Goal: Transaction & Acquisition: Purchase product/service

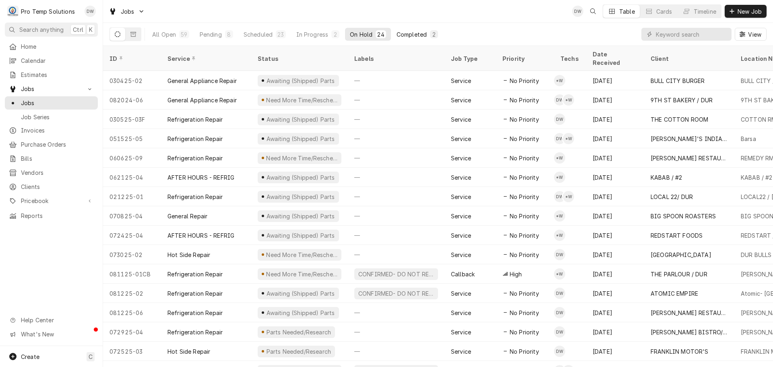
click at [407, 33] on div "Completed" at bounding box center [411, 34] width 30 height 8
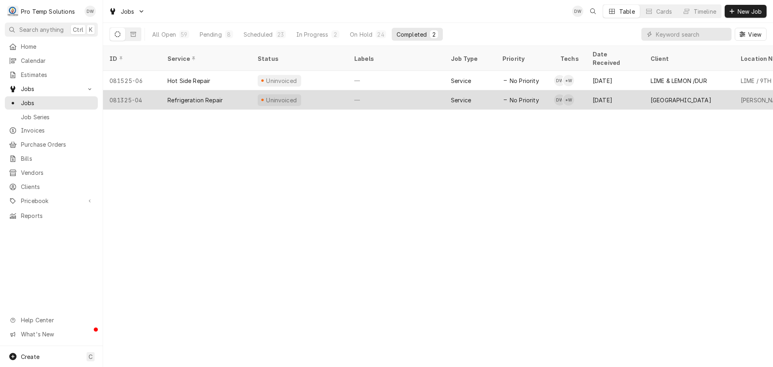
click at [396, 95] on div "—" at bounding box center [396, 99] width 97 height 19
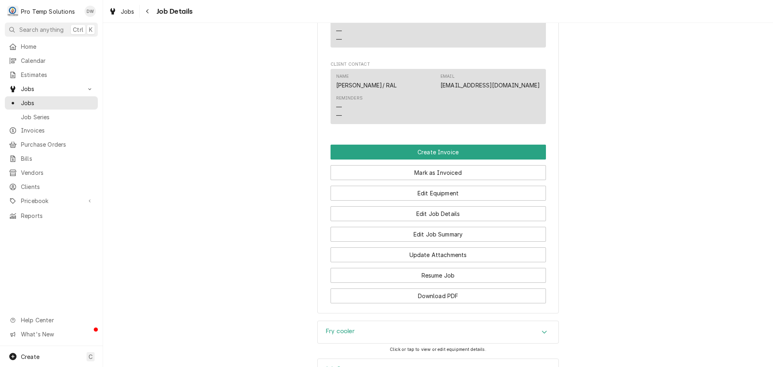
scroll to position [638, 0]
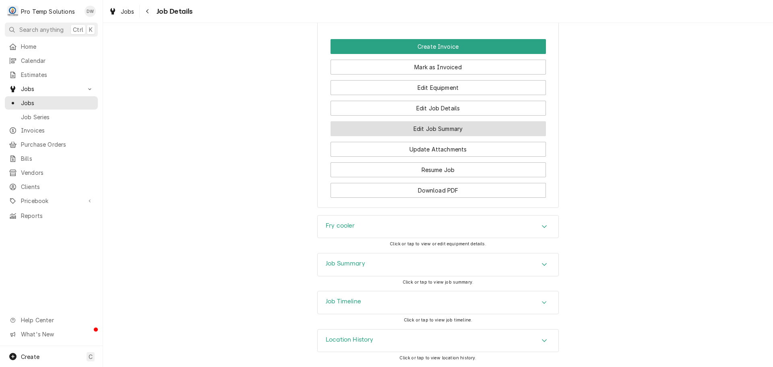
click at [434, 130] on button "Edit Job Summary" at bounding box center [437, 128] width 215 height 15
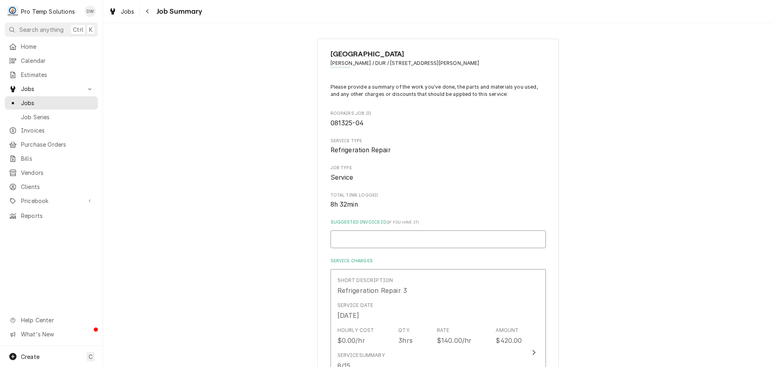
click at [380, 236] on input "Suggested Invoice ID ( if you have it )" at bounding box center [437, 239] width 215 height 18
type textarea "x"
type input "0"
type textarea "x"
type input "08"
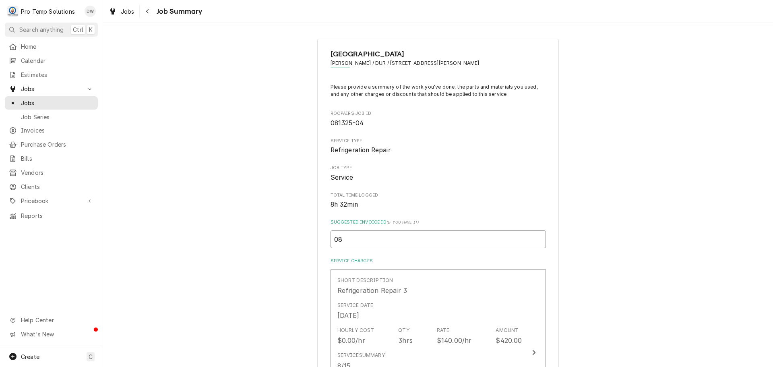
type textarea "x"
type input "081"
type textarea "x"
type input "08"
type textarea "x"
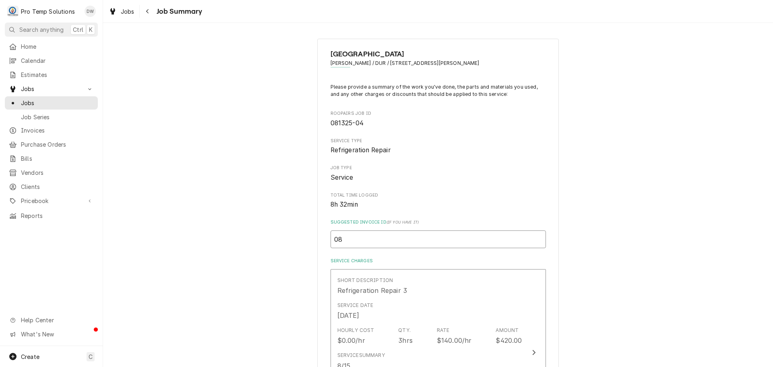
type input "0"
type textarea "x"
type input "#"
type textarea "x"
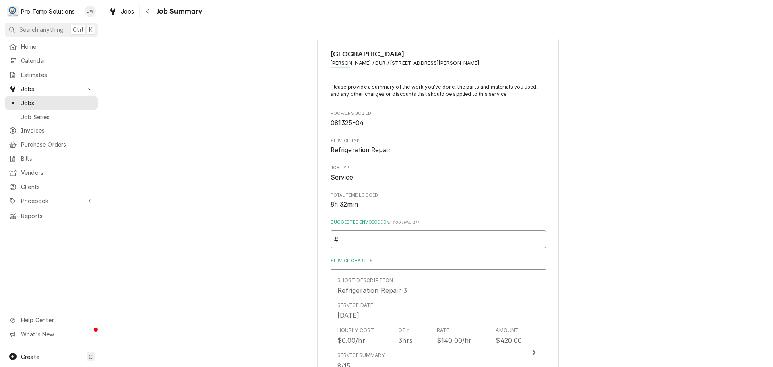
type input "#0"
type textarea "x"
type input "#08"
type textarea "x"
type input "#081"
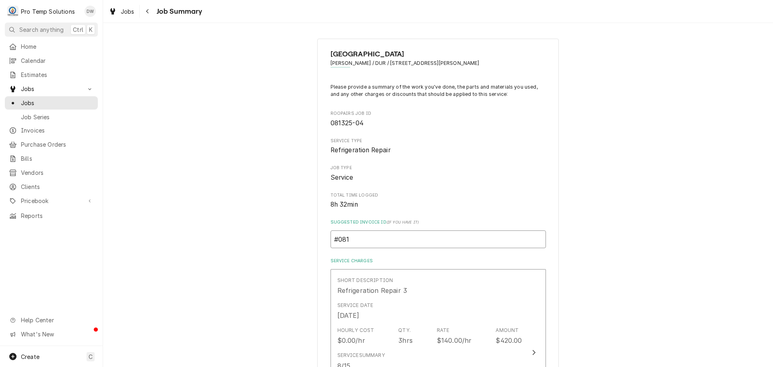
type textarea "x"
type input "#0815"
type textarea "x"
type input "#08152"
type textarea "x"
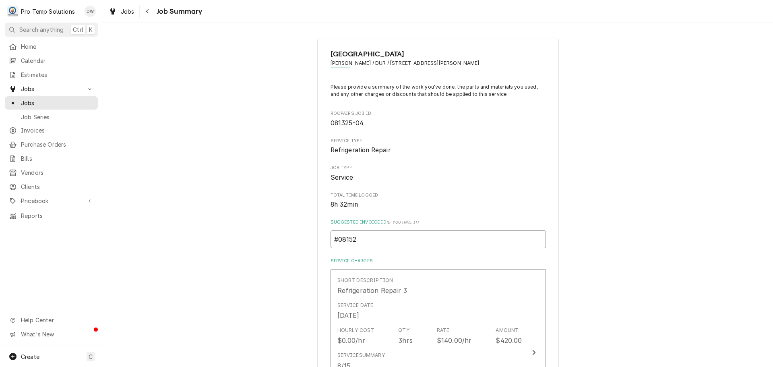
type input "#081525"
type textarea "x"
type input "#0815250"
type textarea "x"
type input "#08152500"
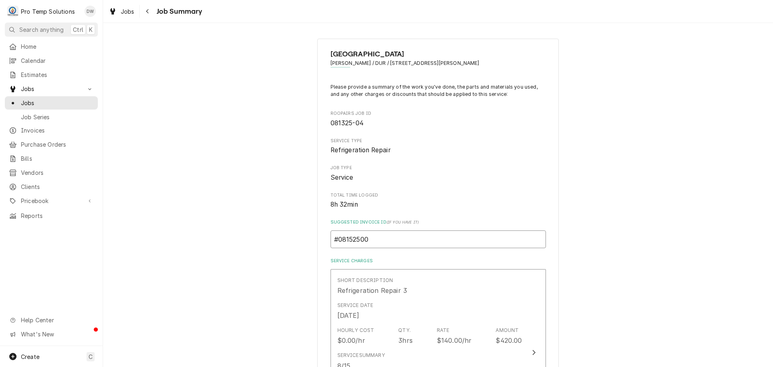
type textarea "x"
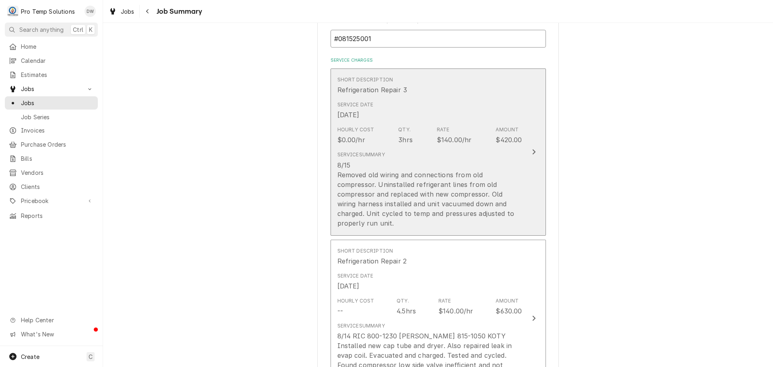
scroll to position [201, 0]
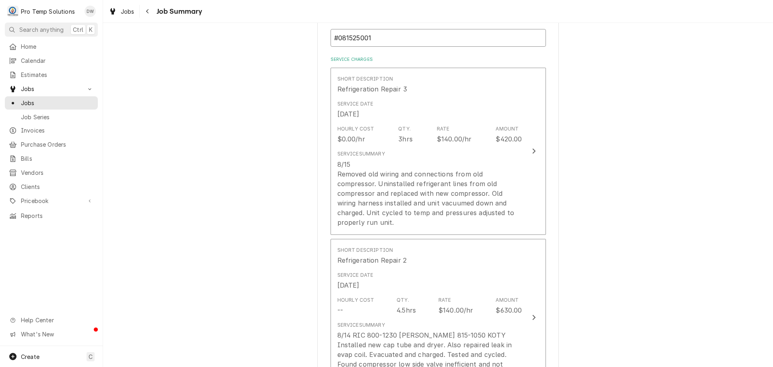
type input "#081525001"
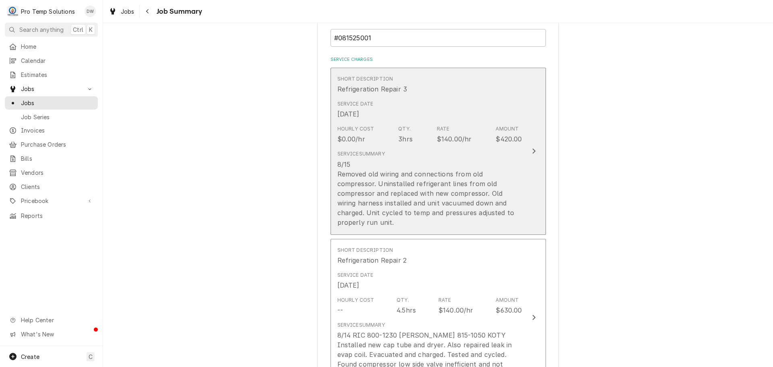
click at [532, 148] on icon "Update Line Item" at bounding box center [534, 151] width 4 height 6
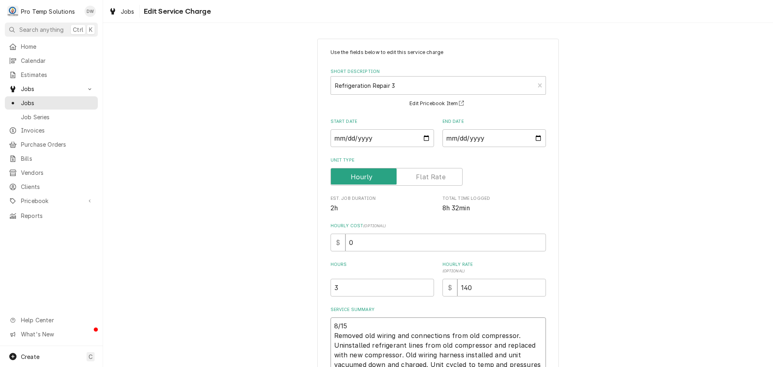
click at [348, 325] on textarea "8/15 Removed old wiring and connections from old compressor. Uninstalled refrig…" at bounding box center [437, 349] width 215 height 65
type textarea "x"
type textarea "8/15 Removed old wiring and connections from old compressor. Uninstalled refrig…"
type textarea "x"
type textarea "8/15 R Removed old wiring and connections from old compressor. Uninstalled refr…"
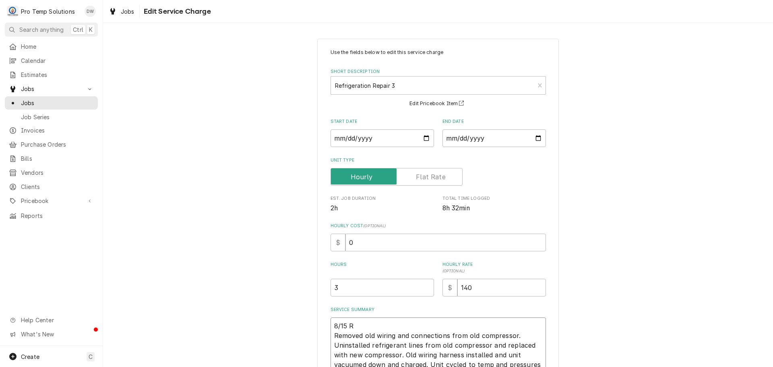
type textarea "x"
type textarea "8/15 RI Removed old wiring and connections from old compressor. Uninstalled ref…"
type textarea "x"
type textarea "8/15 RIC Removed old wiring and connections from old compressor. Uninstalled re…"
type textarea "x"
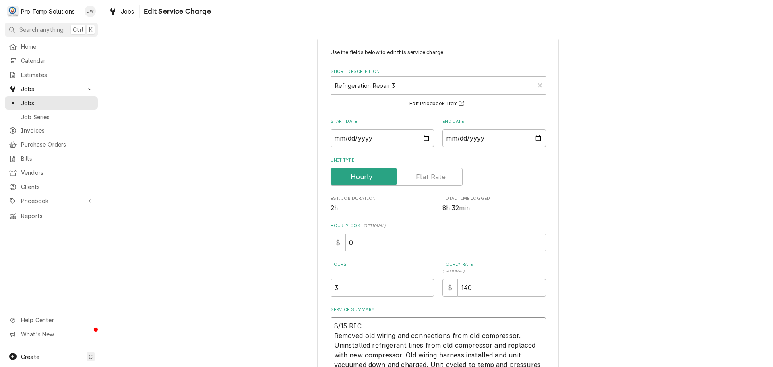
type textarea "8/15 RIC- Removed old wiring and connections from old compressor. Uninstalled r…"
type textarea "x"
type textarea "8/15 RIC- Removed old wiring and connections from old compressor. Uninstalled r…"
type textarea "x"
type textarea "8/15 RIC- Removed old wiring and connections from old compressor. Uninstalled r…"
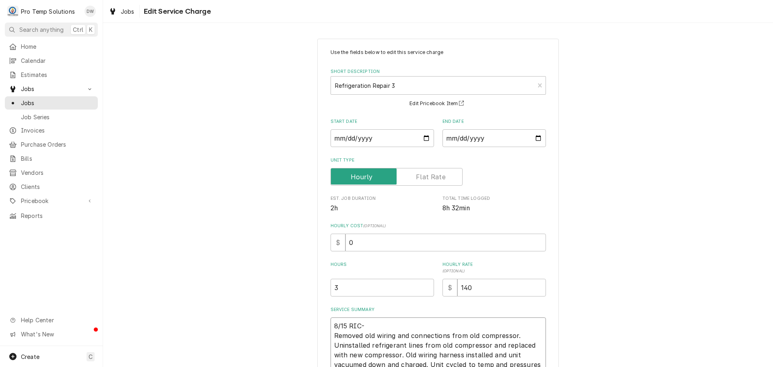
type textarea "x"
type textarea "8/15 RIC Removed old wiring and connections from old compressor. Uninstalled re…"
type textarea "x"
type textarea "8/15 RIC Removed old wiring and connections from old compressor. Uninstalled re…"
type textarea "x"
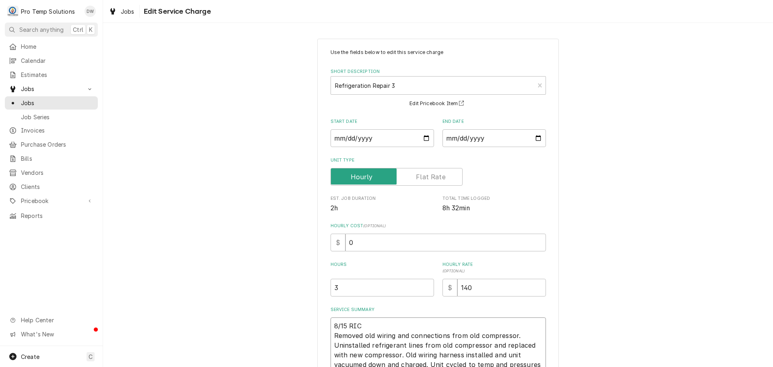
type textarea "8/15 RIC 8 Removed old wiring and connections from old compressor. Uninstalled …"
type textarea "x"
type textarea "8/15 RIC 81 Removed old wiring and connections from old compressor. Uninstalled…"
type textarea "x"
type textarea "8/15 RIC 815 Removed old wiring and connections from old compressor. Uninstalle…"
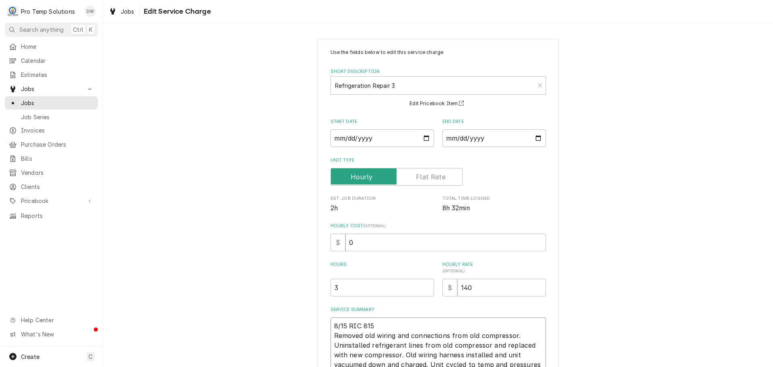
type textarea "x"
type textarea "8/15 RIC 815- Removed old wiring and connections from old compressor. Uninstall…"
type textarea "x"
type textarea "8/15 RIC 815-1 Removed old wiring and connections from old compressor. Uninstal…"
type textarea "x"
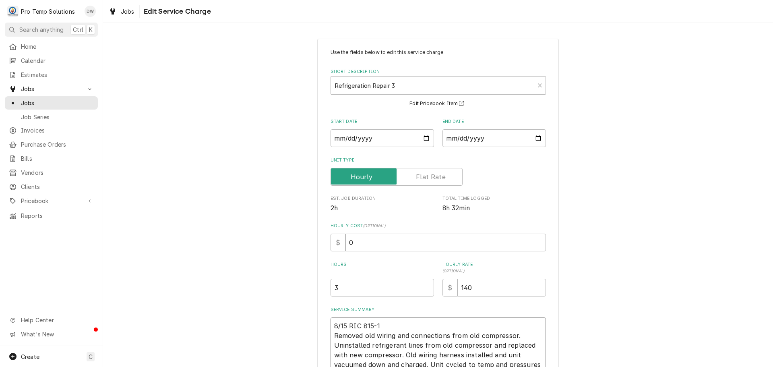
type textarea "8/15 RIC 815-11 Removed old wiring and connections from old compressor. Uninsta…"
type textarea "x"
type textarea "8/15 RIC 815-113 Removed old wiring and connections from old compressor. Uninst…"
type textarea "x"
type textarea "8/15 RIC 815-1130 Removed old wiring and connections from old compressor. Unins…"
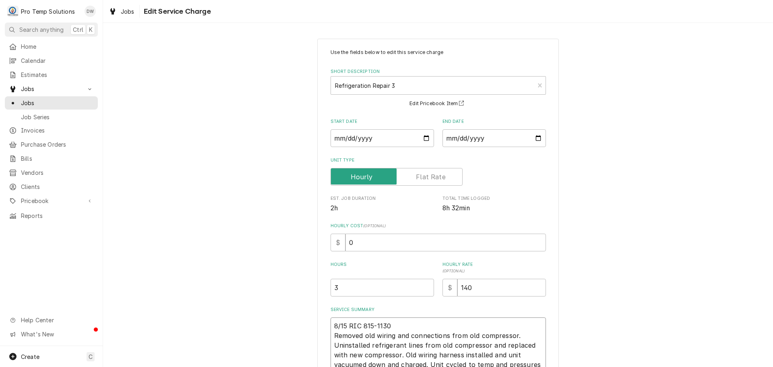
type textarea "x"
type textarea "8/15 RIC 815-1130 Removed old wiring and connections from old compressor. Unins…"
type textarea "x"
type textarea "8/15 RIC 815-1130 K Removed old wiring and connections from old compressor. Uni…"
type textarea "x"
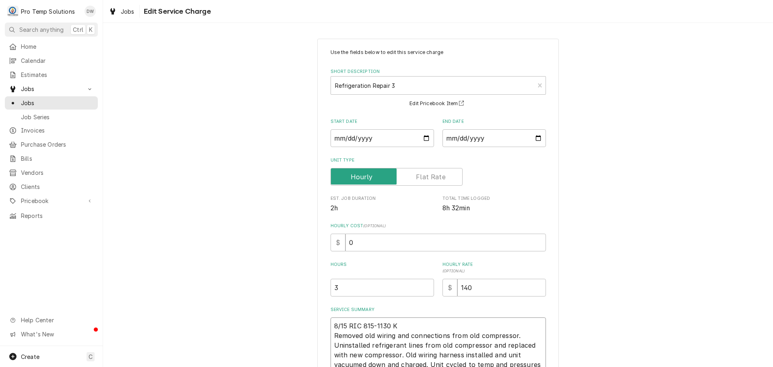
type textarea "8/15 RIC 815-1130 KO Removed old wiring and connections from old compressor. Un…"
type textarea "x"
type textarea "8/15 RIC 815-1130 KOT Removed old wiring and connections from old compressor. U…"
type textarea "x"
type textarea "8/15 RIC 815-1130 KOTY Removed old wiring and connections from old compressor. …"
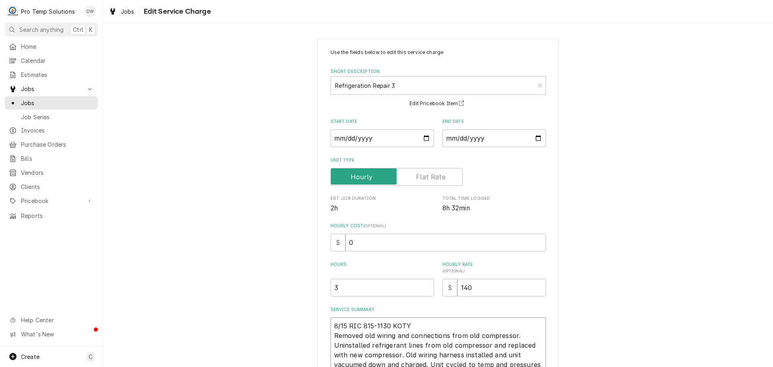
type textarea "x"
type textarea "8/15 RIC 815-1130 KOTY Removed old wiring and connections from old compressor. …"
type textarea "x"
type textarea "8/15 RIC 815-1130 KOTY 8 Removed old wiring and connections from old compressor…"
type textarea "x"
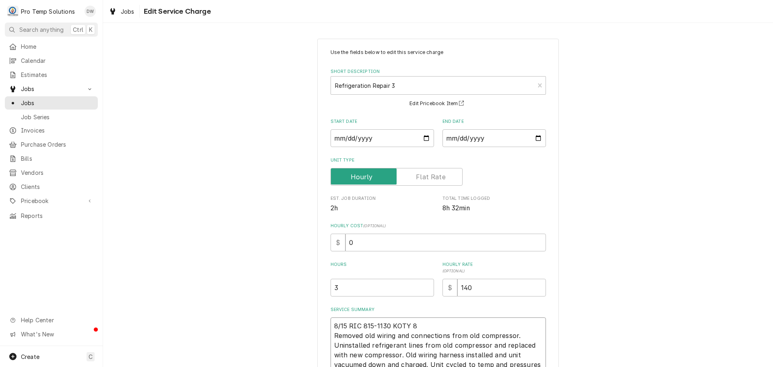
type textarea "8/15 RIC 815-1130 KOTY 84 Removed old wiring and connections from old compresso…"
type textarea "x"
type textarea "8/15 RIC 815-1130 KOTY 845 Removed old wiring and connections from old compress…"
type textarea "x"
type textarea "8/15 RIC 815-1130 KOTY 845- Removed old wiring and connections from old compres…"
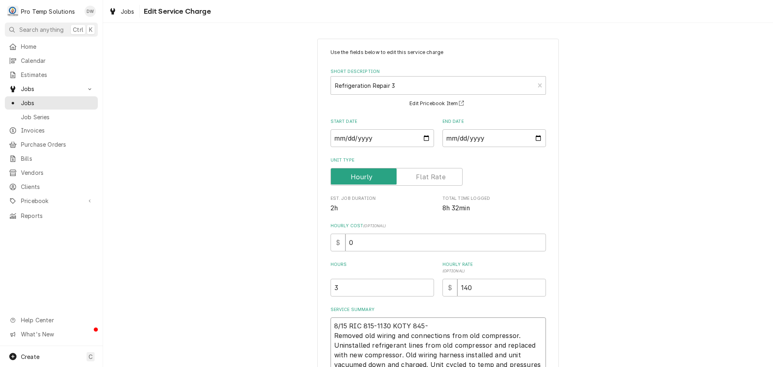
type textarea "x"
type textarea "8/15 RIC 815-1130 KOTY 845-1 Removed old wiring and connections from old compre…"
type textarea "x"
type textarea "8/15 RIC 815-1130 KOTY 845-11 Removed old wiring and connections from old compr…"
type textarea "x"
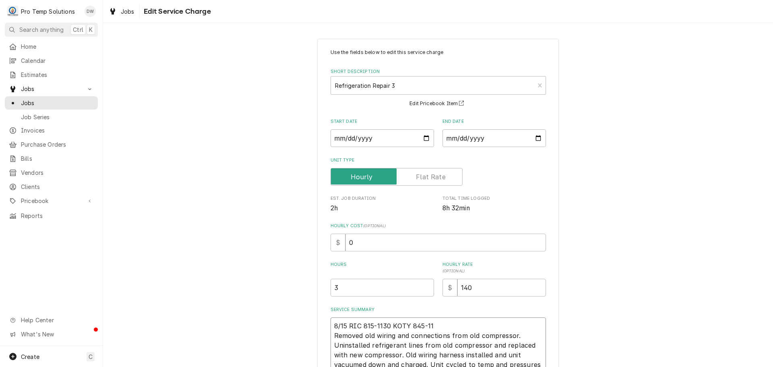
type textarea "8/15 RIC 815-1130 KOTY 845-113 Removed old wiring and connections from old comp…"
type textarea "x"
type textarea "8/15 RIC 815-1130 KOTY 845-1130 Removed old wiring and connections from old com…"
type textarea "x"
type textarea "8/15 RIC 815-1130 KOTY 845-1130 Removed old wiring and connections from old com…"
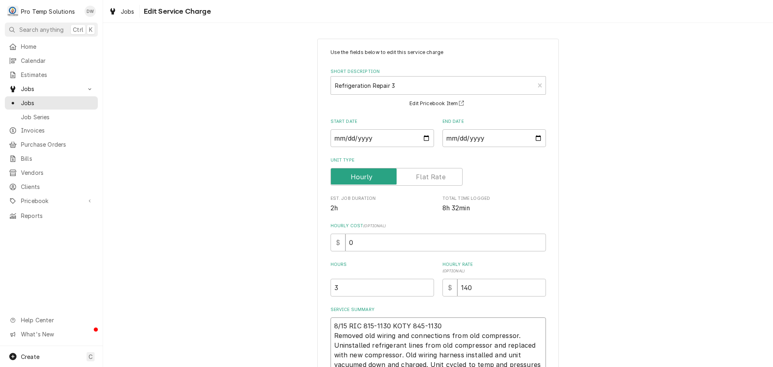
type textarea "x"
type textarea "8/15 RIC 815-1130 KOTY 845-1130 K Removed old wiring and connections from old c…"
type textarea "x"
type textarea "8/15 RIC 815-1130 KOTY 845-1130 KE Removed old wiring and connections from old …"
type textarea "x"
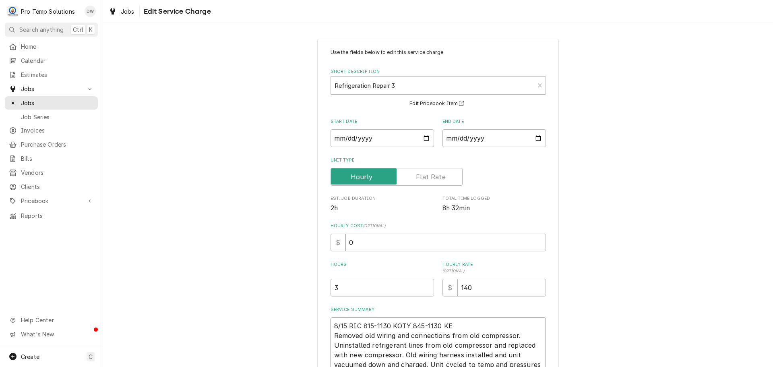
type textarea "8/15 RIC 815-1130 KOTY 845-1130 KEV Removed old wiring and connections from old…"
type textarea "x"
type textarea "8/15 RIC 815-1130 KOTY 845-1130 KEVI Removed old wiring and connections from ol…"
type textarea "x"
type textarea "8/15 RIC 815-1130 KOTY 845-1130 KEVIN Removed old wiring and connections from o…"
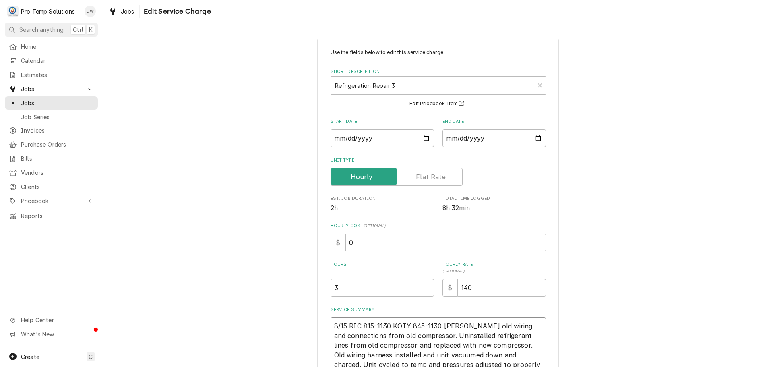
type textarea "x"
type textarea "8/15 RIC 815-1130 KOTY 845-1130 KEVIN Removed old wiring and connections from o…"
click at [349, 240] on input "0" at bounding box center [445, 242] width 200 height 18
type textarea "x"
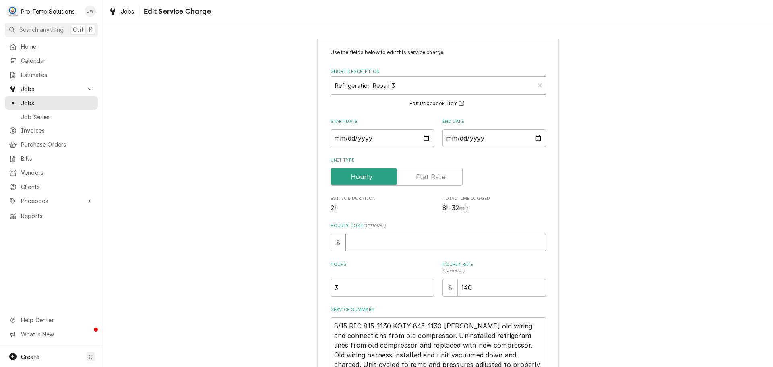
type input "1"
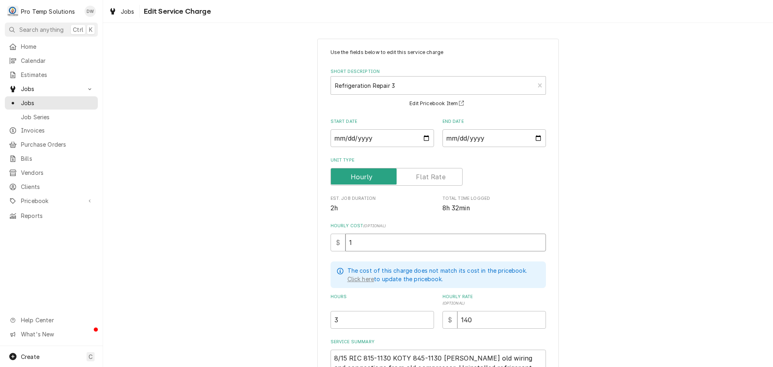
type textarea "x"
type input "18"
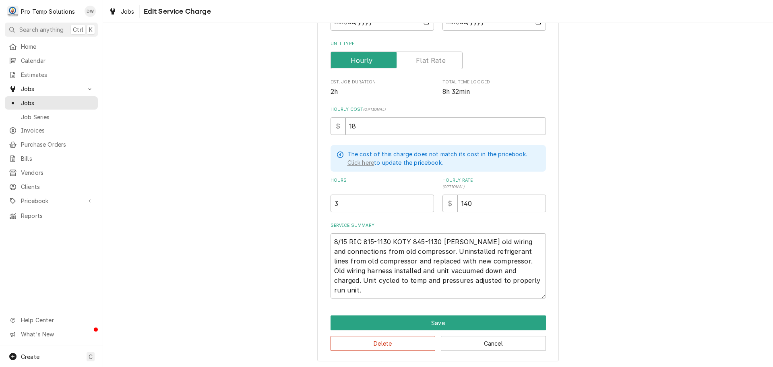
scroll to position [117, 0]
click at [438, 323] on button "Save" at bounding box center [437, 322] width 215 height 15
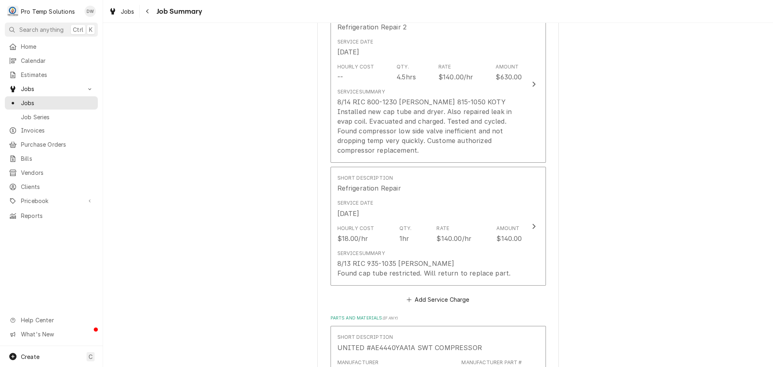
scroll to position [443, 0]
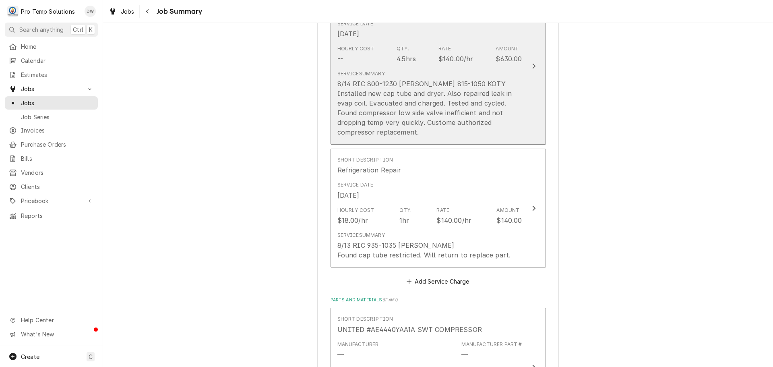
click at [532, 66] on icon "Update Line Item" at bounding box center [534, 66] width 4 height 6
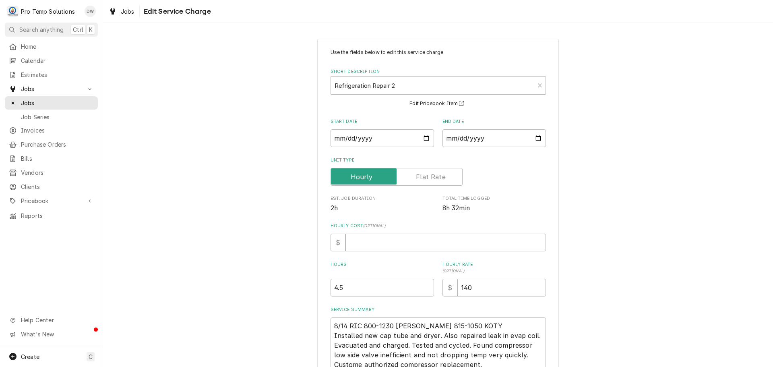
scroll to position [76, 0]
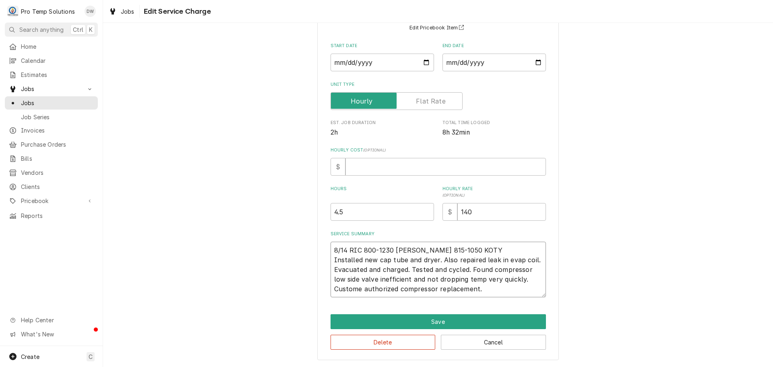
click at [358, 288] on textarea "8/14 RIC 800-1230 KEVIN 815-1050 KOTY Installed new cap tube and dryer. Also re…" at bounding box center [437, 270] width 215 height 56
type textarea "x"
type textarea "8/14 RIC 800-1230 KEVIN 815-1050 KOTY Installed new cap tube and dryer. Also re…"
type textarea "x"
type textarea "8/14 RIC 800-1230 KEVIN 815-1050 KOTY Installed new cap tube and dryer. Also re…"
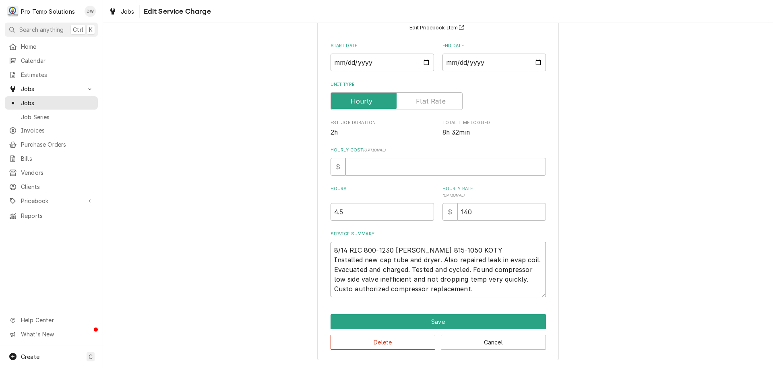
type textarea "x"
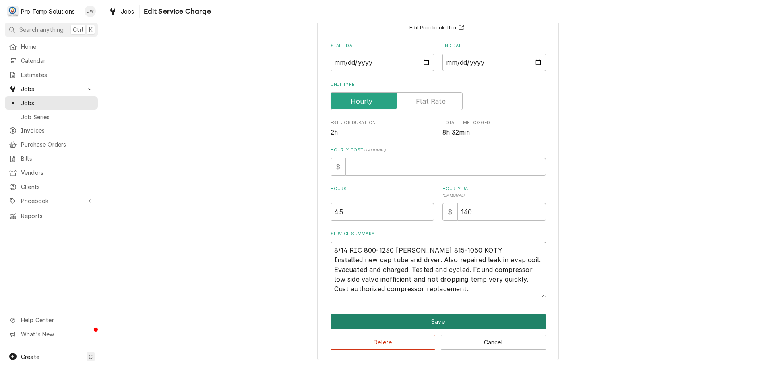
type textarea "8/14 RIC 800-1230 KEVIN 815-1050 KOTY Installed new cap tube and dryer. Also re…"
click at [442, 321] on button "Save" at bounding box center [437, 321] width 215 height 15
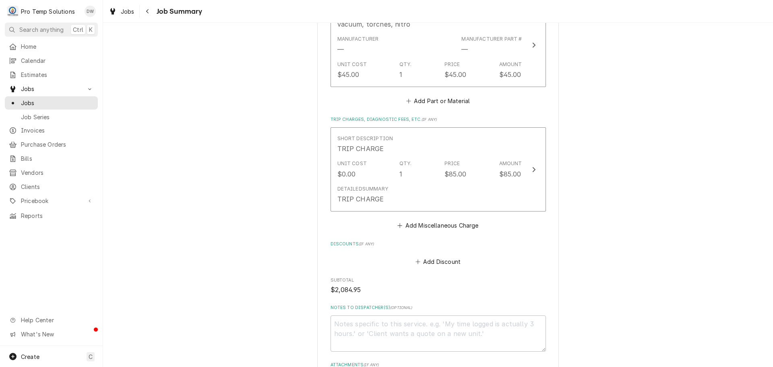
scroll to position [1248, 0]
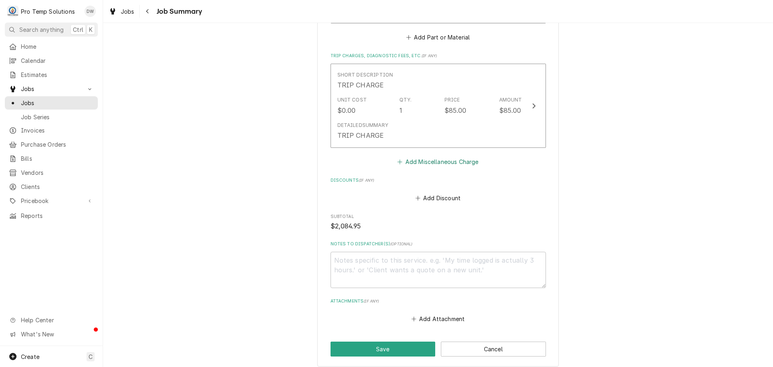
click at [439, 163] on button "Add Miscellaneous Charge" at bounding box center [438, 161] width 84 height 11
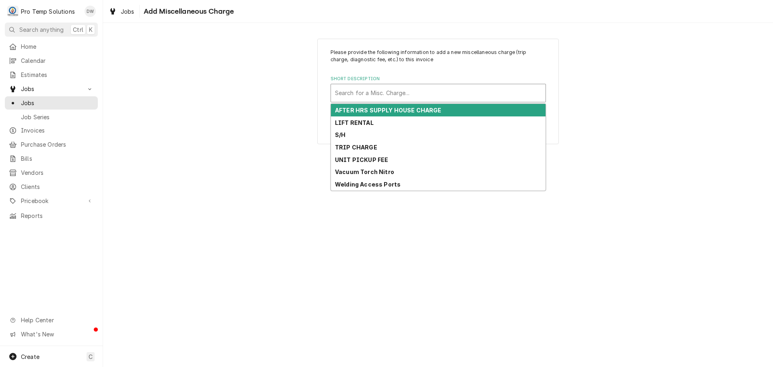
click at [415, 92] on div "Short Description" at bounding box center [438, 93] width 206 height 14
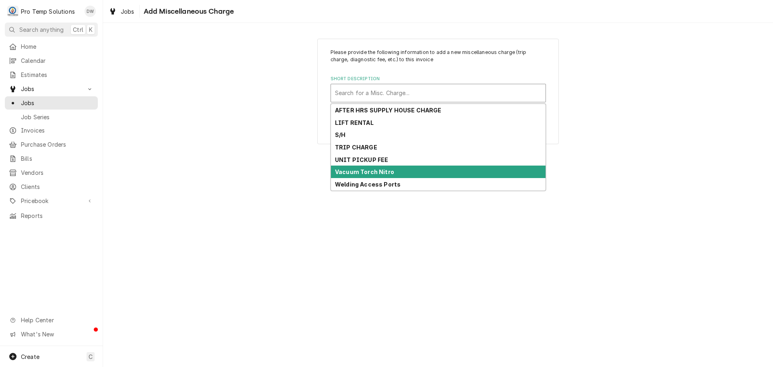
click at [416, 168] on div "Vacuum Torch Nitro" at bounding box center [438, 171] width 215 height 12
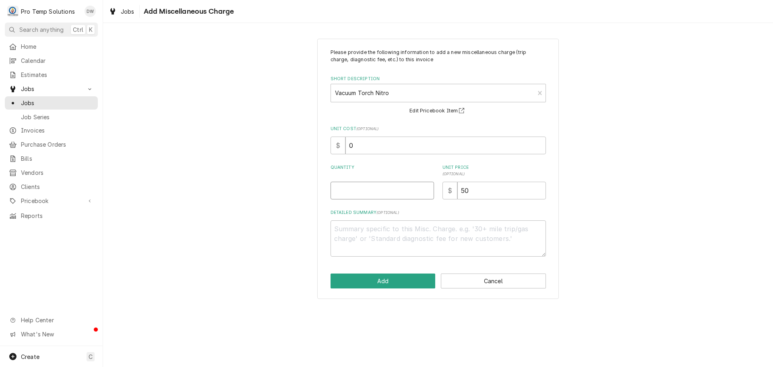
click at [405, 187] on input "Quantity" at bounding box center [381, 191] width 103 height 18
type textarea "x"
type input "1"
click at [396, 282] on button "Add" at bounding box center [382, 280] width 105 height 15
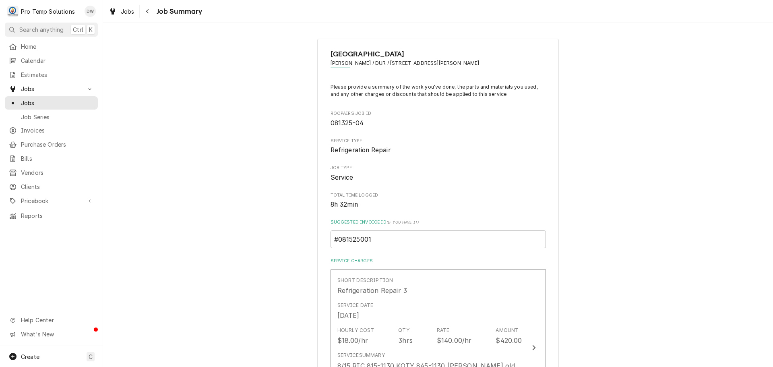
scroll to position [1257, 0]
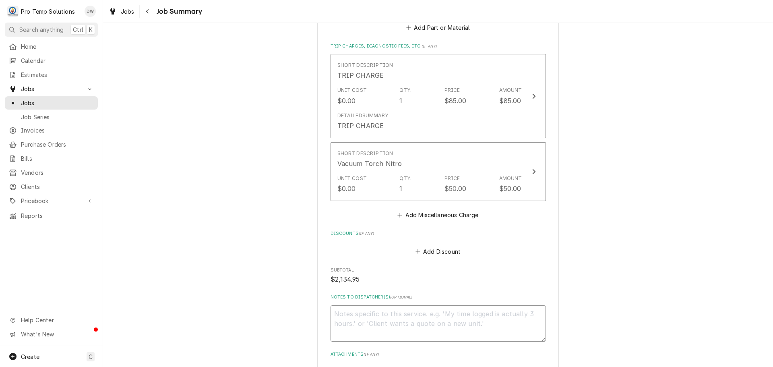
click at [343, 309] on textarea "Notes to Dispatcher(s) ( optional )" at bounding box center [437, 323] width 215 height 36
type textarea "x"
type textarea "#"
type textarea "x"
type textarea "#0"
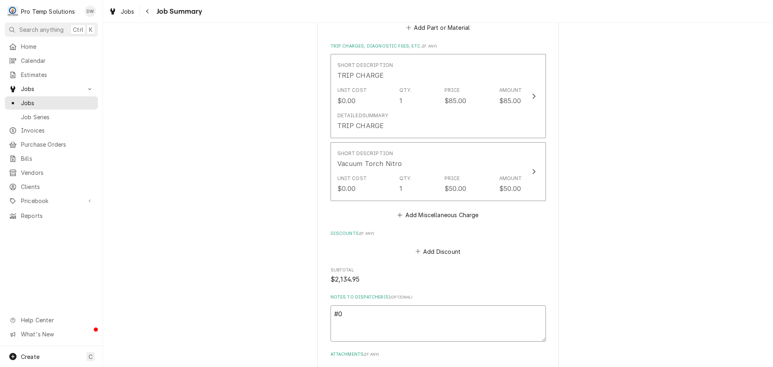
type textarea "x"
type textarea "#08"
type textarea "x"
type textarea "#081"
type textarea "x"
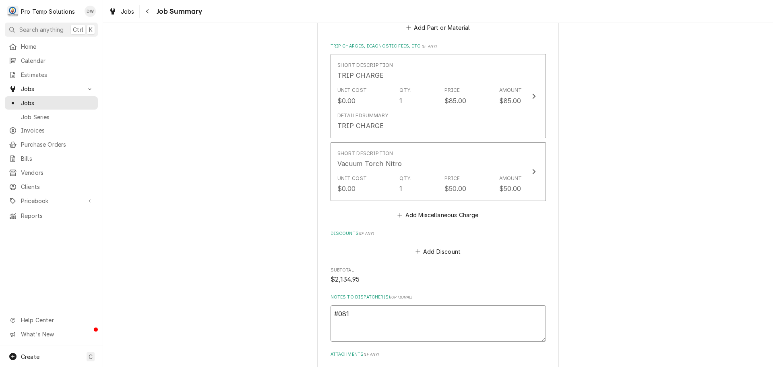
type textarea "#0815"
type textarea "x"
type textarea "#08152"
type textarea "x"
type textarea "#081525"
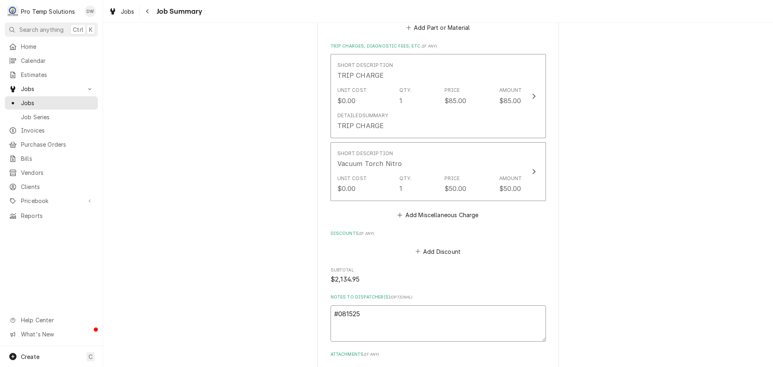
type textarea "x"
type textarea "#0815250"
type textarea "x"
type textarea "#08152500"
type textarea "x"
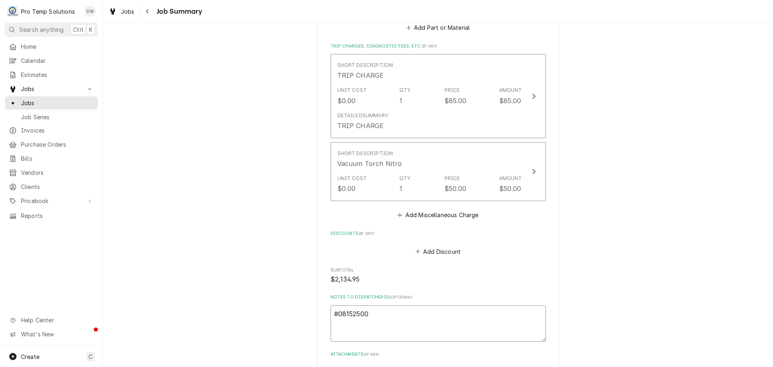
type textarea "#081525001"
type textarea "x"
type textarea "#081525001"
type textarea "x"
type textarea "#081525001 T"
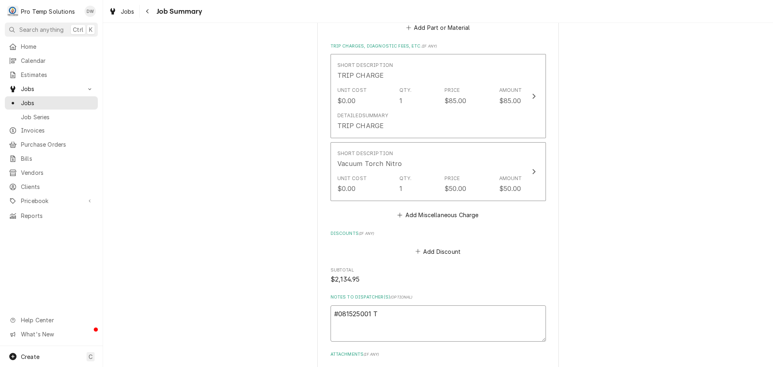
type textarea "x"
type textarea "#081525001 TO"
type textarea "x"
type textarea "#081525001 TOB"
type textarea "x"
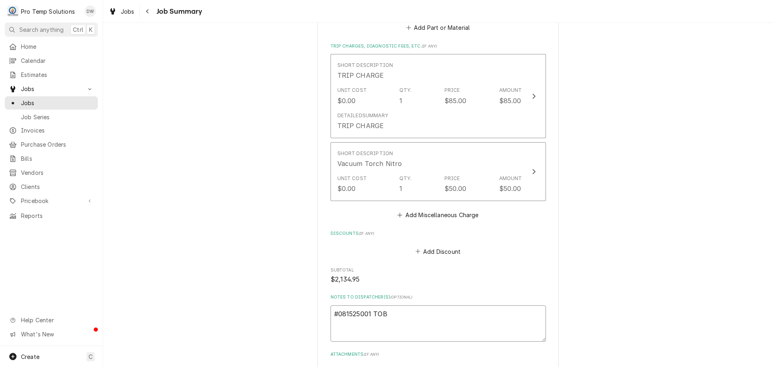
type textarea "#081525001 TOB"
type textarea "x"
type textarea "#081525001 TOB R"
type textarea "x"
type textarea "#081525001 TOB RD"
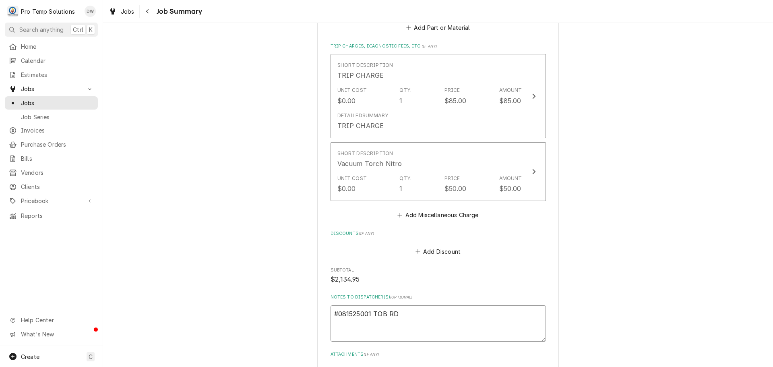
type textarea "x"
type textarea "#081525001 TOB RD"
type textarea "x"
type textarea "#081525001 TOB RD /"
type textarea "x"
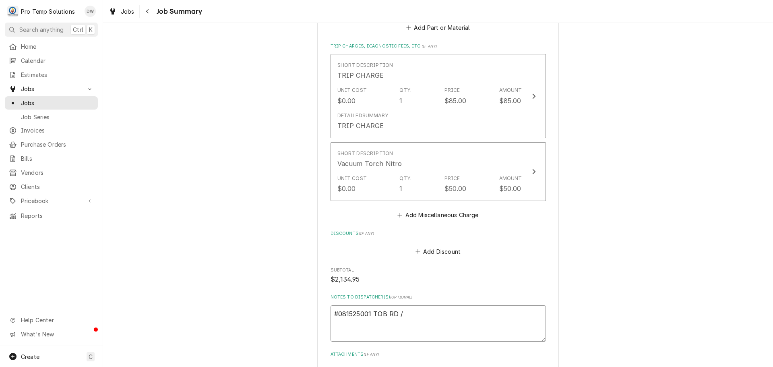
type textarea "#081525001 TOB RD /"
type textarea "x"
type textarea "#081525001 TOB RD / D"
type textarea "x"
type textarea "#081525001 TOB RD / DU"
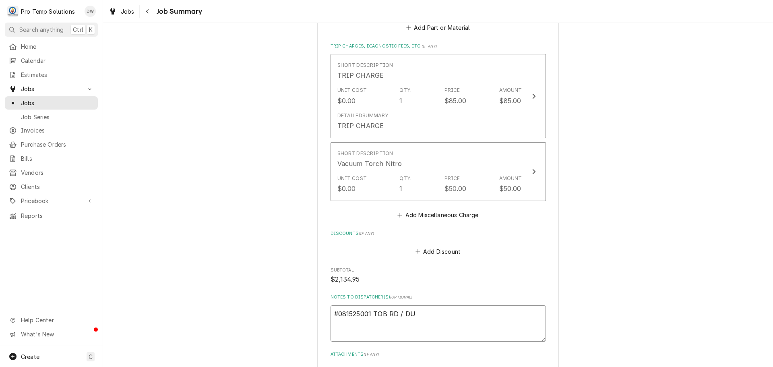
type textarea "x"
type textarea "#081525001 TOB RD / DUR"
type textarea "x"
type textarea "#081525001 TOB RD / DUR-"
type textarea "x"
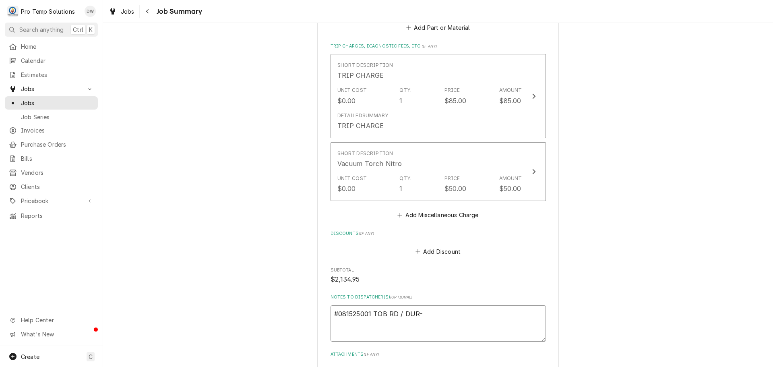
type textarea "#081525001 TOB RD / DUR-"
type textarea "x"
type textarea "#081525001 TOB RD / DUR- R"
type textarea "x"
type textarea "#081525001 TOB RD / DUR- RI"
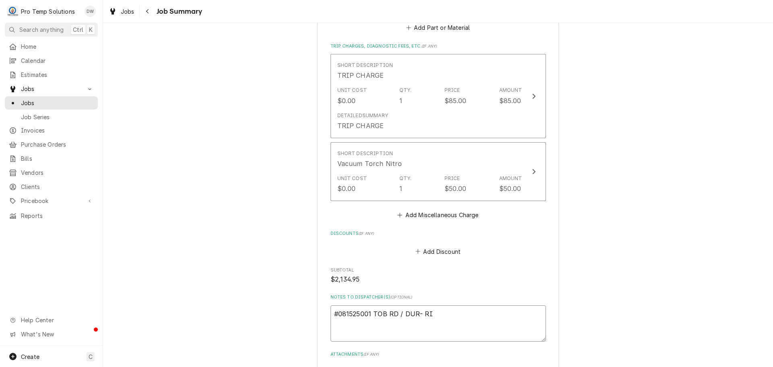
type textarea "x"
type textarea "#081525001 TOB RD / DUR- RIC"
type textarea "x"
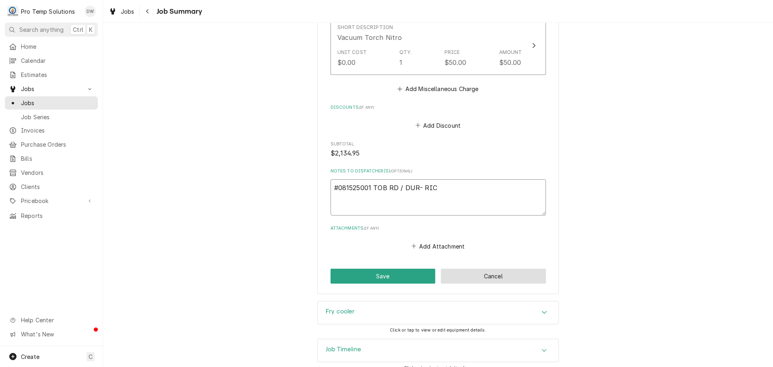
scroll to position [1394, 0]
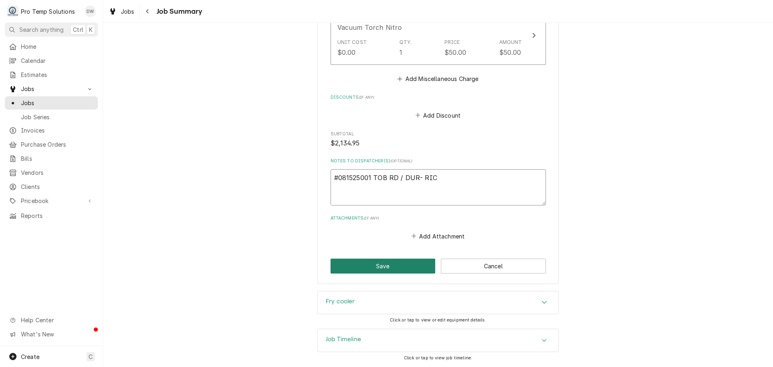
type textarea "#081525001 TOB RD / DUR- RIC"
click at [378, 267] on button "Save" at bounding box center [382, 265] width 105 height 15
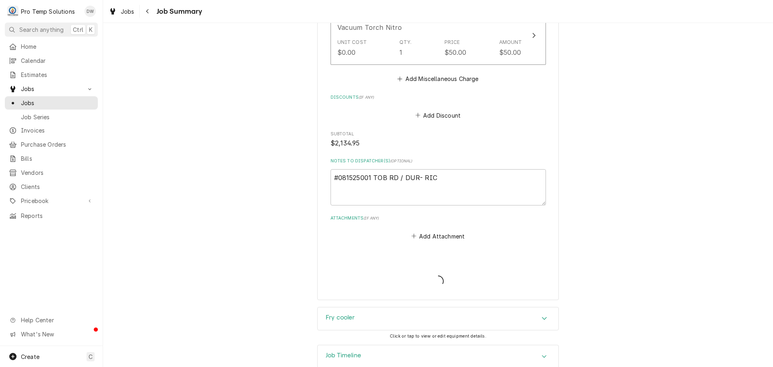
type textarea "x"
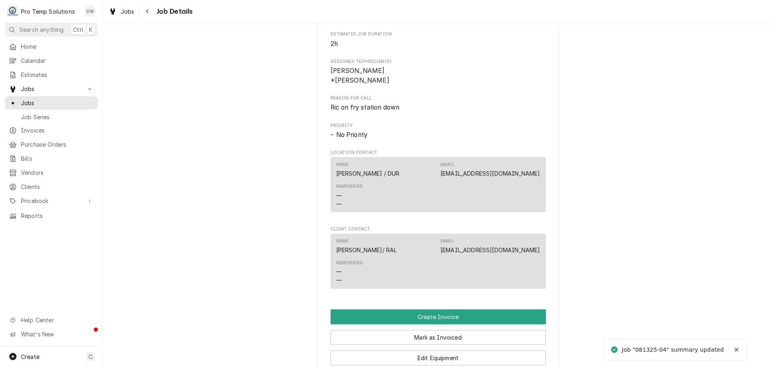
scroll to position [403, 0]
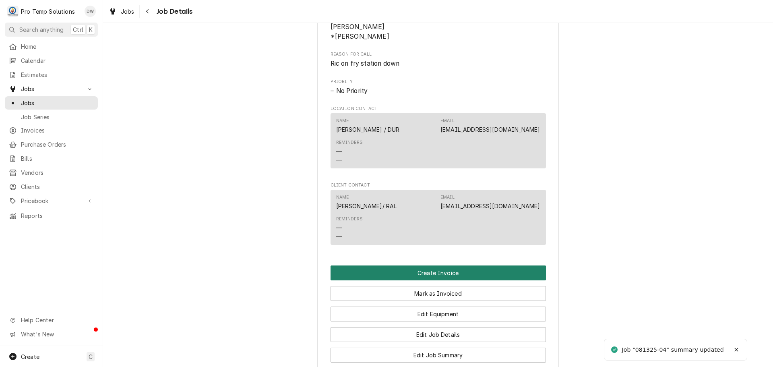
click at [424, 280] on button "Create Invoice" at bounding box center [437, 272] width 215 height 15
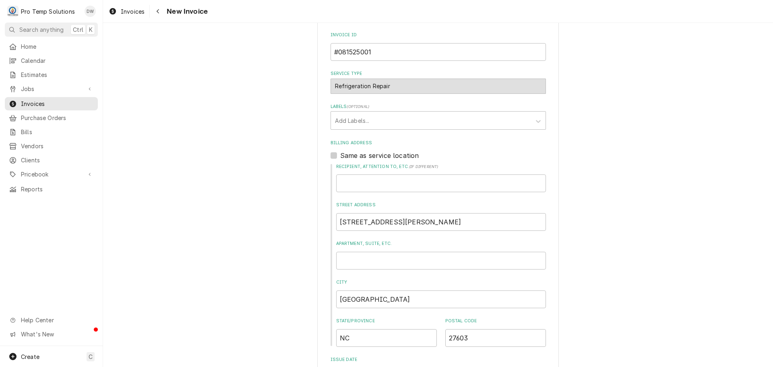
scroll to position [282, 0]
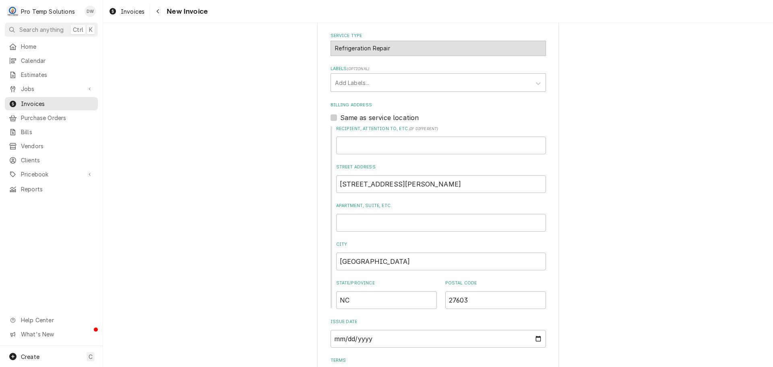
click at [340, 117] on label "Same as service location" at bounding box center [379, 118] width 79 height 10
click at [340, 117] on input "Same as service location" at bounding box center [447, 122] width 215 height 18
checkbox input "true"
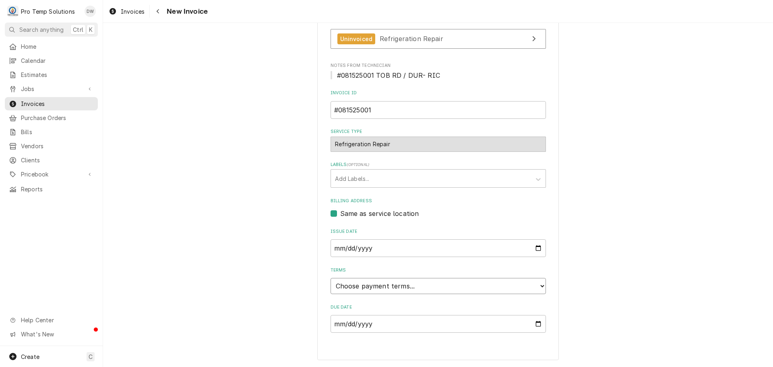
click at [367, 281] on select "Choose payment terms... Same Day Net 7 Net 14 Net 21 Net 30 Net 45 Net 60 Net 90" at bounding box center [437, 286] width 215 height 16
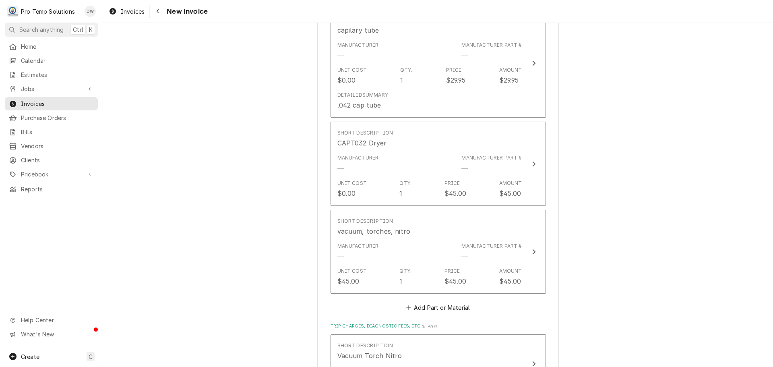
scroll to position [1514, 0]
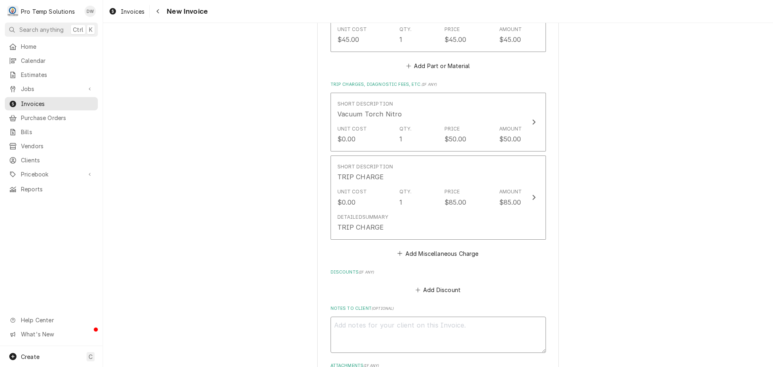
click at [347, 321] on textarea "Notes to Client ( optional )" at bounding box center [437, 334] width 215 height 36
type textarea "x"
type textarea "#"
type textarea "x"
type textarea "#0"
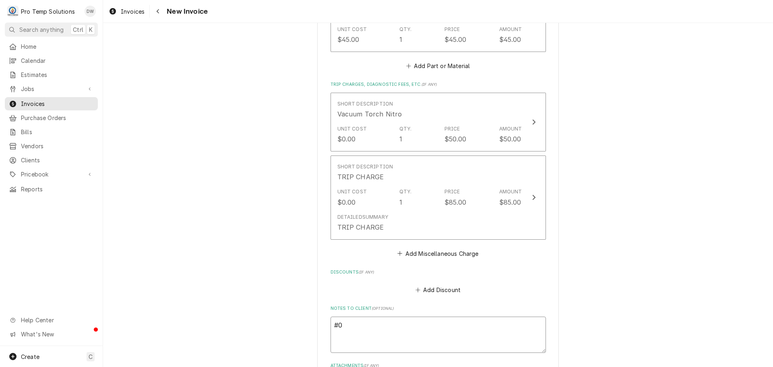
type textarea "x"
type textarea "#08"
type textarea "x"
type textarea "#081"
type textarea "x"
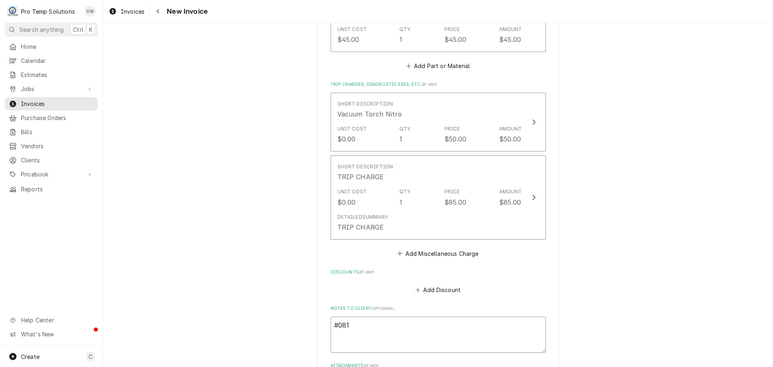
type textarea "#0815"
type textarea "x"
type textarea "#08152"
type textarea "x"
type textarea "#081525"
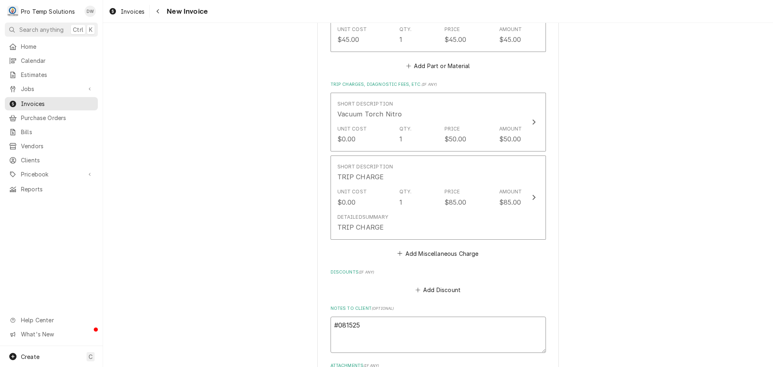
type textarea "x"
type textarea "#0815250"
type textarea "x"
type textarea "#08152500"
type textarea "x"
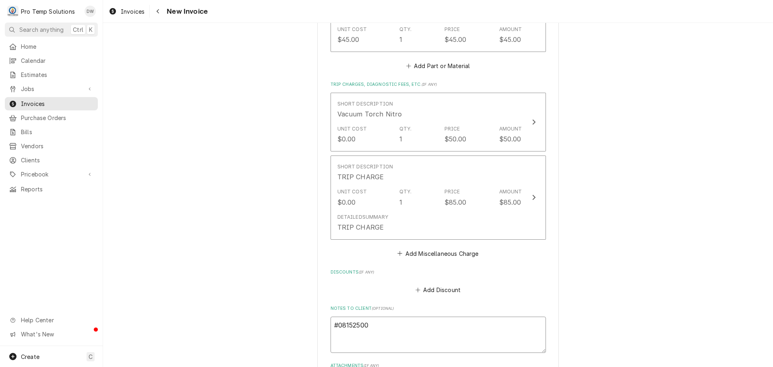
type textarea "#081525001"
type textarea "x"
type textarea "#081525001"
type textarea "x"
type textarea "#081525001 T"
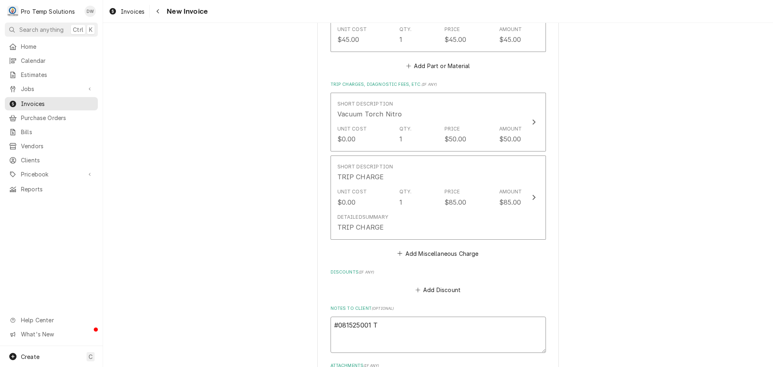
type textarea "x"
type textarea "#081525001 TO"
type textarea "x"
type textarea "#081525001 TOB"
type textarea "x"
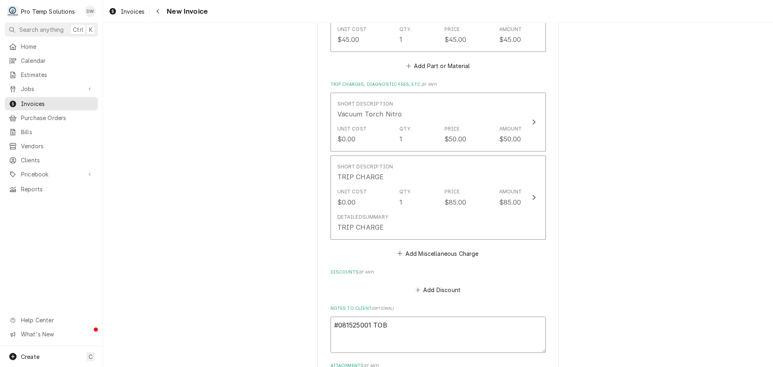
type textarea "#081525001 TOB"
type textarea "x"
type textarea "#081525001 TOB R"
type textarea "x"
type textarea "#081525001 TOB RD"
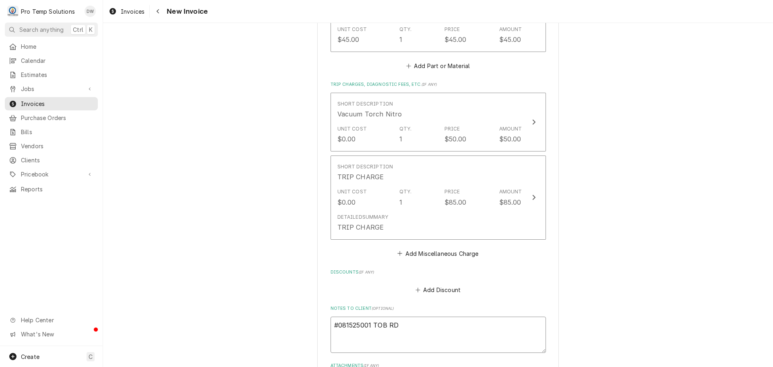
type textarea "x"
type textarea "#081525001 TOB RD"
type textarea "x"
type textarea "#081525001 TOB RD /"
type textarea "x"
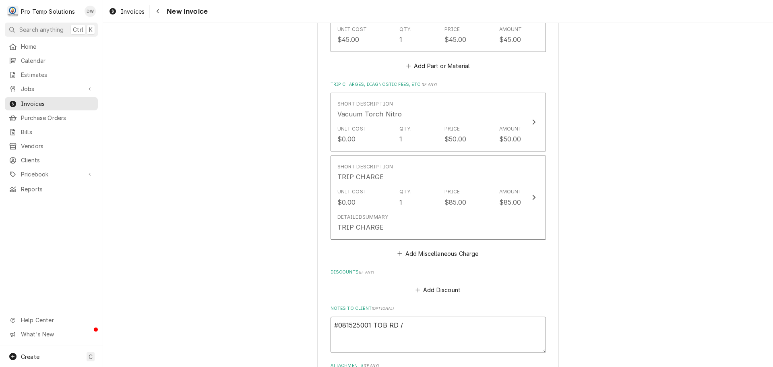
type textarea "#081525001 TOB RD /"
type textarea "x"
type textarea "#081525001 TOB RD / D"
type textarea "x"
type textarea "#081525001 TOB RD / DU"
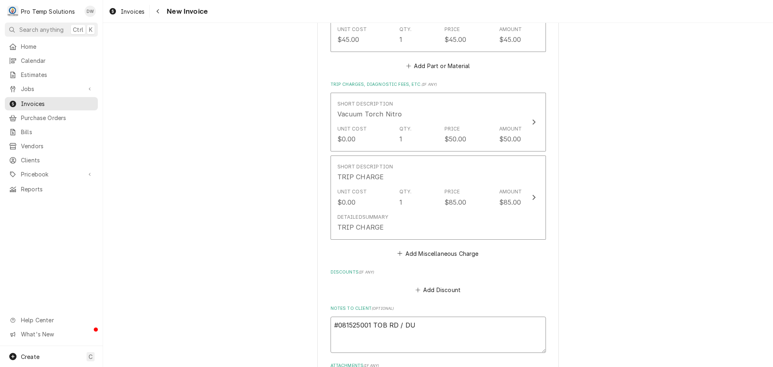
type textarea "x"
type textarea "#081525001 TOB RD / DUR"
type textarea "x"
type textarea "#081525001 TOB RD / DUR-"
type textarea "x"
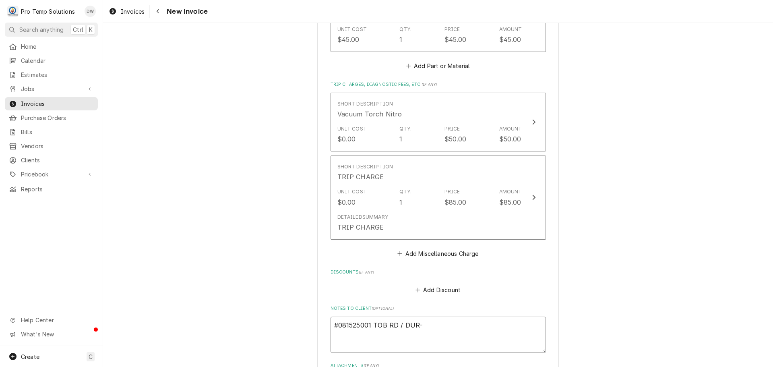
type textarea "#081525001 TOB RD / DUR-"
type textarea "x"
type textarea "#081525001 TOB RD / DUR- F"
type textarea "x"
type textarea "#081525001 TOB RD / DUR- FR"
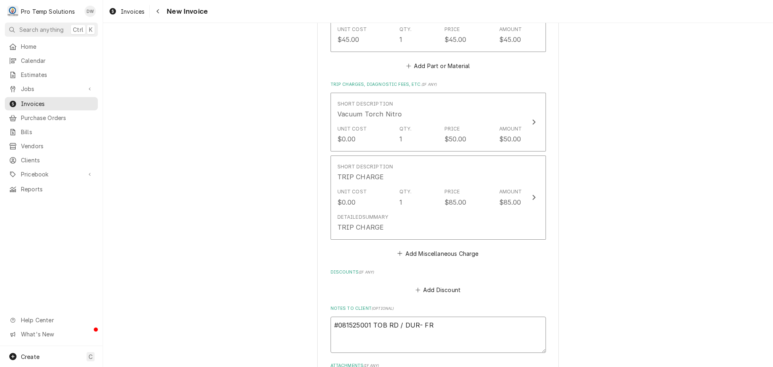
type textarea "x"
type textarea "#081525001 TOB RD / DUR- FRY"
type textarea "x"
type textarea "#081525001 TOB RD / DUR- FRY"
type textarea "x"
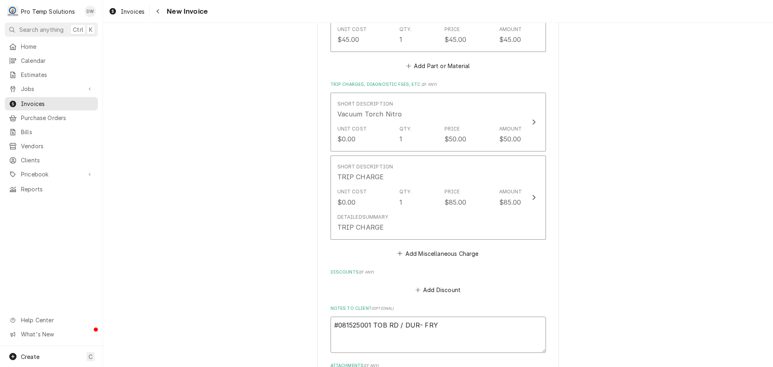
type textarea "#081525001 TOB RD / DUR- FRY R"
type textarea "x"
type textarea "#081525001 TOB RD / DUR- FRY RI"
type textarea "x"
type textarea "#081525001 TOB RD / DUR- FRY RIC"
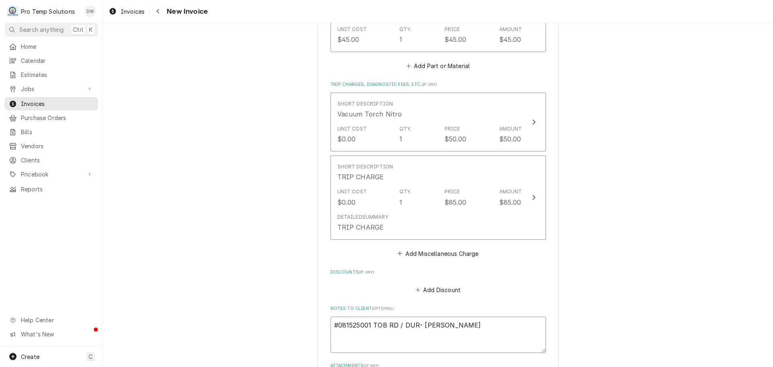
type textarea "x"
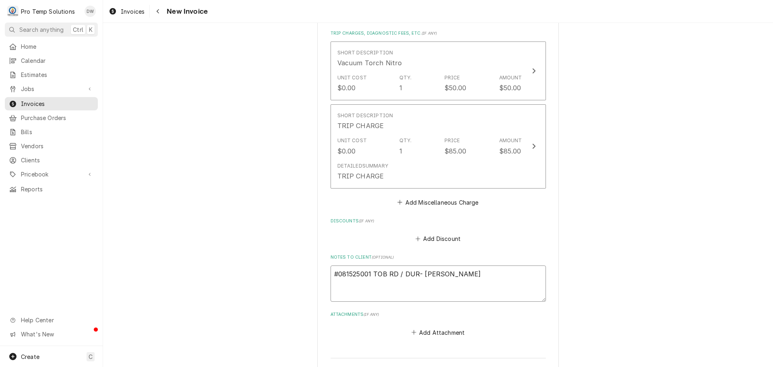
scroll to position [1689, 0]
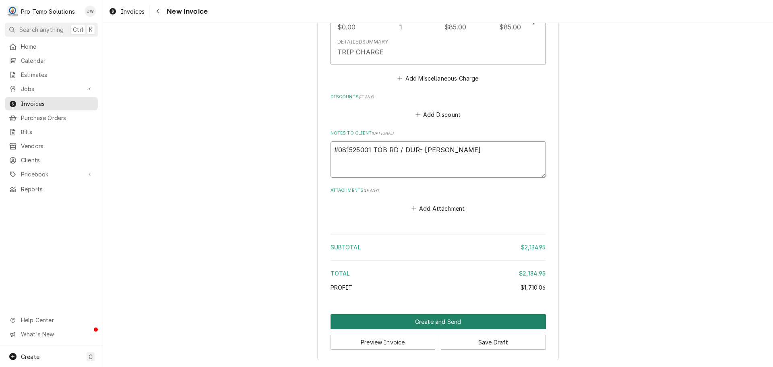
type textarea "#081525001 TOB RD / DUR- FRY RIC"
click at [428, 321] on button "Create and Send" at bounding box center [437, 321] width 215 height 15
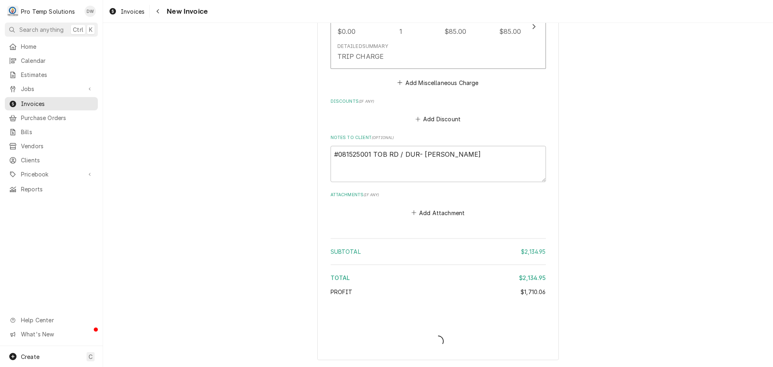
type textarea "x"
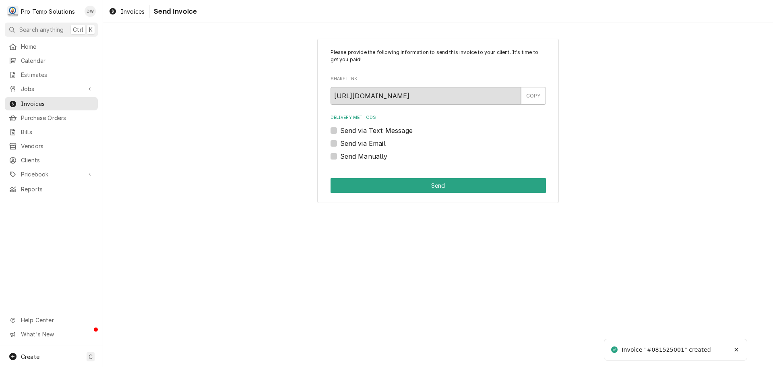
click at [340, 145] on label "Send via Email" at bounding box center [362, 143] width 45 height 10
click at [340, 145] on input "Send via Email" at bounding box center [447, 147] width 215 height 18
checkbox input "true"
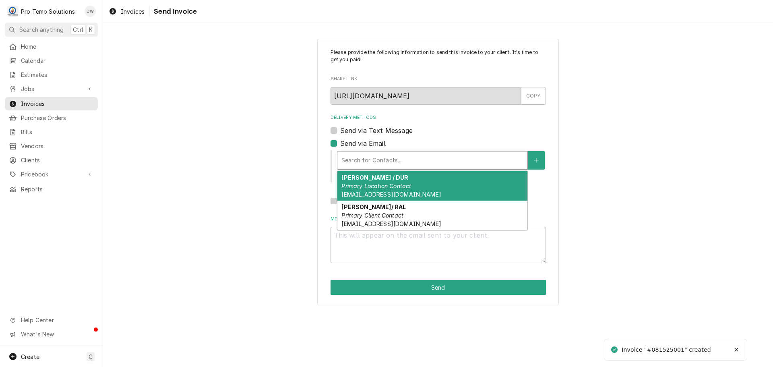
click at [396, 164] on div "Delivery Methods" at bounding box center [432, 160] width 182 height 14
click at [389, 180] on strong "[PERSON_NAME] / DUR" at bounding box center [374, 177] width 67 height 7
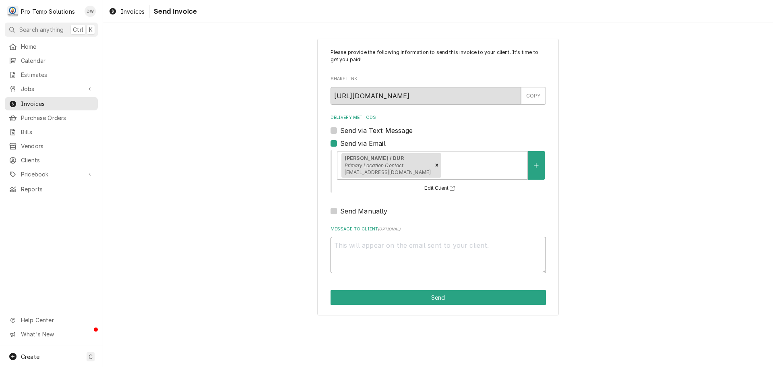
click at [366, 248] on textarea "Message to Client ( optional )" at bounding box center [437, 255] width 215 height 36
type textarea "x"
type textarea "#"
type textarea "x"
type textarea "#0"
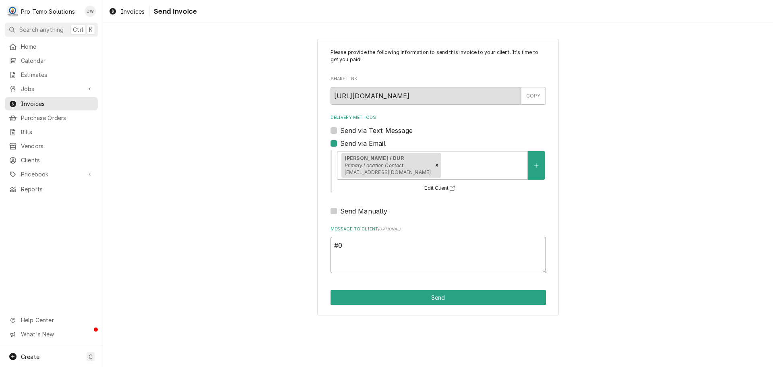
type textarea "x"
type textarea "#08"
type textarea "x"
type textarea "#081"
type textarea "x"
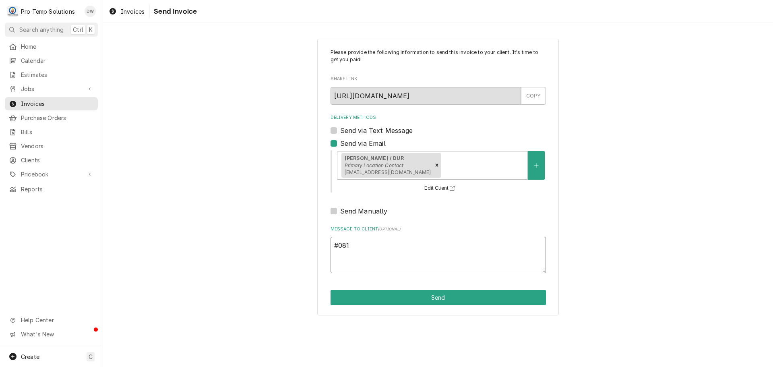
type textarea "#0815"
type textarea "x"
type textarea "#08152"
type textarea "x"
type textarea "#081525"
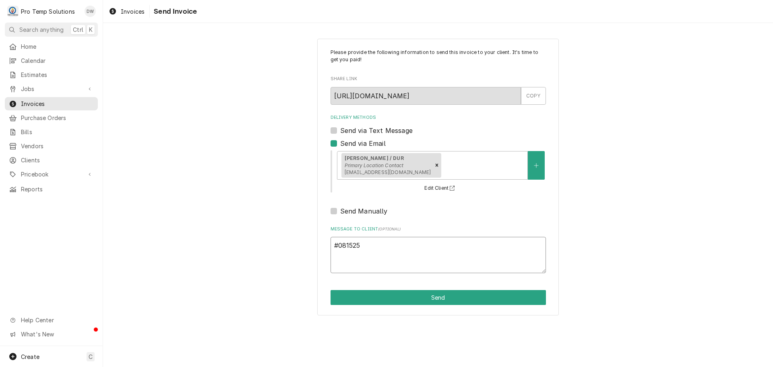
type textarea "x"
type textarea "#0815250"
type textarea "x"
type textarea "#08152500"
type textarea "x"
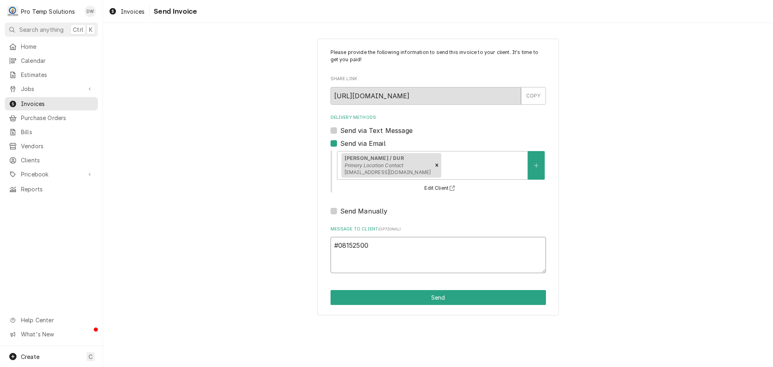
type textarea "#081525001"
type textarea "x"
type textarea "#081525001"
type textarea "x"
type textarea "#081525001 T"
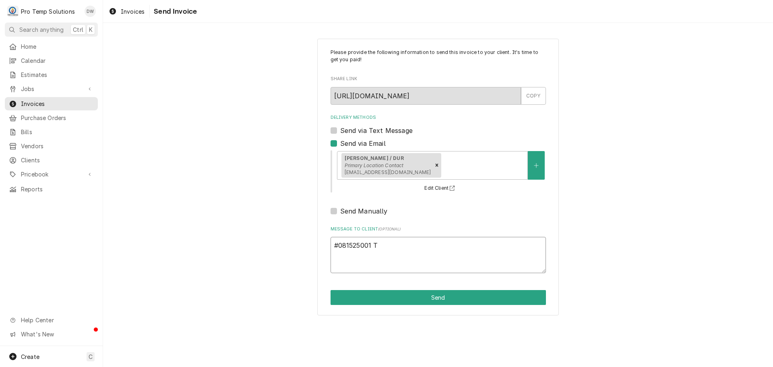
type textarea "x"
type textarea "#081525001 TO"
type textarea "x"
type textarea "#081525001 TOB"
type textarea "x"
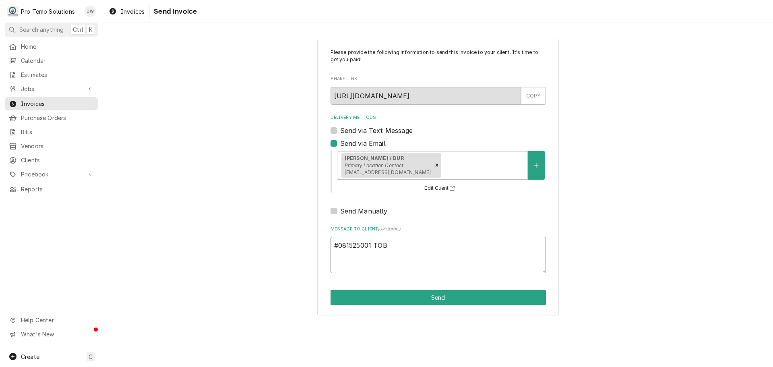
type textarea "#081525001 TOB"
type textarea "x"
type textarea "#081525001 TOB R"
type textarea "x"
type textarea "#081525001 TOB RD"
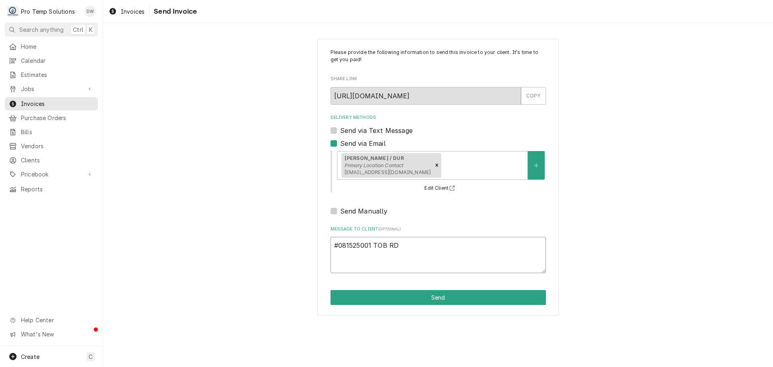
type textarea "x"
type textarea "#081525001 TOB RD /"
type textarea "x"
type textarea "#081525001 TOB RD /"
type textarea "x"
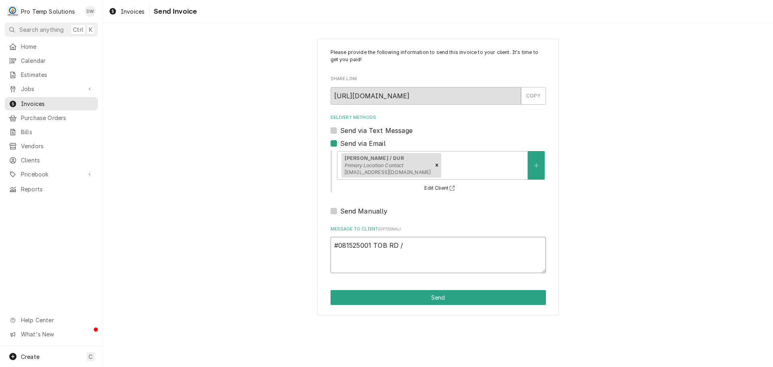
type textarea "#081525001 TOB RD / D"
type textarea "x"
type textarea "#081525001 TOB RD / DU"
type textarea "x"
type textarea "#081525001 TOB RD / DUR"
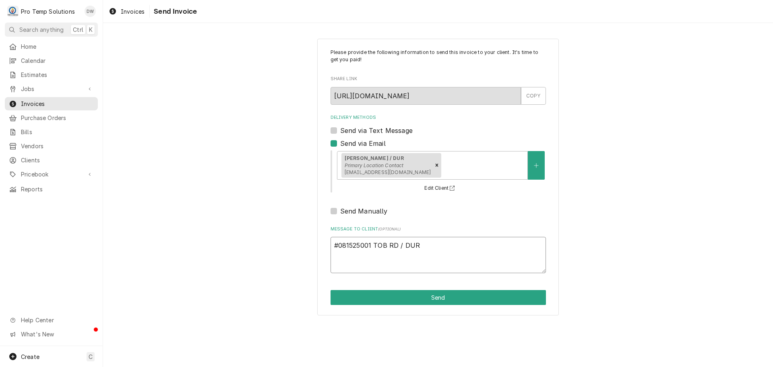
type textarea "x"
type textarea "#081525001 TOB RD / DUR-"
type textarea "x"
type textarea "#081525001 TOB RD / DUR-"
type textarea "x"
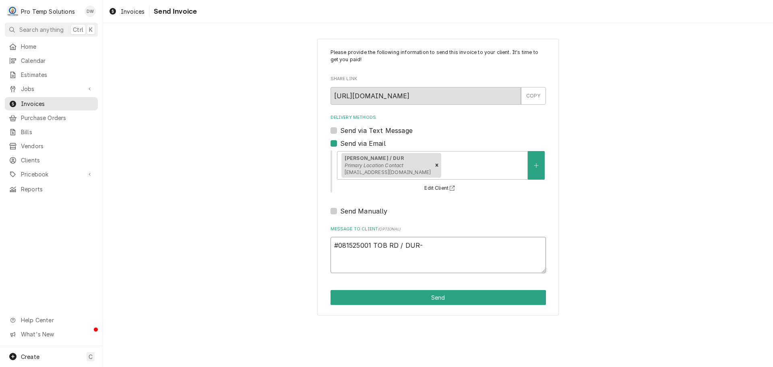
type textarea "#081525001 TOB RD / DUR- F"
type textarea "x"
type textarea "#081525001 TOB RD / DUR- FR"
type textarea "x"
type textarea "#081525001 TOB RD / DUR- FRY"
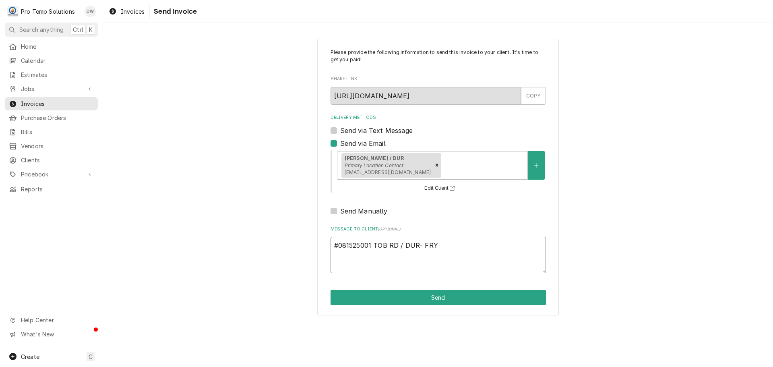
type textarea "x"
type textarea "#081525001 TOB RD / DUR- FRYE"
type textarea "x"
type textarea "#081525001 TOB RD / DUR- FRYER"
type textarea "x"
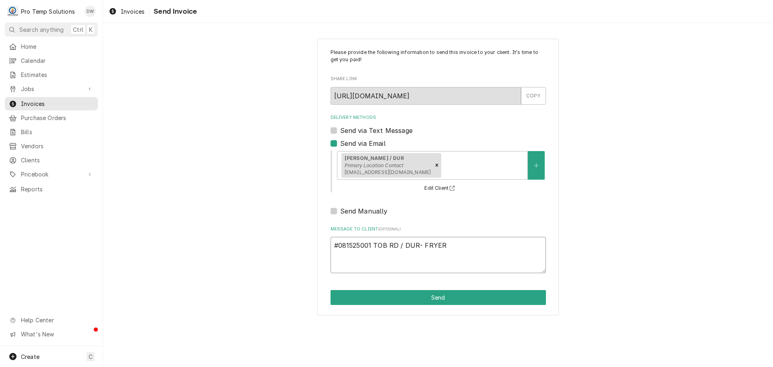
type textarea "#081525001 TOB RD / DUR- FRYER"
type textarea "x"
type textarea "#081525001 TOB RD / DUR- FRYER R"
type textarea "x"
type textarea "#081525001 TOB RD / DUR- FRYER RI"
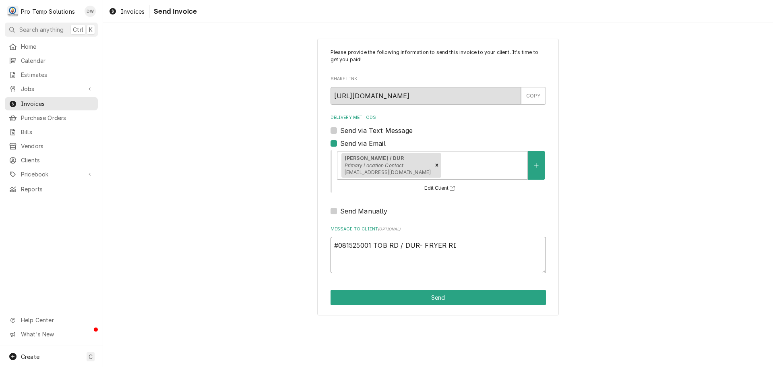
type textarea "x"
type textarea "#081525001 TOB RD / DUR- FRYER RIC"
type textarea "x"
type textarea "#081525001 TOB RD / DUR- FRYER RIC"
click at [433, 297] on button "Send" at bounding box center [437, 297] width 215 height 15
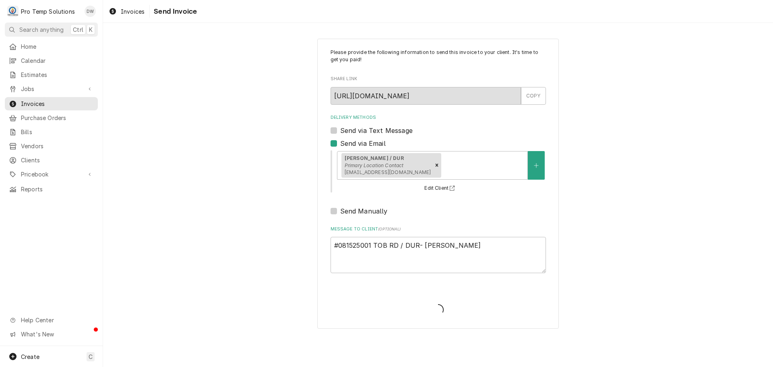
type textarea "x"
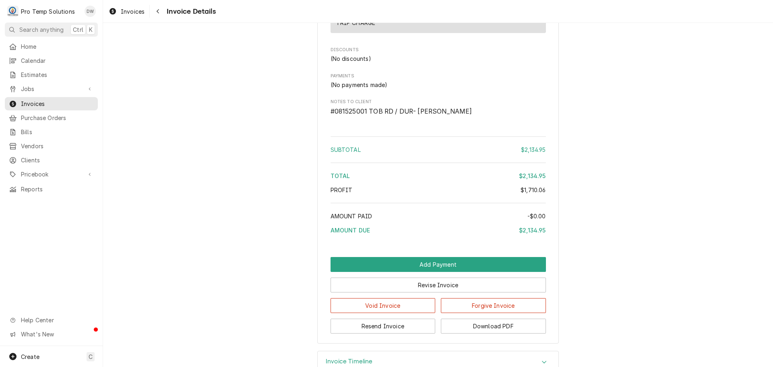
scroll to position [1497, 0]
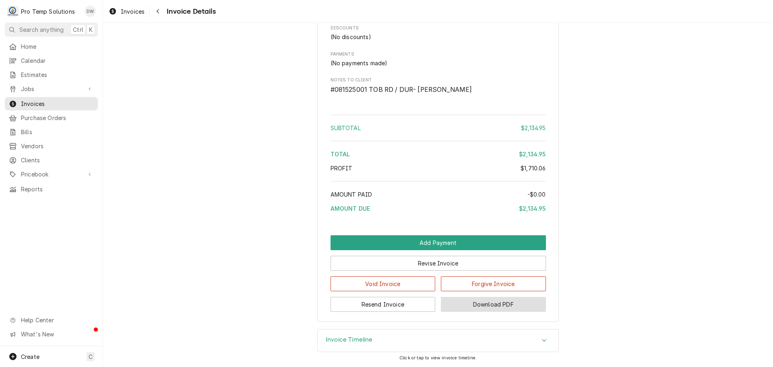
click at [483, 304] on button "Download PDF" at bounding box center [493, 304] width 105 height 15
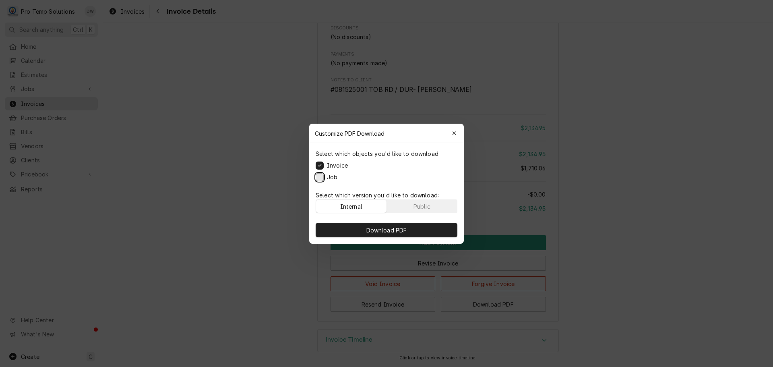
click at [316, 175] on button "Job" at bounding box center [320, 177] width 8 height 8
click at [379, 229] on span "Download PDF" at bounding box center [387, 229] width 44 height 8
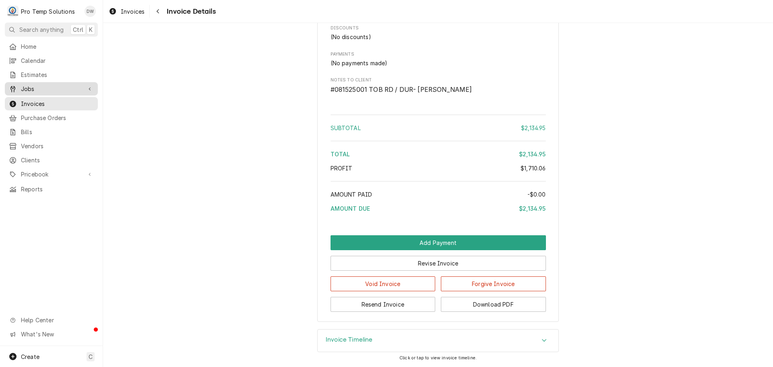
click at [33, 85] on span "Jobs" at bounding box center [51, 89] width 61 height 8
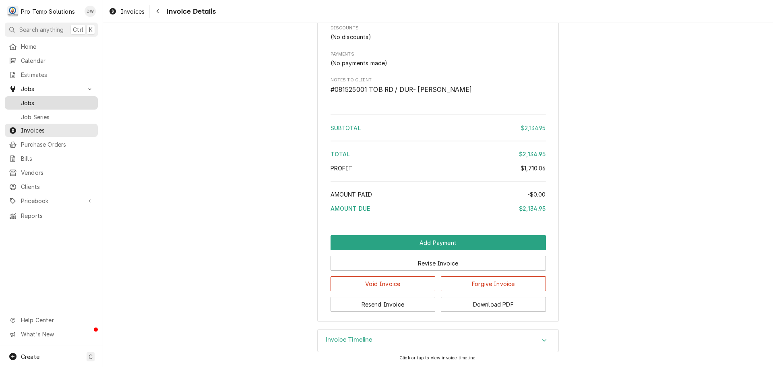
click at [27, 99] on span "Jobs" at bounding box center [57, 103] width 73 height 8
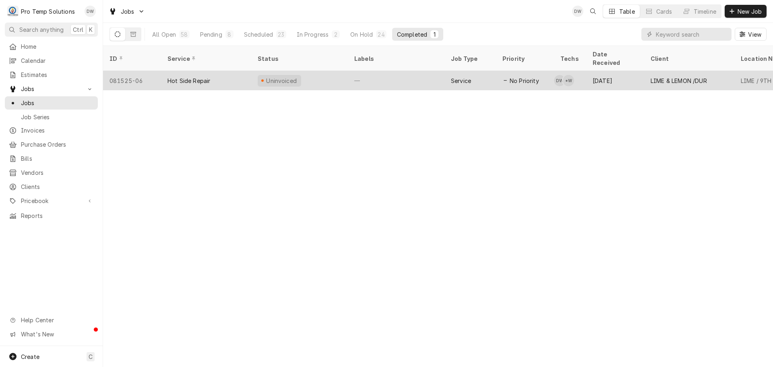
click at [406, 71] on div "—" at bounding box center [396, 80] width 97 height 19
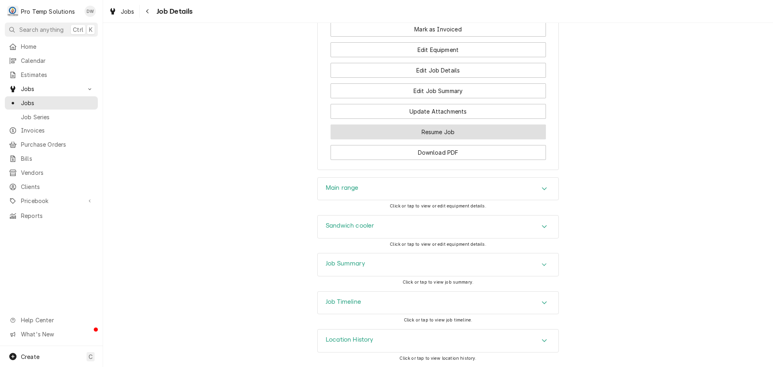
scroll to position [582, 0]
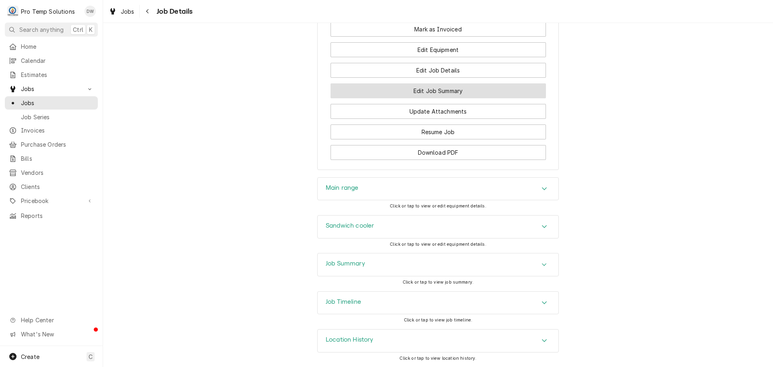
click at [420, 90] on button "Edit Job Summary" at bounding box center [437, 90] width 215 height 15
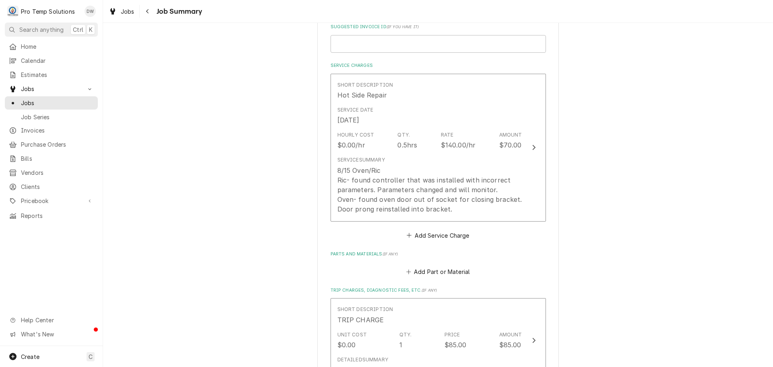
scroll to position [161, 0]
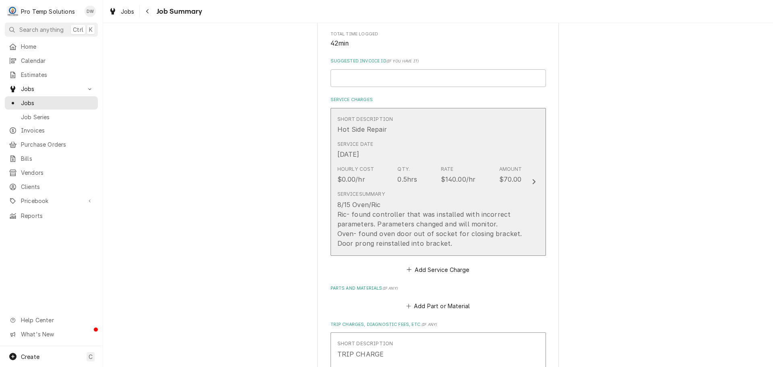
click at [532, 180] on icon "Update Line Item" at bounding box center [533, 181] width 3 height 5
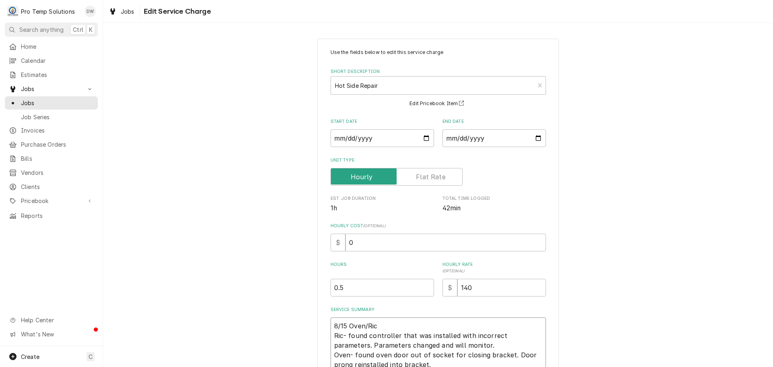
click at [385, 327] on textarea "8/15 Oven/Ric Ric- found controller that was installed with incorrect parameter…" at bounding box center [437, 345] width 215 height 56
type textarea "x"
type textarea "8/15 Oven/Ric Ric- found controller that was installed with incorrect parameter…"
type textarea "x"
type textarea "8/15 Oven/Ric 1 Ric- found controller that was installed with incorrect paramet…"
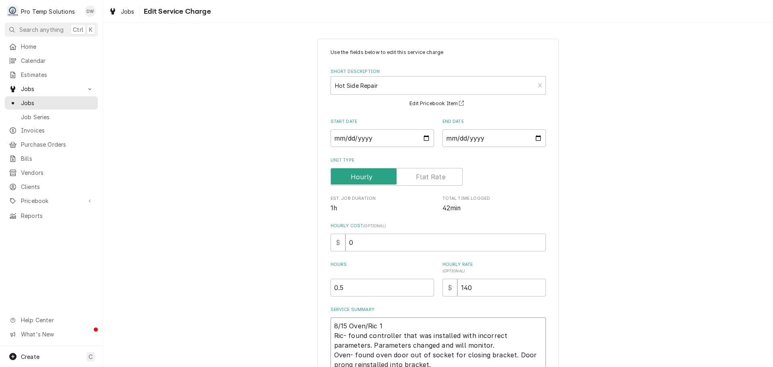
type textarea "x"
type textarea "8/15 Oven/Ric 11 Ric- found controller that was installed with incorrect parame…"
type textarea "x"
type textarea "8/15 Oven/Ric 114 Ric- found controller that was installed with incorrect param…"
type textarea "x"
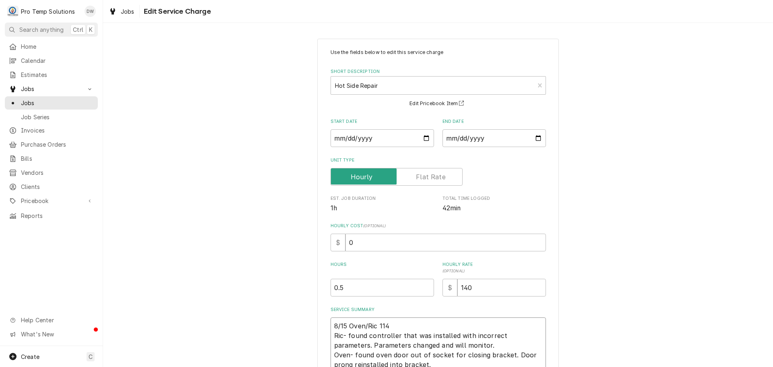
type textarea "8/15 Oven/Ric 1145 Ric- found controller that was installed with incorrect para…"
type textarea "x"
type textarea "8/15 Oven/Ric 1145- Ric- found controller that was installed with incorrect par…"
type textarea "x"
type textarea "8/15 Oven/Ric 1145-2 Ric- found controller that was installed with incorrect pa…"
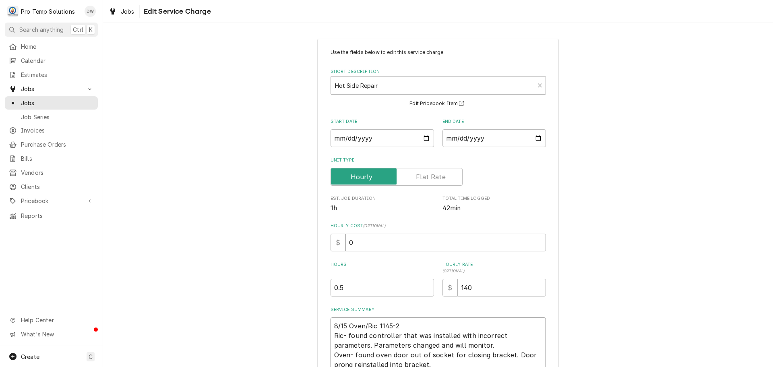
type textarea "x"
type textarea "8/15 Oven/Ric 1145-21 Ric- found controller that was installed with incorrect p…"
type textarea "x"
type textarea "8/15 Oven/Ric 1145-210 Ric- found controller that was installed with incorrect …"
type textarea "x"
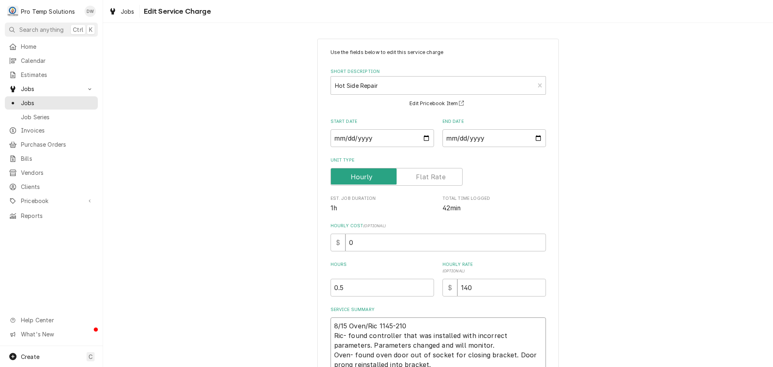
type textarea "8/15 Oven/Ric 1145-210 Ric- found controller that was installed with incorrect …"
click at [393, 321] on textarea "8/15 Oven/Ric 1145-210 Ric- found controller that was installed with incorrect …" at bounding box center [437, 345] width 215 height 56
type textarea "x"
type textarea "8/15 Oven/Ric [DATE]-[DATE] Ric- found controller that was installed with incor…"
click at [388, 242] on input "0" at bounding box center [445, 242] width 200 height 18
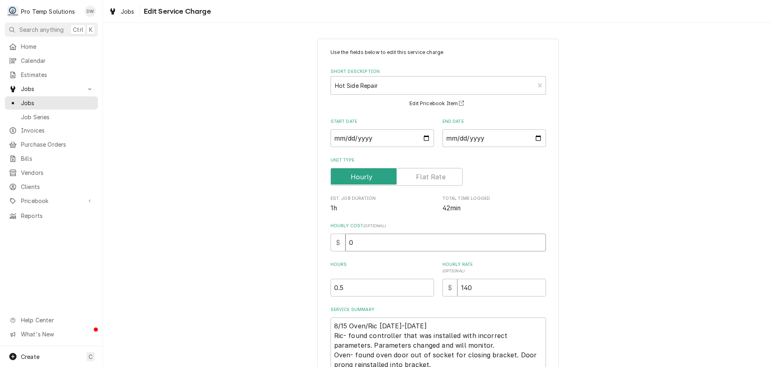
type textarea "x"
type input "1"
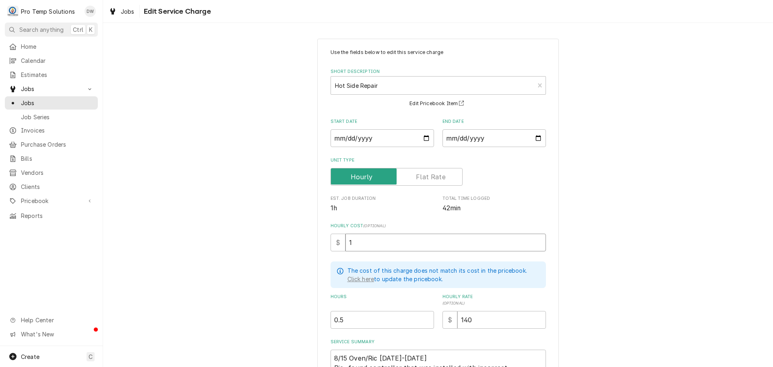
type textarea "x"
type input "18"
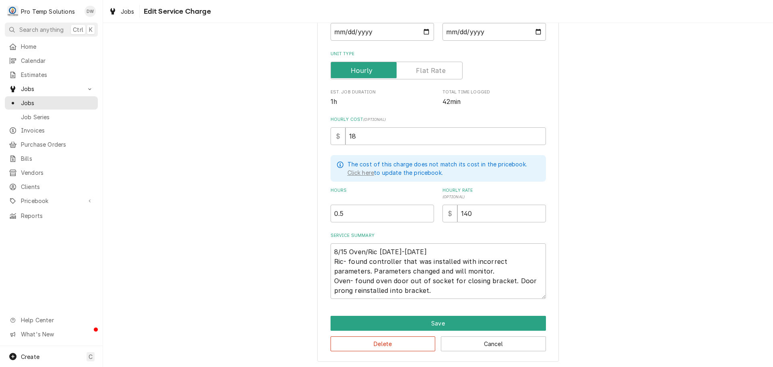
scroll to position [107, 0]
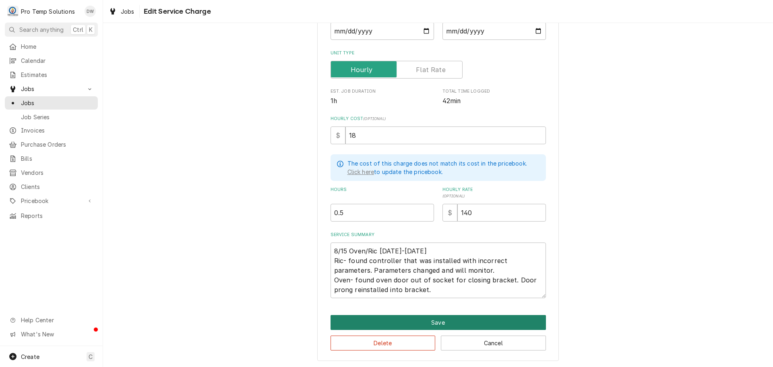
click at [431, 324] on button "Save" at bounding box center [437, 322] width 215 height 15
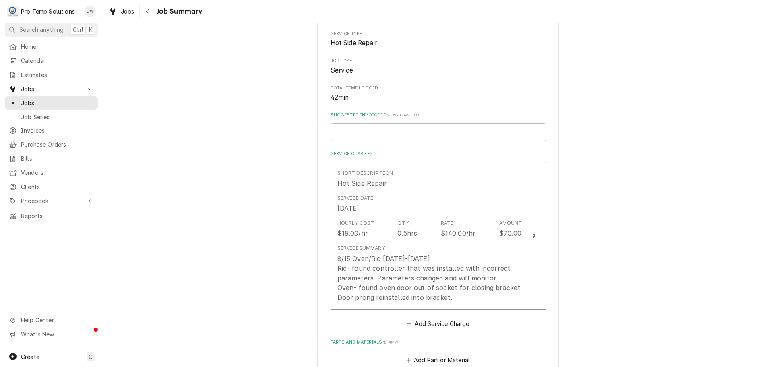
scroll to position [161, 0]
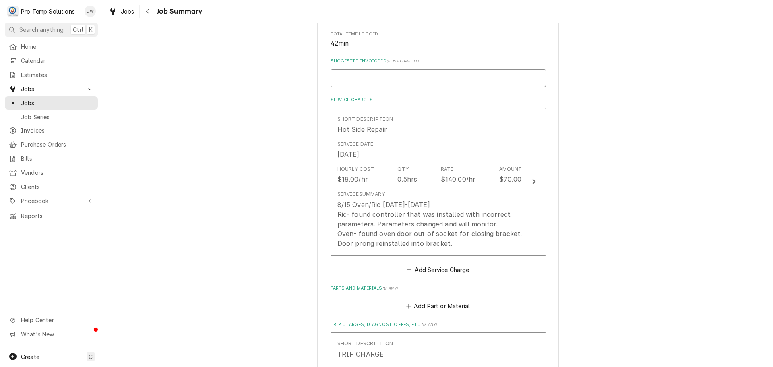
click at [438, 78] on input "Suggested Invoice ID ( if you have it )" at bounding box center [437, 78] width 215 height 18
type textarea "x"
type input "#"
type textarea "x"
type input "#0"
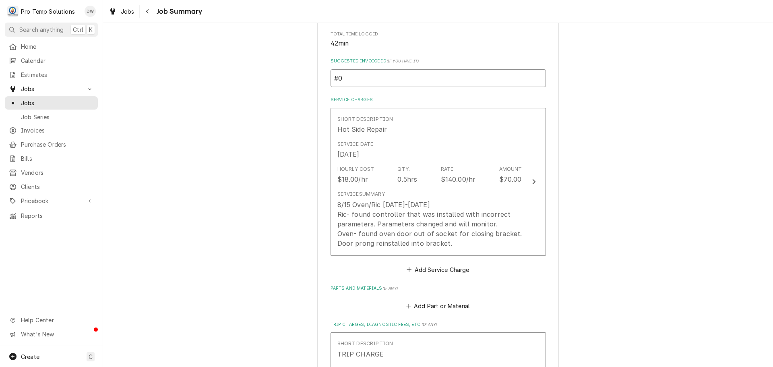
type textarea "x"
type input "#08"
type textarea "x"
type input "#081"
type textarea "x"
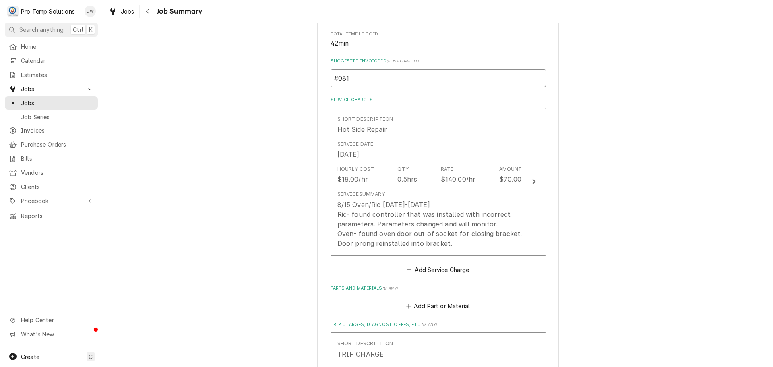
type input "#0815"
type textarea "x"
type input "#08152"
type textarea "x"
type input "#081525"
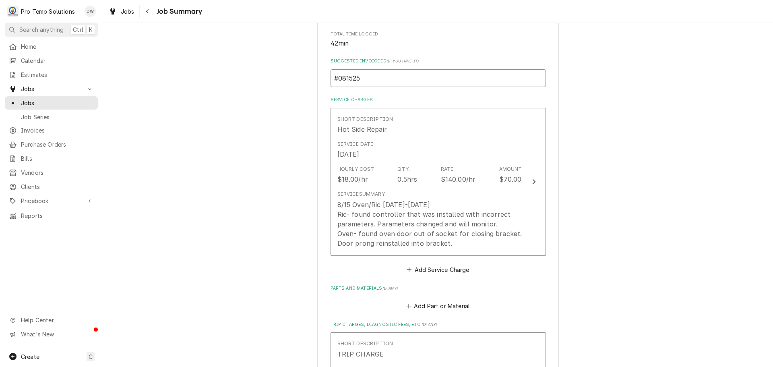
type textarea "x"
type input "#0815250"
type textarea "x"
type input "#08152500"
type textarea "x"
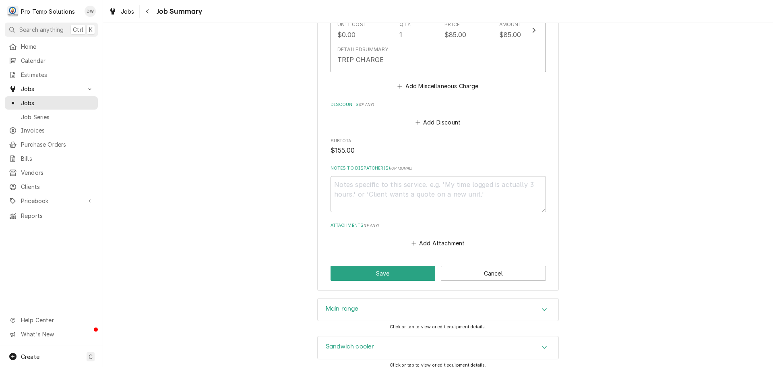
scroll to position [550, 0]
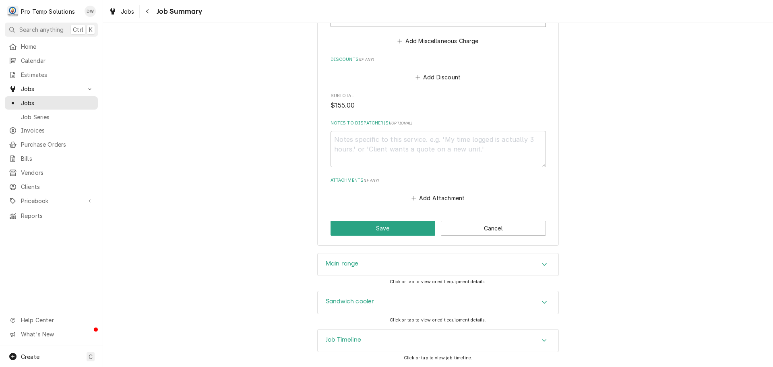
type input "#081525002"
click at [374, 135] on textarea "Notes to Dispatcher(s) ( optional )" at bounding box center [437, 149] width 215 height 36
type textarea "x"
type textarea "#"
type textarea "x"
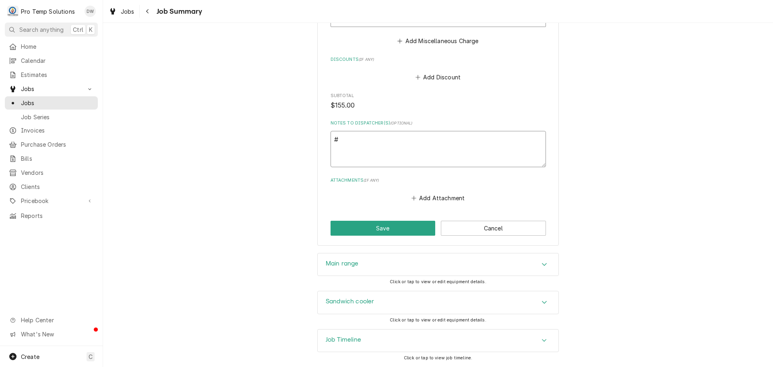
type textarea "#0"
type textarea "x"
type textarea "#08"
type textarea "x"
type textarea "#081"
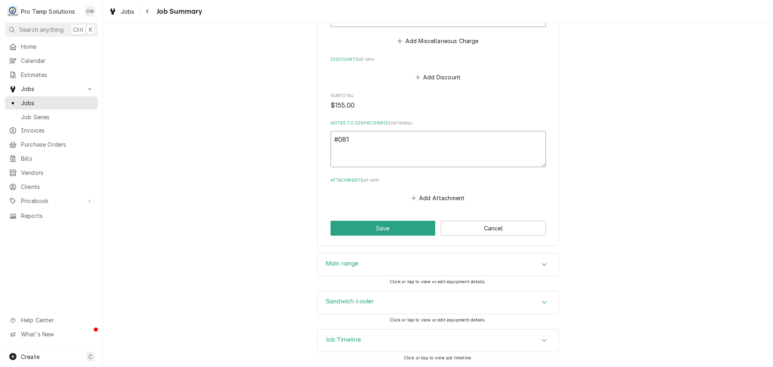
type textarea "x"
type textarea "#0815"
type textarea "x"
type textarea "#08152"
type textarea "x"
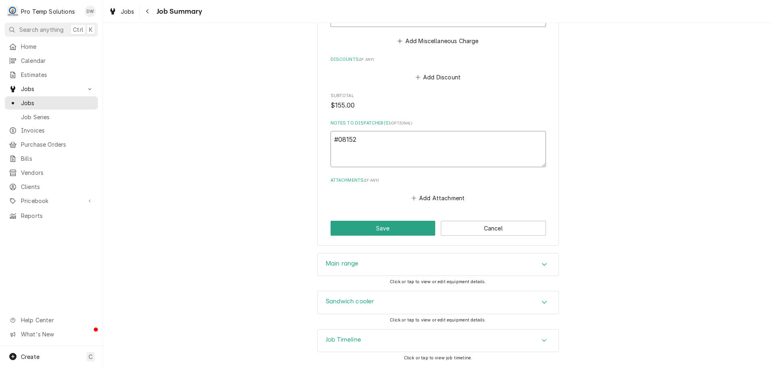
type textarea "#081525"
type textarea "x"
type textarea "#0815250"
type textarea "x"
type textarea "#08152500"
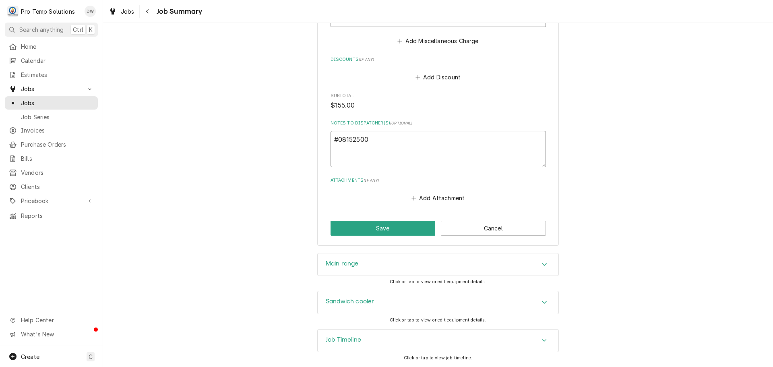
type textarea "x"
type textarea "#081525002"
type textarea "x"
type textarea "#081525002"
type textarea "x"
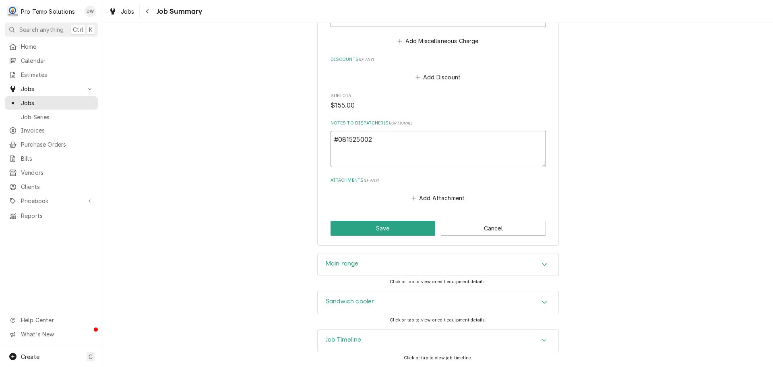
type textarea "#081525002 L"
type textarea "x"
type textarea "#081525002 LI"
type textarea "x"
type textarea "#081525002 LIM"
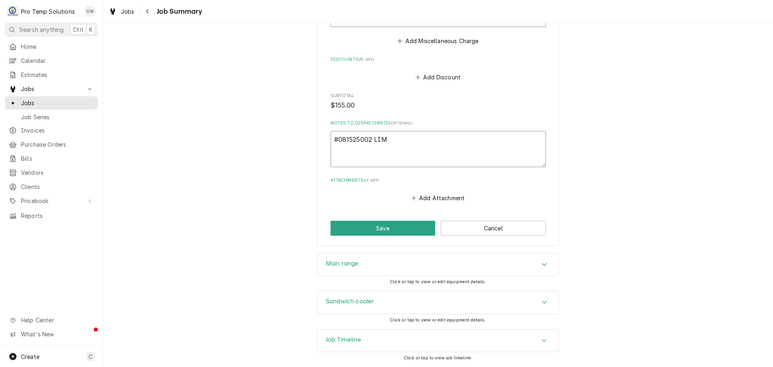
type textarea "x"
type textarea "#081525002 LIME"
type textarea "x"
type textarea "#081525002 LIME"
type textarea "x"
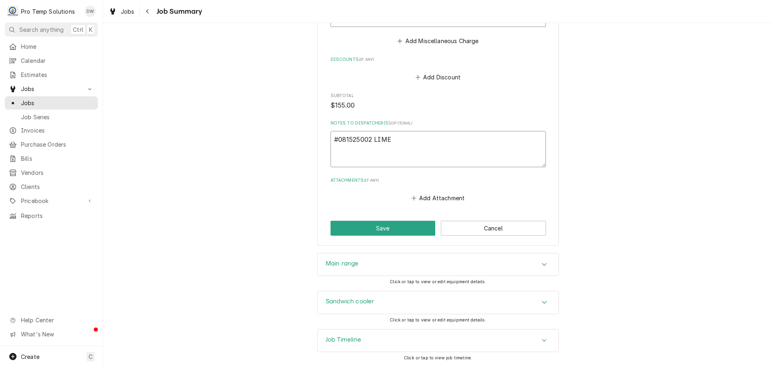
type textarea "#081525002 LIME /"
type textarea "x"
type textarea "#081525002 LIME /"
type textarea "x"
type textarea "#081525002 LIME / D"
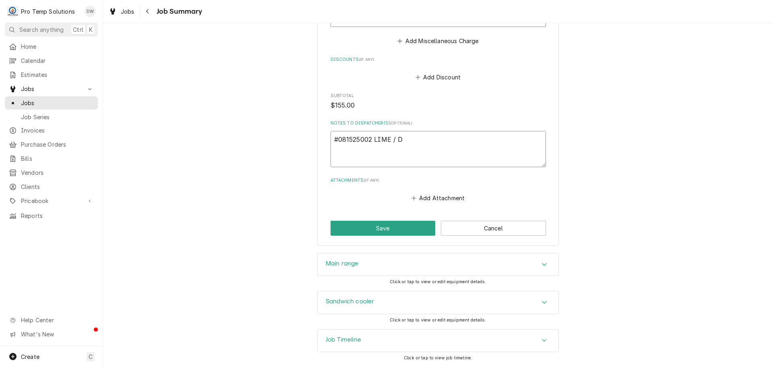
type textarea "x"
type textarea "#081525002 LIME / DU"
type textarea "x"
type textarea "#081525002 LIME / DUR"
type textarea "x"
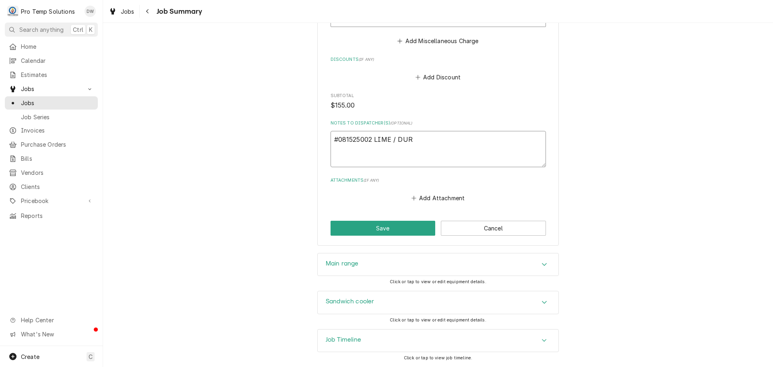
type textarea "#081525002 LIME / DUR-"
type textarea "x"
type textarea "#081525002 LIME / DUR-"
type textarea "x"
type textarea "#081525002 LIME / DUR- R"
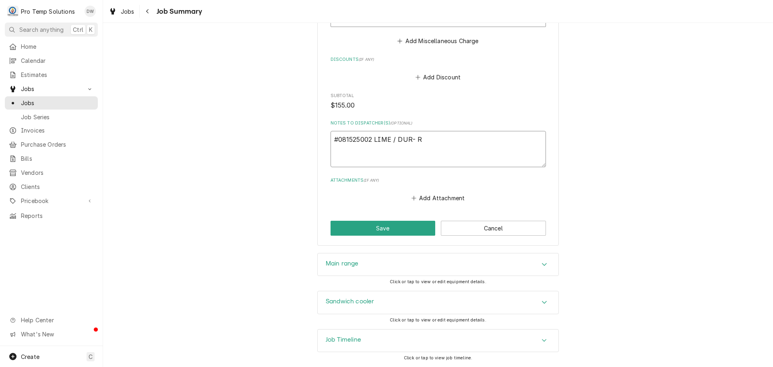
type textarea "x"
type textarea "#081525002 LIME / DUR- RI"
type textarea "x"
type textarea "#081525002 LIME / DUR- RIC"
type textarea "x"
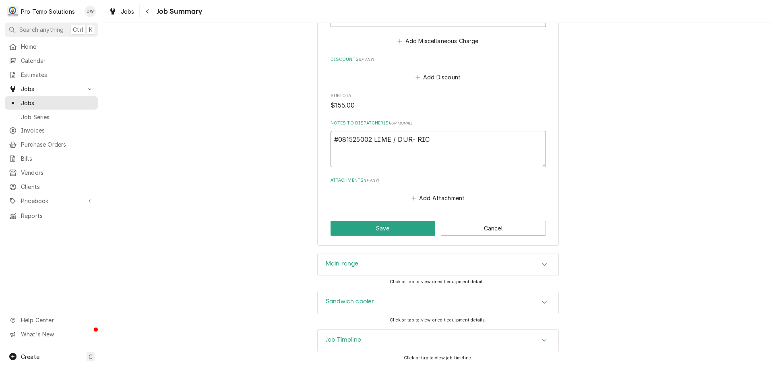
type textarea "#081525002 LIME / DUR- RIC"
type textarea "x"
type textarea "#081525002 LIME / DUR- RIC /"
type textarea "x"
type textarea "#081525002 LIME / DUR- RIC /"
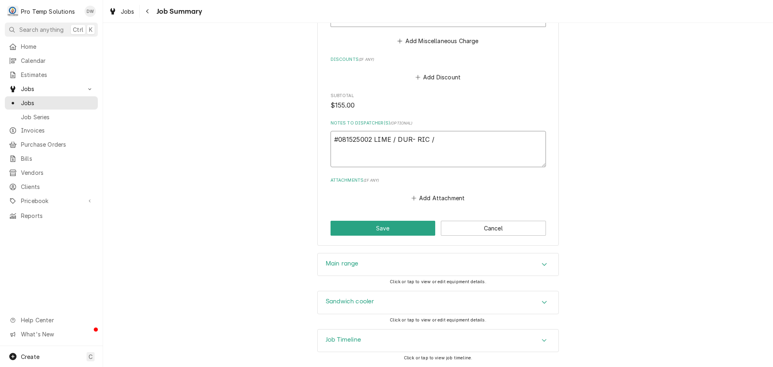
type textarea "x"
type textarea "#081525002 LIME / DUR- RIC / O"
type textarea "x"
type textarea "#081525002 LIME / DUR- RIC / OV"
type textarea "x"
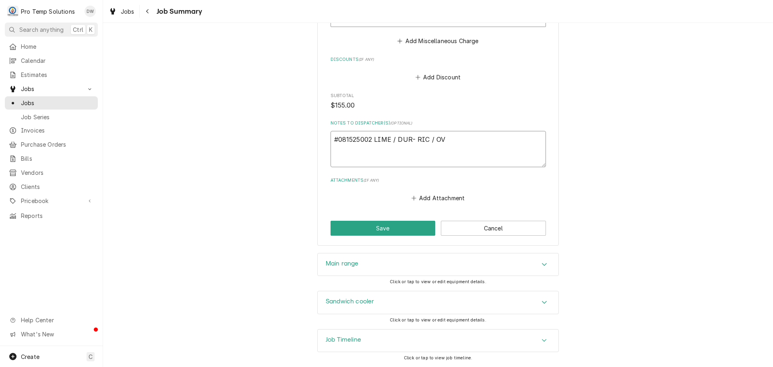
type textarea "#081525002 LIME / DUR- RIC / OVE"
type textarea "x"
type textarea "#081525002 LIME / DUR- RIC / OVEN"
click at [378, 226] on button "Save" at bounding box center [382, 228] width 105 height 15
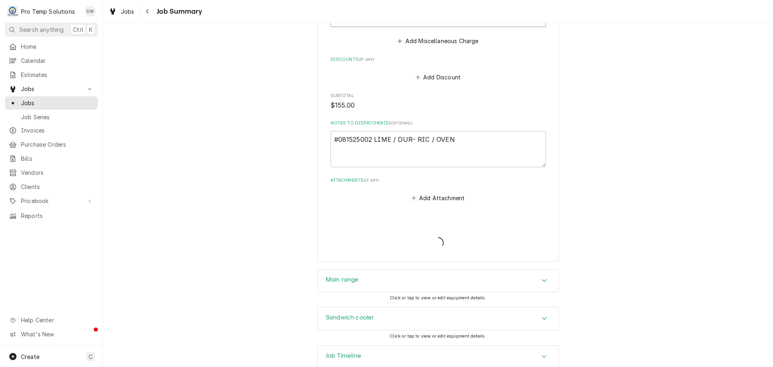
type textarea "x"
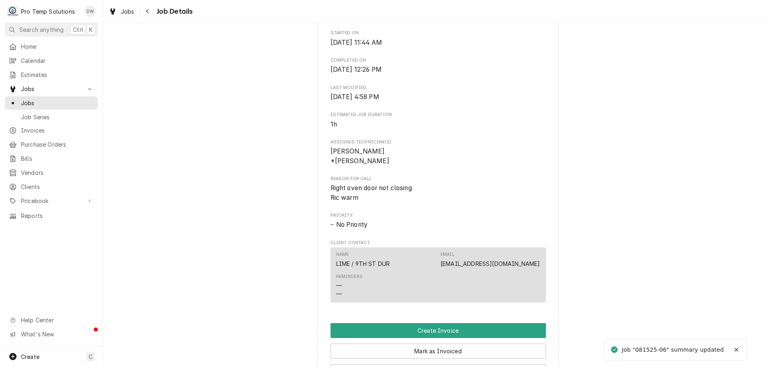
scroll to position [483, 0]
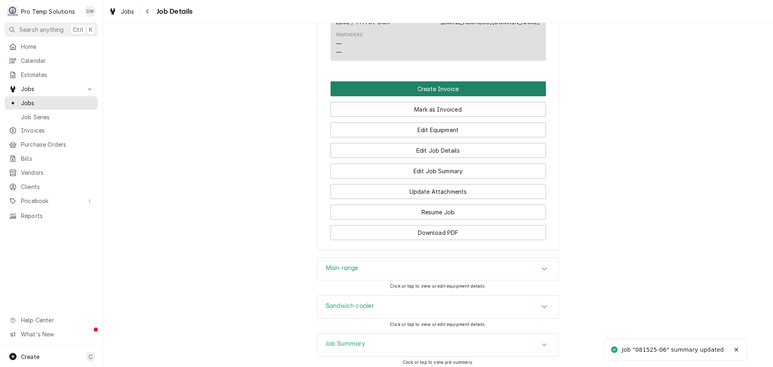
click at [432, 96] on button "Create Invoice" at bounding box center [437, 88] width 215 height 15
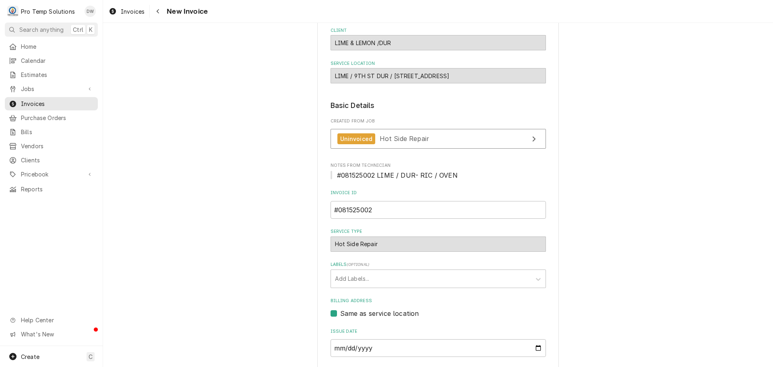
scroll to position [159, 0]
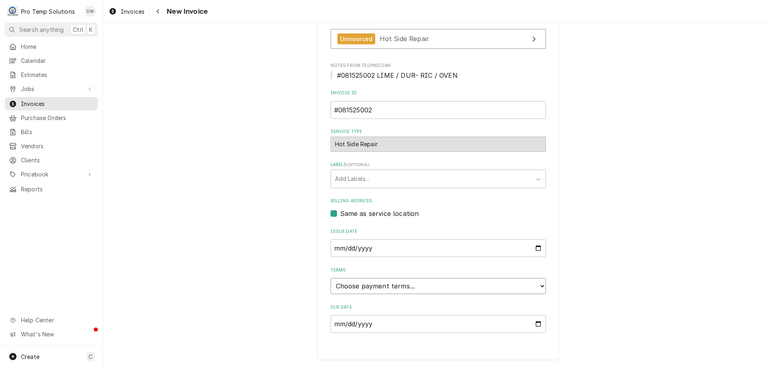
click at [355, 287] on select "Choose payment terms... Same Day Net 7 Net 14 Net 21 Net 30 Net 45 Net 60 Net 90" at bounding box center [437, 286] width 215 height 16
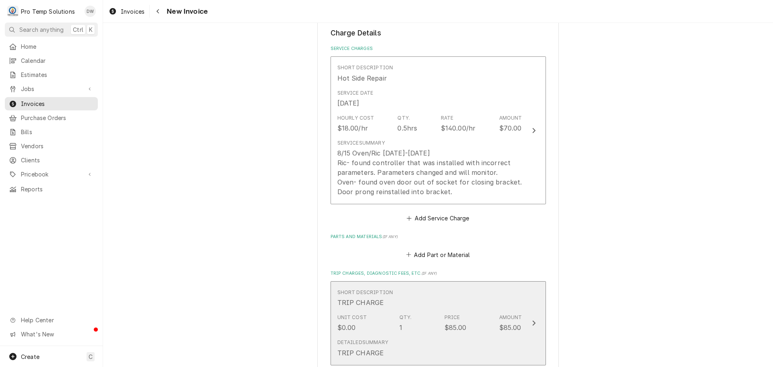
scroll to position [642, 0]
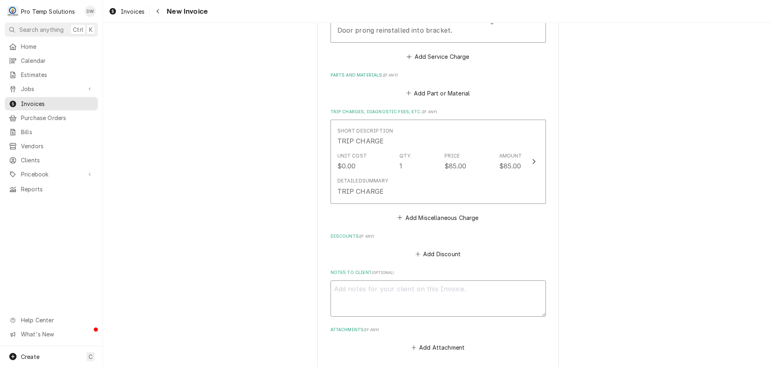
click at [340, 292] on textarea "Notes to Client ( optional )" at bounding box center [437, 298] width 215 height 36
type textarea "x"
type textarea "#"
type textarea "x"
type textarea "#0"
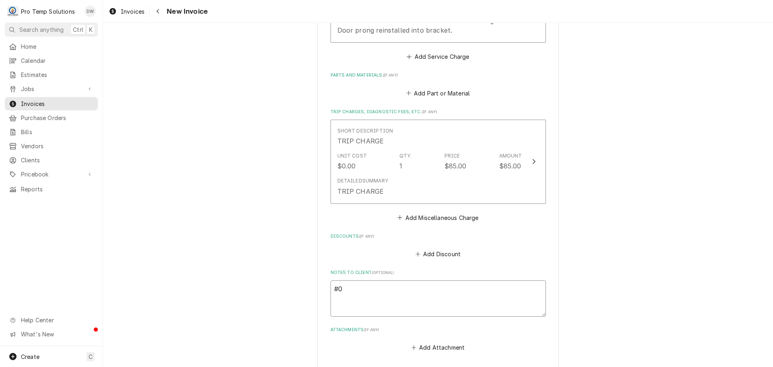
type textarea "x"
type textarea "#08"
type textarea "x"
type textarea "#081"
type textarea "x"
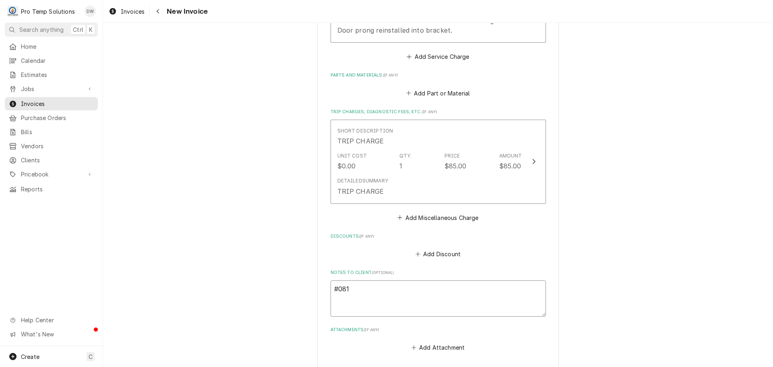
type textarea "#0815"
type textarea "x"
type textarea "#08152"
type textarea "x"
type textarea "#081525"
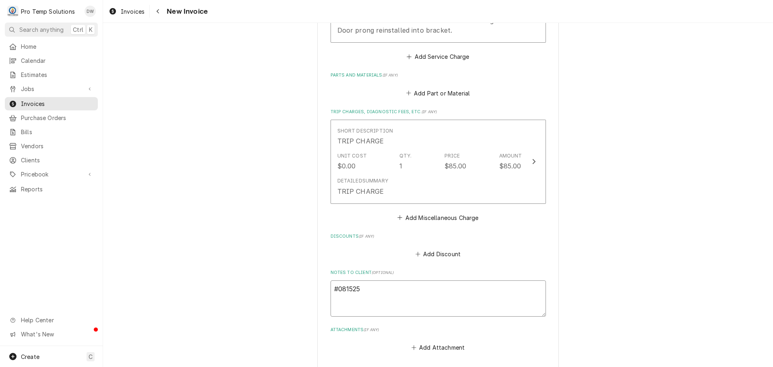
type textarea "x"
type textarea "#0815250"
type textarea "x"
type textarea "#08152500"
type textarea "x"
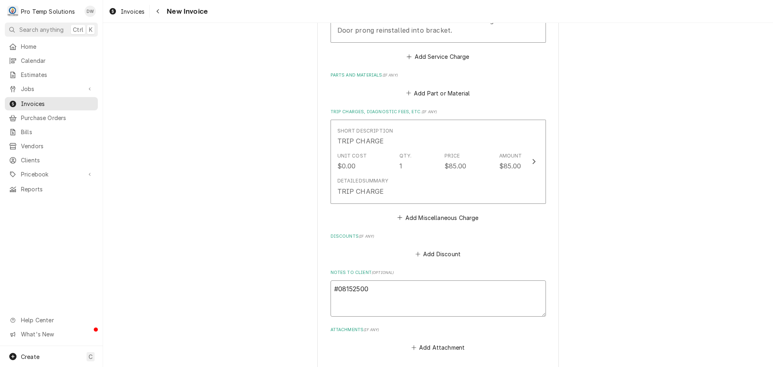
type textarea "#081525002"
type textarea "x"
type textarea "#081525002"
type textarea "x"
type textarea "#081525002 L"
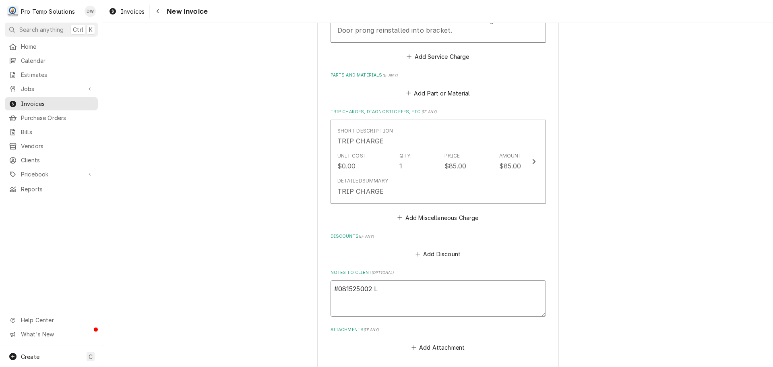
type textarea "x"
type textarea "#081525002 LI"
type textarea "x"
type textarea "#081525002 LIM"
type textarea "x"
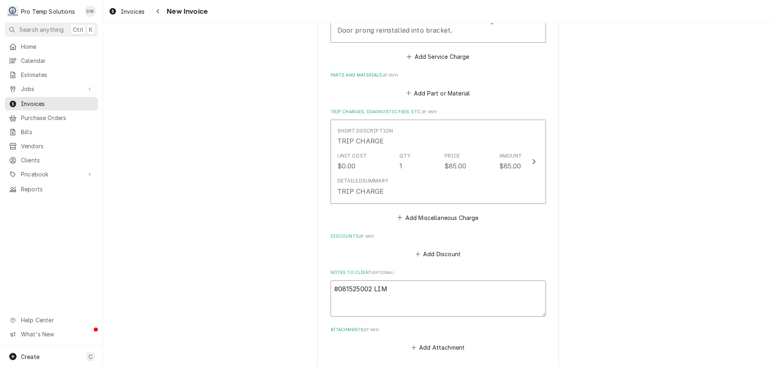
type textarea "#081525002 LIME"
type textarea "x"
type textarea "#081525002 LIME"
type textarea "x"
type textarea "#081525002 LIME /"
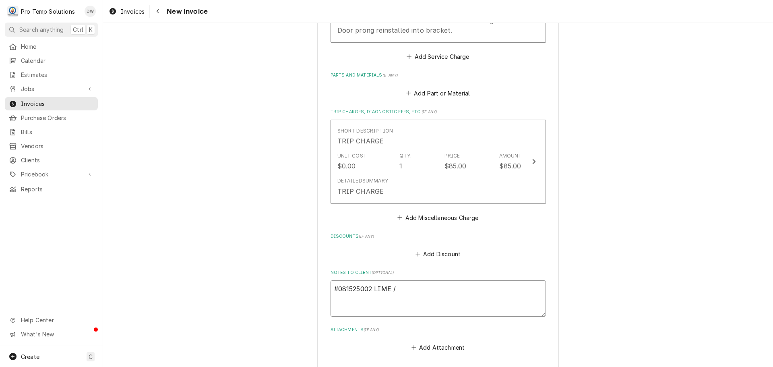
type textarea "x"
type textarea "#081525002 LIME /"
type textarea "x"
type textarea "#081525002 LIME / R"
type textarea "x"
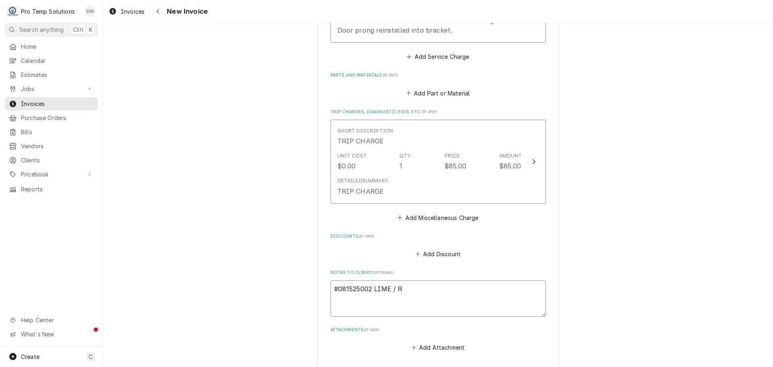
type textarea "#081525002 LIME /"
type textarea "x"
type textarea "#081525002 LIME / D"
type textarea "x"
type textarea "#081525002 LIME / DU"
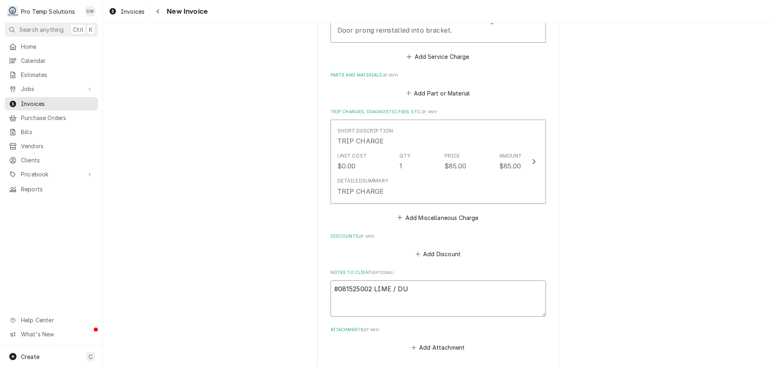
type textarea "x"
type textarea "#081525002 LIME / DUR"
type textarea "x"
type textarea "#081525002 LIME / DUR-"
type textarea "x"
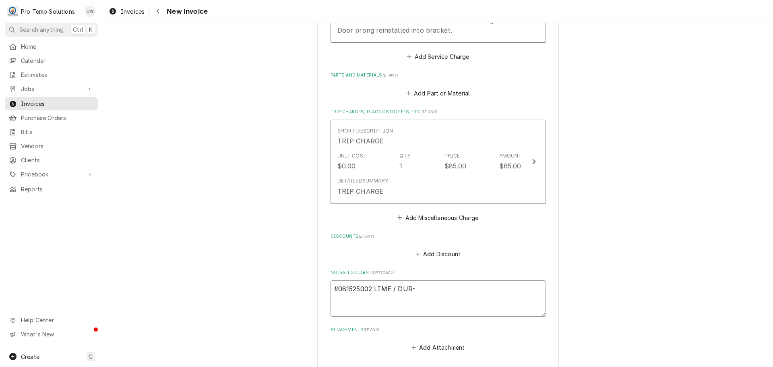
type textarea "#081525002 LIME / DUR-"
type textarea "x"
type textarea "#081525002 LIME / DUR- R"
type textarea "x"
type textarea "#081525002 LIME / DUR- RI"
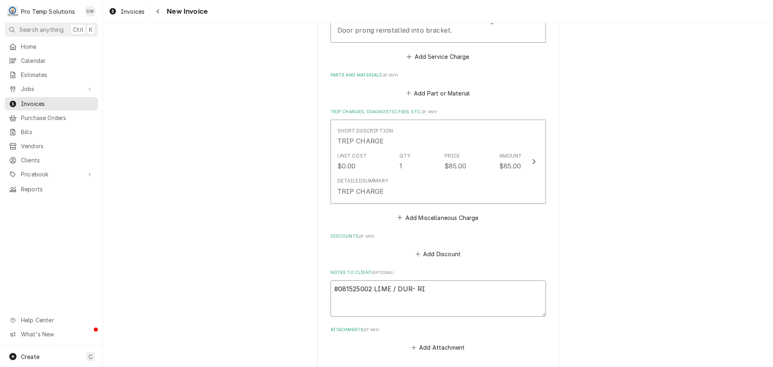
type textarea "x"
type textarea "#081525002 LIME / DUR- RIC"
type textarea "x"
type textarea "#081525002 LIME / DUR- RIC"
type textarea "x"
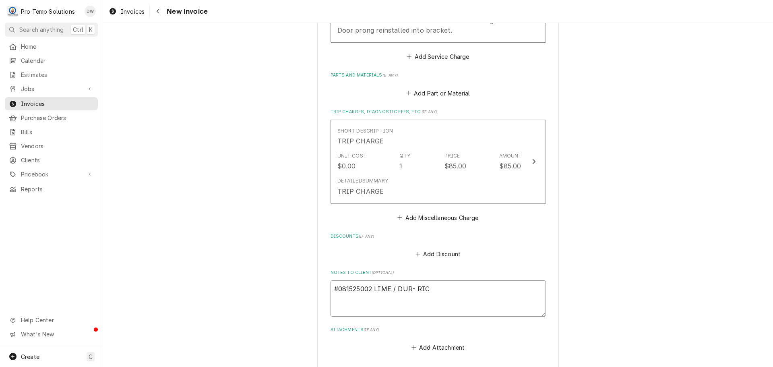
type textarea "#081525002 LIME / DUR- RIC /"
type textarea "x"
type textarea "#081525002 LIME / DUR- RIC /"
type textarea "x"
type textarea "#081525002 LIME / DUR- RIC / O"
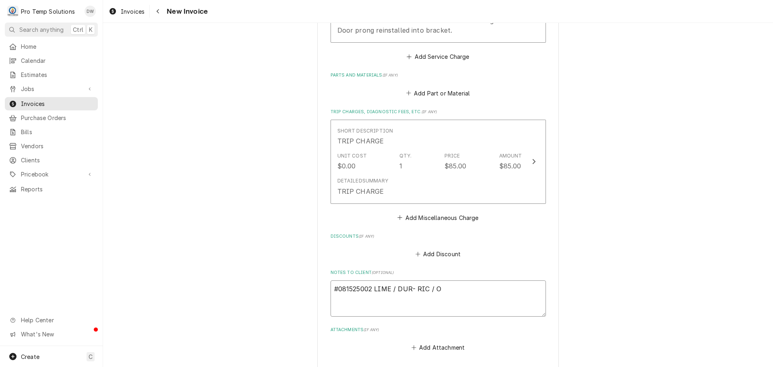
type textarea "x"
type textarea "#081525002 LIME / DUR- RIC / OV"
type textarea "x"
type textarea "#081525002 LIME / DUR- RIC / OVE"
type textarea "x"
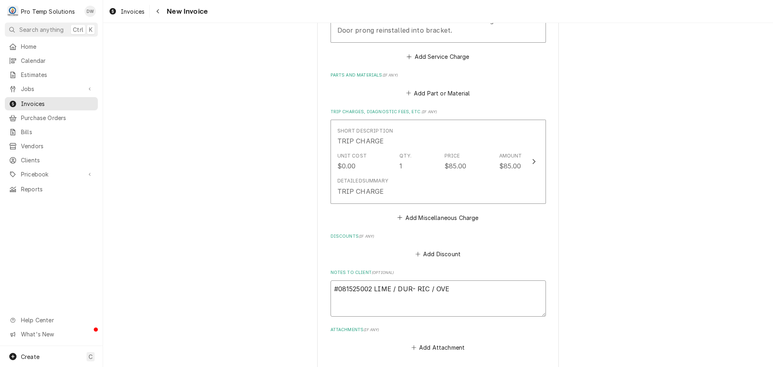
type textarea "#081525002 LIME / DUR- RIC / OVEN"
type textarea "x"
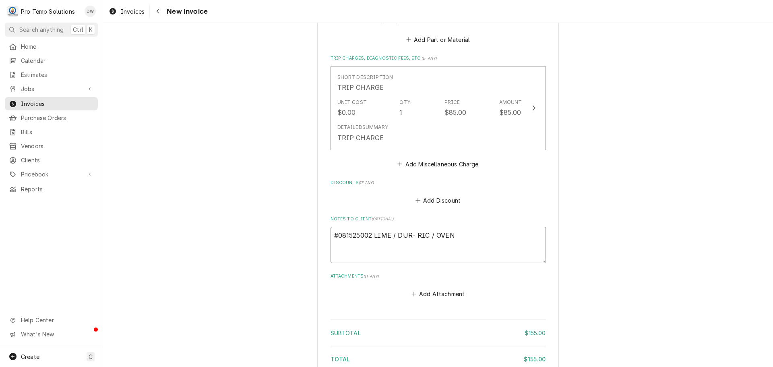
scroll to position [781, 0]
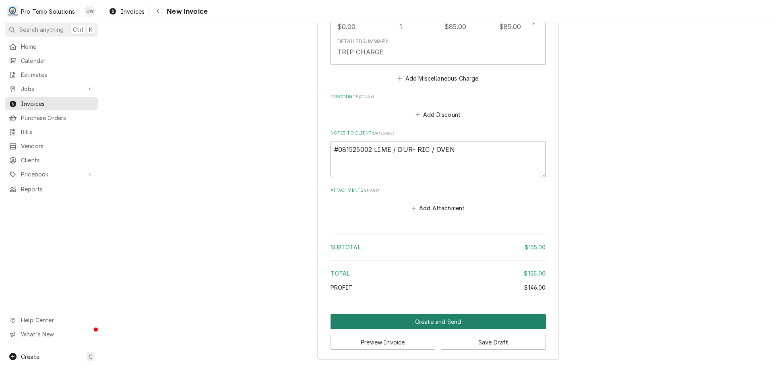
type textarea "#081525002 LIME / DUR- RIC / OVEN"
click at [426, 319] on button "Create and Send" at bounding box center [437, 321] width 215 height 15
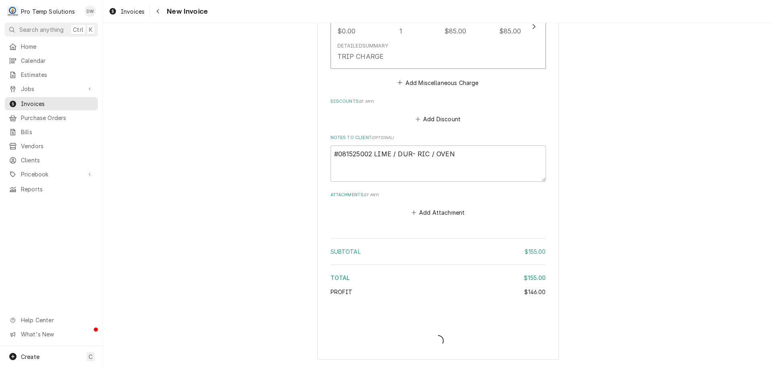
type textarea "x"
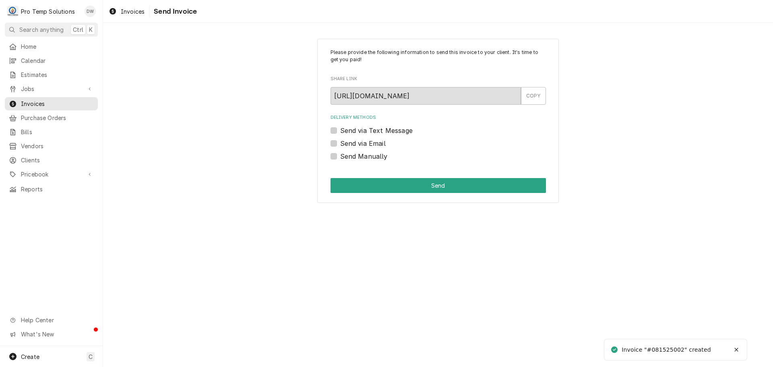
click at [340, 140] on label "Send via Email" at bounding box center [362, 143] width 45 height 10
click at [340, 140] on input "Send via Email" at bounding box center [447, 147] width 215 height 18
checkbox input "true"
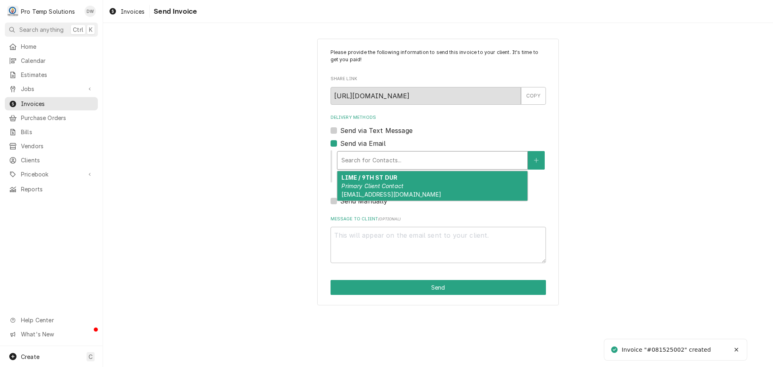
click at [404, 157] on div "Delivery Methods" at bounding box center [432, 160] width 182 height 14
click at [390, 183] on em "Primary Client Contact" at bounding box center [372, 185] width 62 height 7
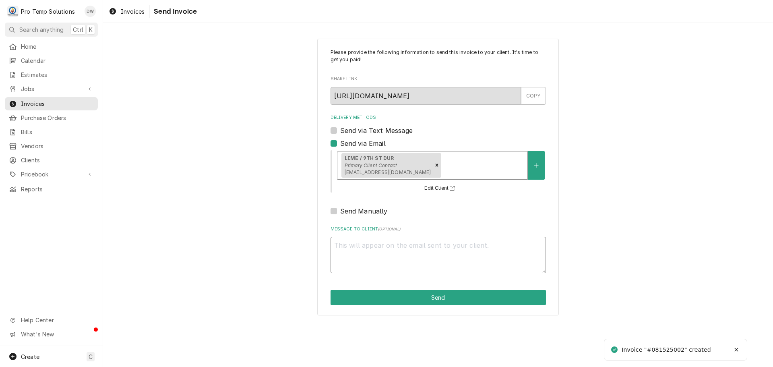
click at [348, 243] on textarea "Message to Client ( optional )" at bounding box center [437, 255] width 215 height 36
type textarea "x"
type textarea "#"
type textarea "x"
type textarea "#0"
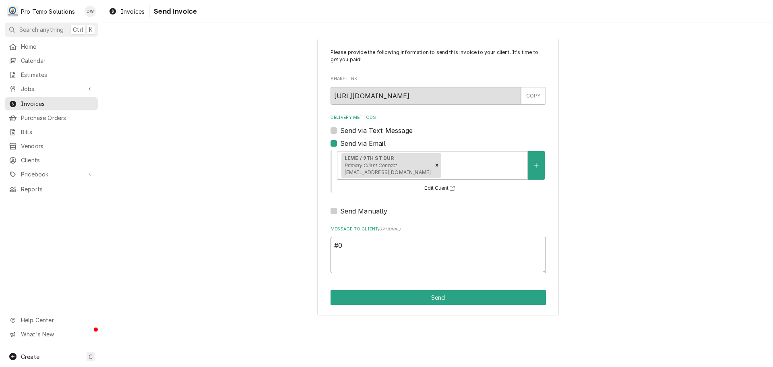
type textarea "x"
type textarea "#08"
type textarea "x"
type textarea "#081"
type textarea "x"
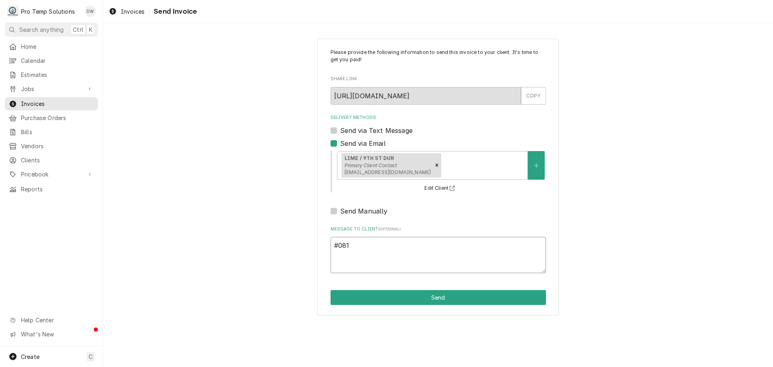
type textarea "#0815"
type textarea "x"
type textarea "#08152"
type textarea "x"
type textarea "#081525"
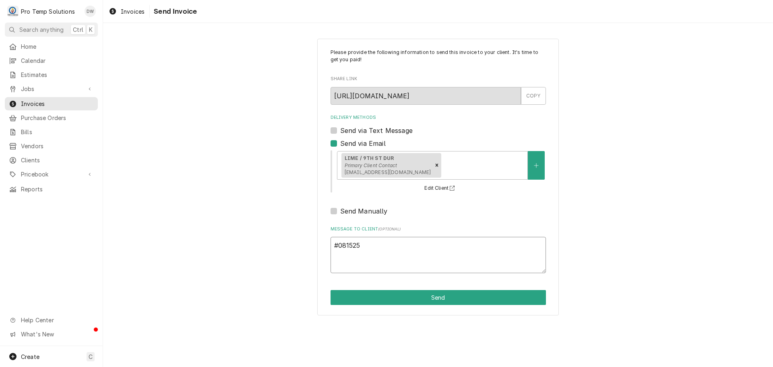
type textarea "x"
type textarea "#0815250"
type textarea "x"
type textarea "#08152500"
type textarea "x"
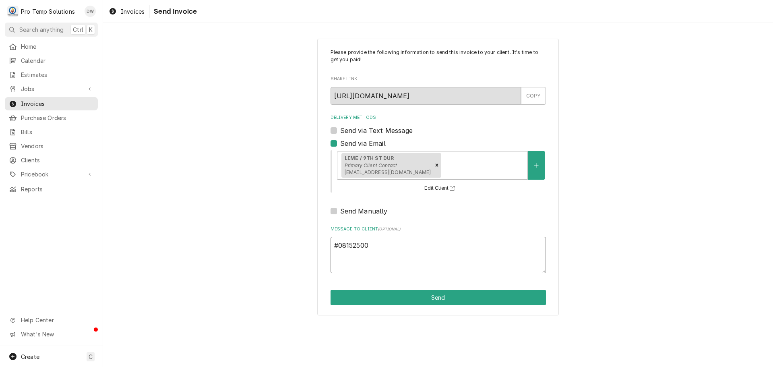
type textarea "#081525002"
type textarea "x"
type textarea "#081525002"
type textarea "x"
type textarea "#081525002 L"
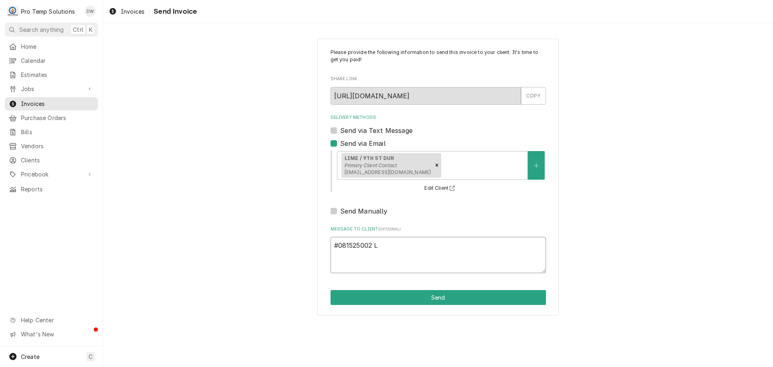
type textarea "x"
type textarea "#081525002 LI"
type textarea "x"
type textarea "#081525002 LIM"
type textarea "x"
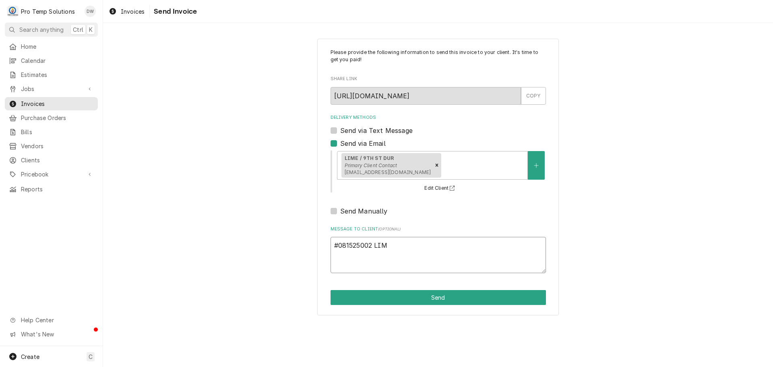
type textarea "#081525002 LIME"
type textarea "x"
type textarea "#081525002 LIME"
type textarea "x"
type textarea "#081525002 LIME /"
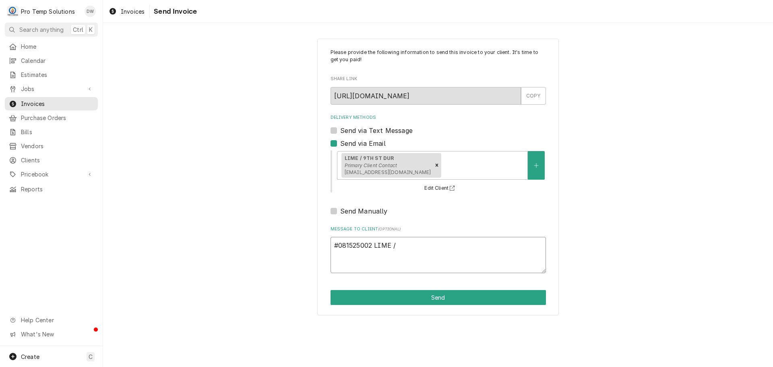
type textarea "x"
type textarea "#081525002 LIME /"
type textarea "x"
type textarea "#081525002 LIME / D"
type textarea "x"
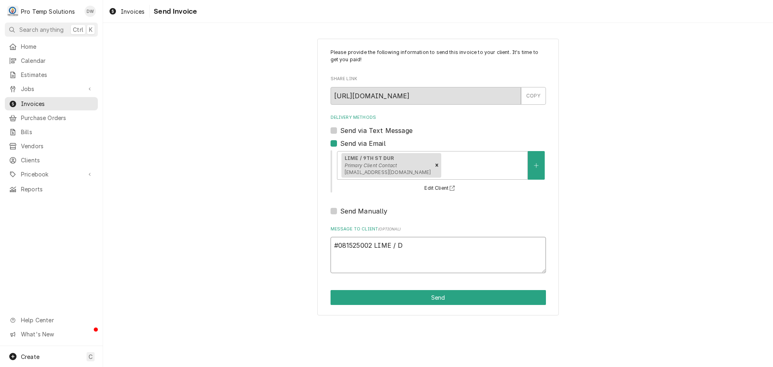
type textarea "#081525002 LIME / DU"
type textarea "x"
type textarea "#081525002 LIME / DUR"
type textarea "x"
type textarea "#081525002 LIME / DUR-"
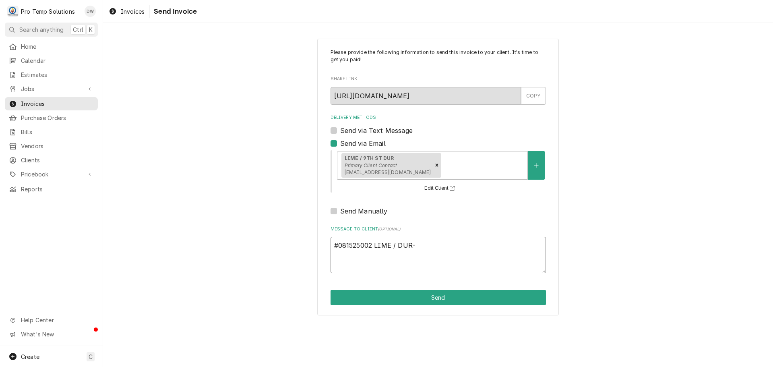
type textarea "x"
type textarea "#081525002 LIME / DUR-"
type textarea "x"
type textarea "#081525002 LIME / DUR- R"
type textarea "x"
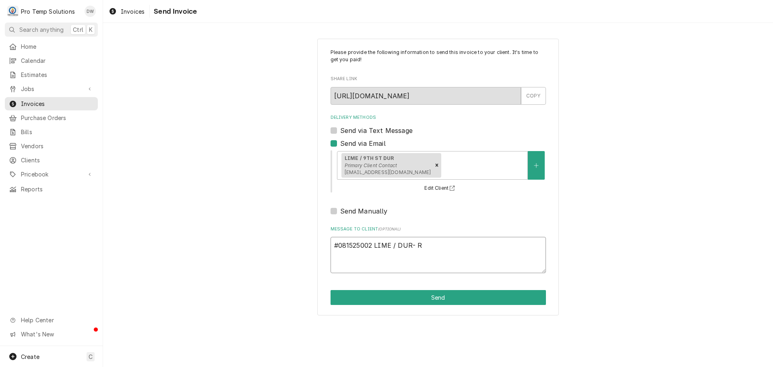
type textarea "#081525002 LIME / DUR- RI"
type textarea "x"
type textarea "#081525002 LIME / DUR- RIC"
type textarea "x"
type textarea "#081525002 LIME / DUR- RIC"
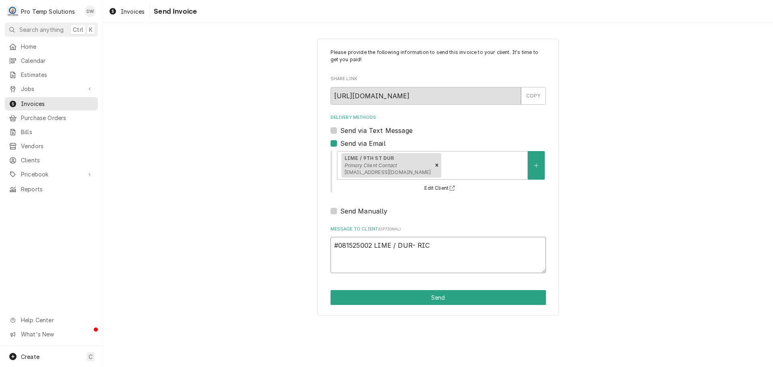
type textarea "x"
type textarea "#081525002 LIME / DUR- RIC /"
type textarea "x"
type textarea "#081525002 LIME / DUR- RIC /"
type textarea "x"
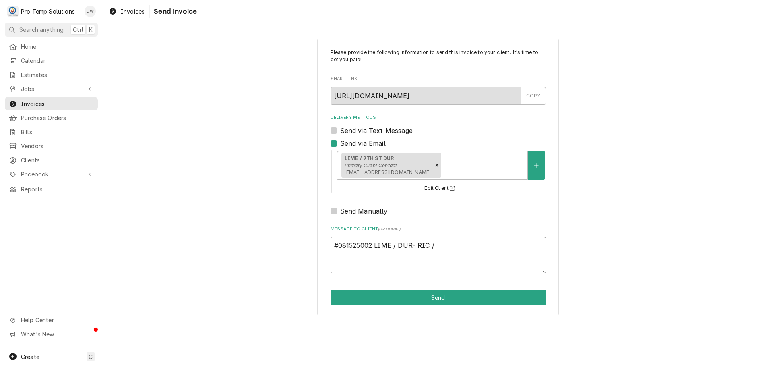
type textarea "#081525002 LIME / DUR- RIC / O"
type textarea "x"
type textarea "#081525002 LIME / DUR- RIC / OV"
type textarea "x"
type textarea "#081525002 LIME / DUR- RIC / OVE"
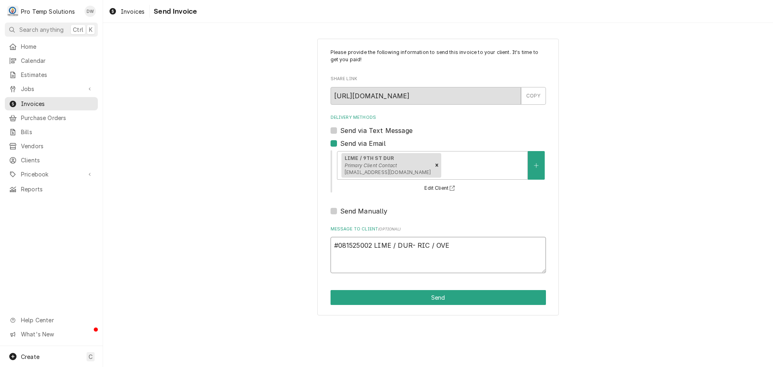
type textarea "x"
type textarea "#081525002 LIME / DUR- RIC / OVEN"
click at [440, 297] on button "Send" at bounding box center [437, 297] width 215 height 15
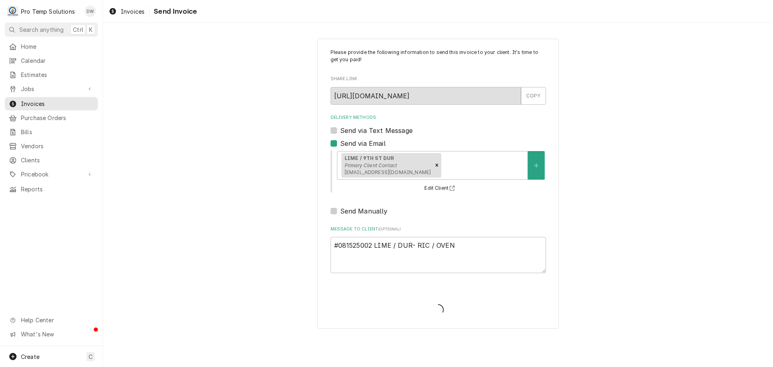
type textarea "x"
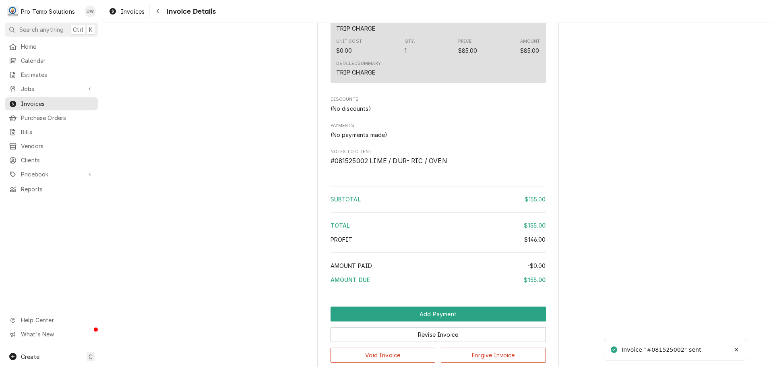
scroll to position [757, 0]
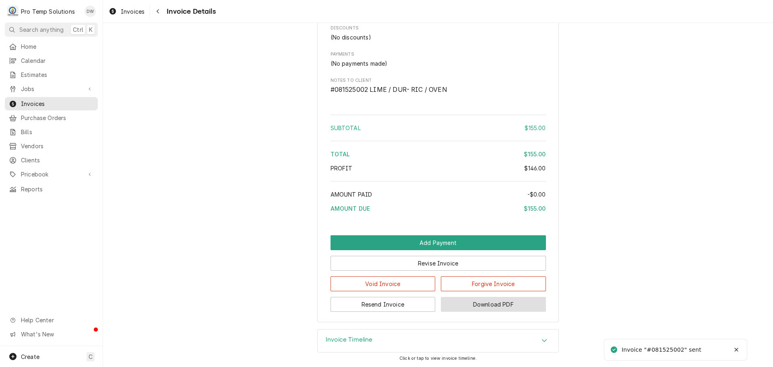
click at [487, 306] on button "Download PDF" at bounding box center [493, 304] width 105 height 15
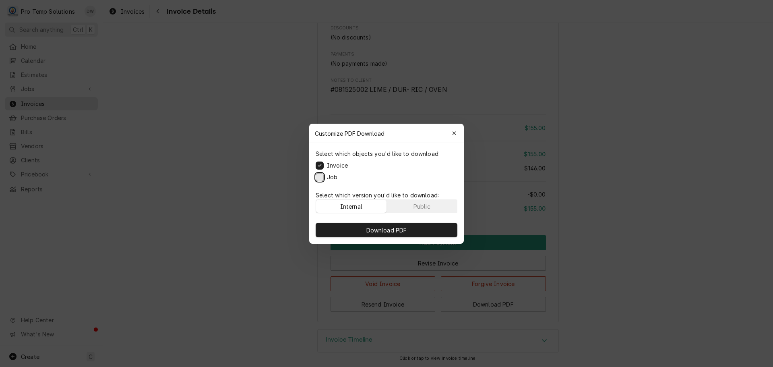
click at [321, 177] on button "Job" at bounding box center [320, 177] width 8 height 8
click at [386, 231] on span "Download PDF" at bounding box center [387, 229] width 44 height 8
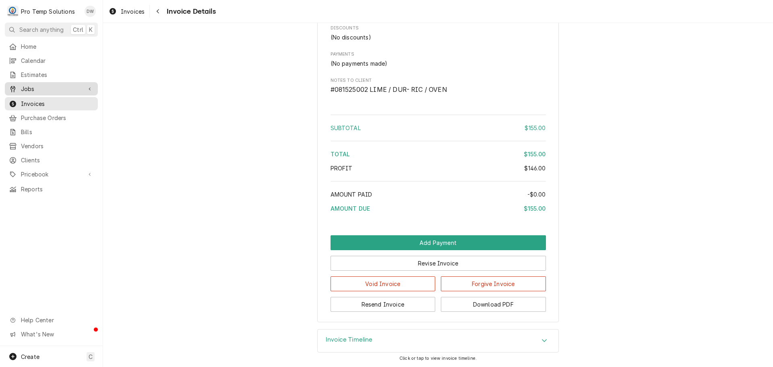
click at [29, 86] on span "Jobs" at bounding box center [51, 89] width 61 height 8
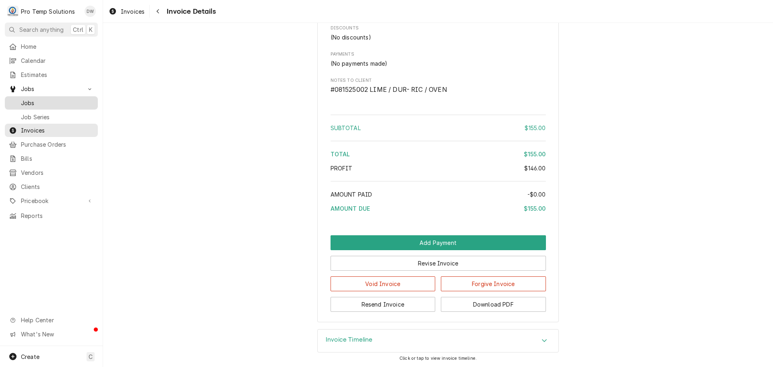
click at [29, 99] on span "Jobs" at bounding box center [57, 103] width 73 height 8
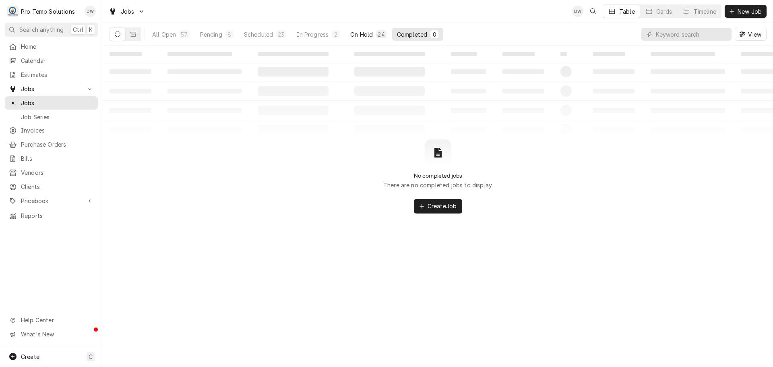
click at [365, 35] on div "On Hold" at bounding box center [361, 34] width 23 height 8
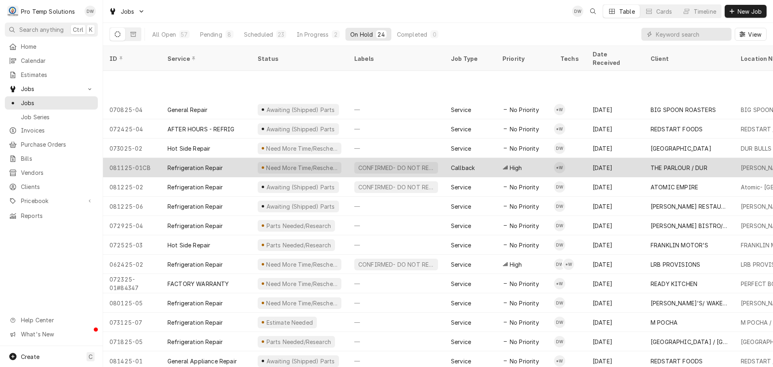
scroll to position [164, 0]
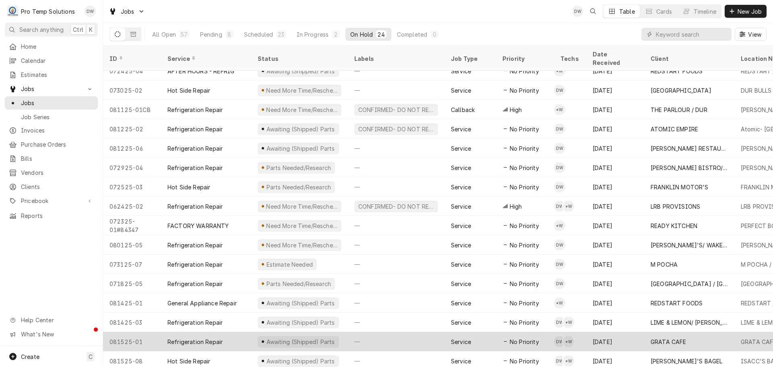
click at [395, 332] on div "—" at bounding box center [396, 341] width 97 height 19
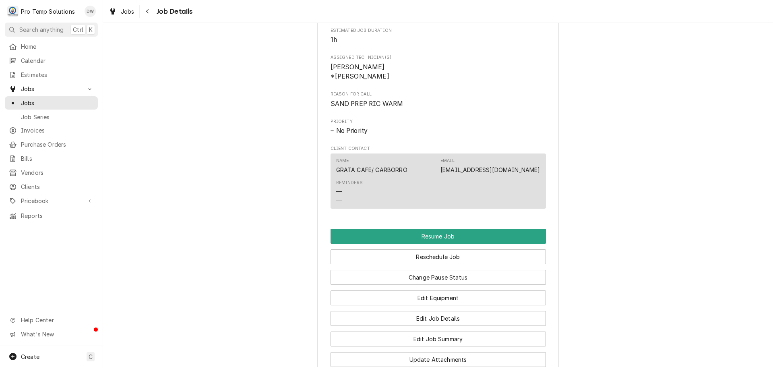
scroll to position [564, 0]
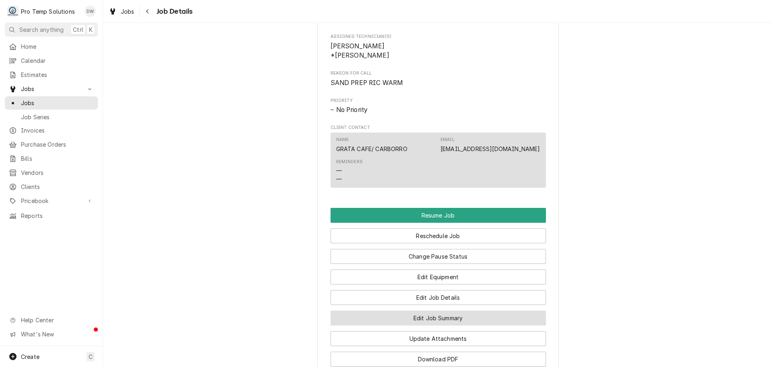
click at [422, 325] on button "Edit Job Summary" at bounding box center [437, 317] width 215 height 15
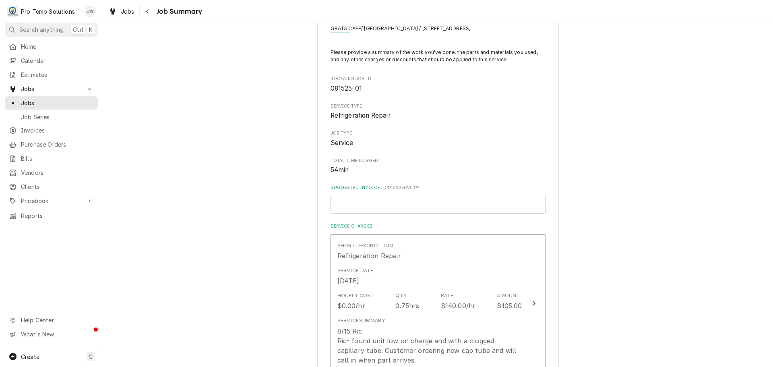
scroll to position [161, 0]
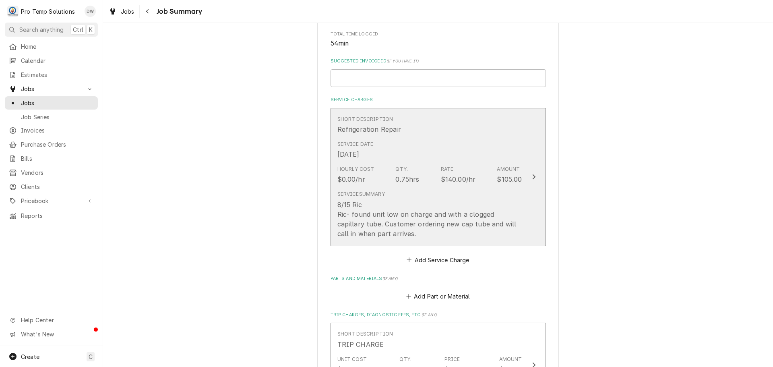
click at [535, 177] on div "Update Line Item" at bounding box center [534, 177] width 10 height 10
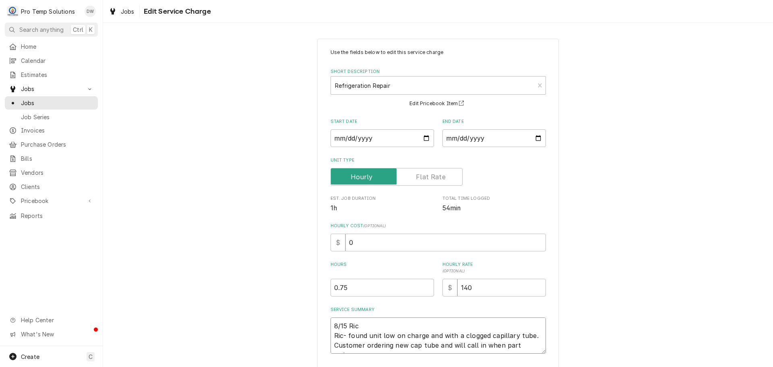
click at [385, 322] on textarea "8/15 Ric Ric- found unit low on charge and with a clogged capillary tube. Custo…" at bounding box center [437, 335] width 215 height 36
type textarea "x"
type textarea "8/15 Ric Ric- found unit low on charge and with a clogged capillary tube. Custo…"
type textarea "x"
type textarea "8/15 Ric 1 Ric- found unit low on charge and with a clogged capillary tube. Cus…"
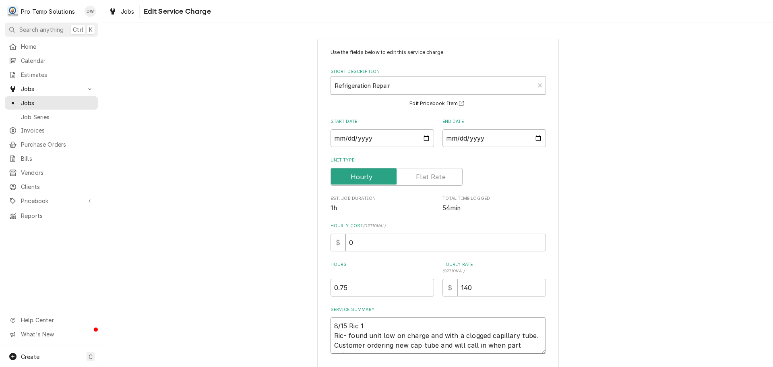
type textarea "x"
type textarea "8/15 Ric 10 Ric- found unit low on charge and with a clogged capillary tube. Cu…"
type textarea "x"
type textarea "8/15 Ric 100 Ric- found unit low on charge and with a clogged capillary tube. C…"
type textarea "x"
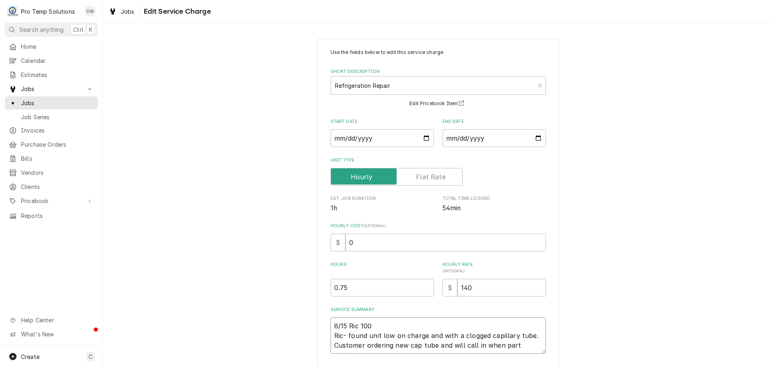
type textarea "8/15 Ric 100- Ric- found unit low on charge and with a clogged capillary tube. …"
type textarea "x"
type textarea "8/15 Ric 100-1 Ric- found unit low on charge and with a clogged capillary tube.…"
type textarea "x"
type textarea "8/15 Ric 100-15 Ric- found unit low on charge and with a clogged capillary tube…"
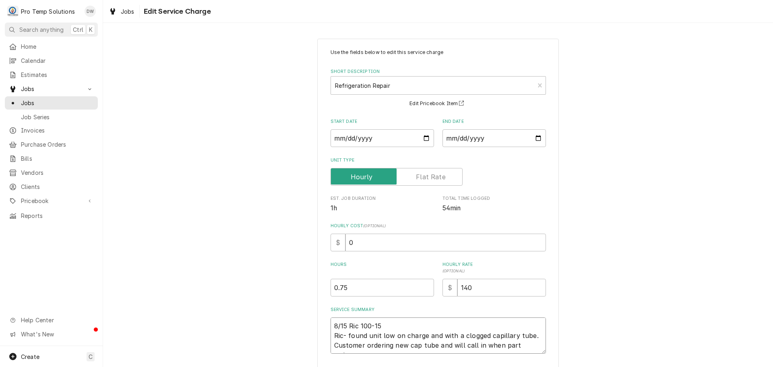
type textarea "x"
type textarea "8/15 Ric 100-150 Ric- found unit low on charge and with a clogged capillary tub…"
type textarea "x"
type textarea "8/15 Ric 100-150 Ric- found unit low on charge and with a clogged capillary tub…"
type textarea "x"
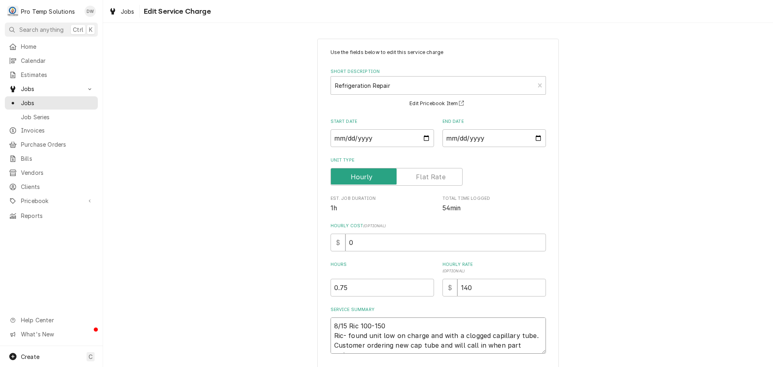
type textarea "8/15 Ric 100-150 K Ric- found unit low on charge and with a clogged capillary t…"
type textarea "x"
type textarea "8/15 Ric 100-150 KE Ric- found unit low on charge and with a clogged capillary …"
type textarea "x"
type textarea "8/15 Ric 100-150 KEV Ric- found unit low on charge and with a clogged capillary…"
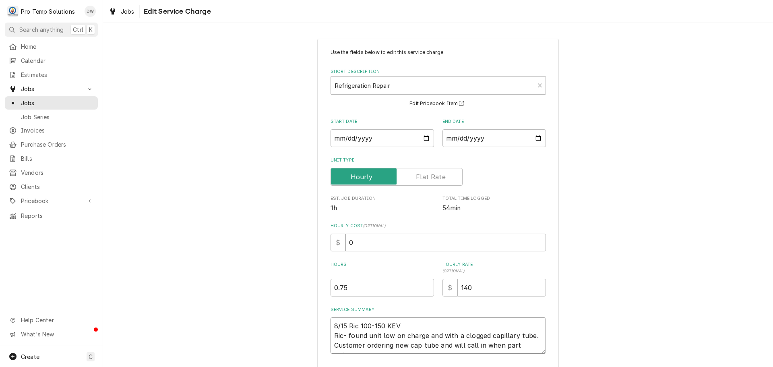
type textarea "x"
type textarea "8/15 Ric 100-150 KEVI Ric- found unit low on charge and with a clogged capillar…"
type textarea "x"
type textarea "8/15 Ric 100-150 KEVIN Ric- found unit low on charge and with a clogged capilla…"
type textarea "x"
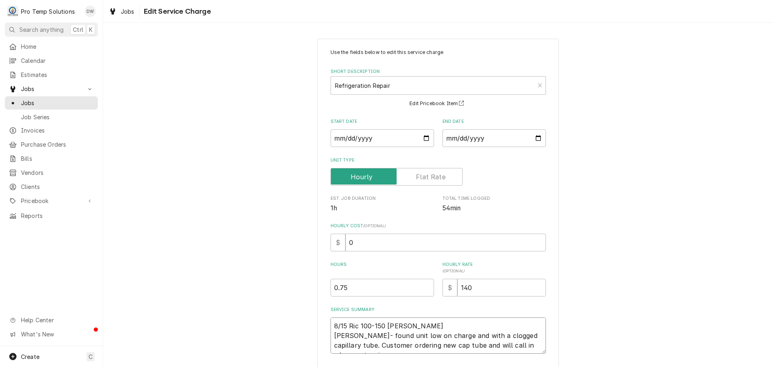
type textarea "8/15 Ric 100-150 KEVIN Ric- found unit low on charge and with a clogged capilla…"
type textarea "x"
type textarea "8/15 Ric 100-150 KEVIN K Ric- found unit low on charge and with a clogged capil…"
type textarea "x"
type textarea "8/15 Ric 100-150 KEVIN KO Ric- found unit low on charge and with a clogged capi…"
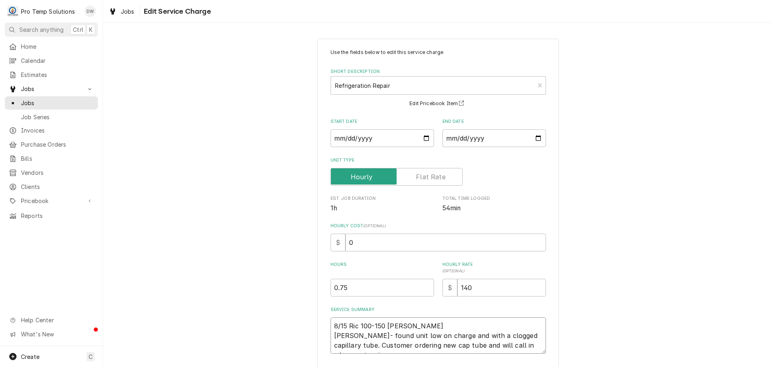
type textarea "x"
type textarea "8/15 Ric 100-150 KEVIN KOT Ric- found unit low on charge and with a clogged cap…"
type textarea "x"
type textarea "8/15 Ric 100-150 KEVIN KOTY Ric- found unit low on charge and with a clogged ca…"
type textarea "x"
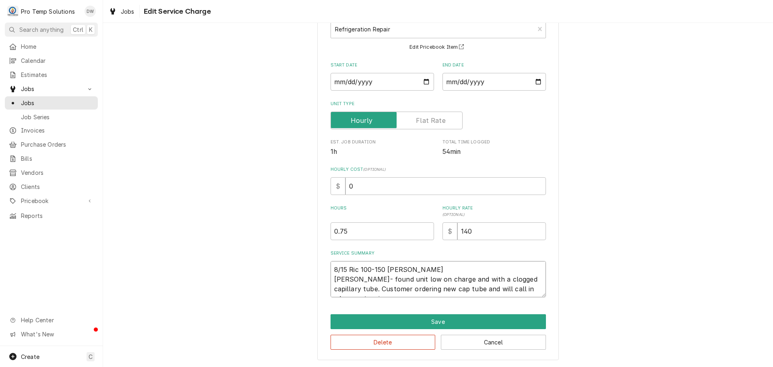
scroll to position [10, 0]
type textarea "8/15 Ric 100-150 KEVIN KOTY Ric- found unit low on charge and with a clogged ca…"
click at [357, 184] on input "0" at bounding box center [445, 186] width 200 height 18
type textarea "x"
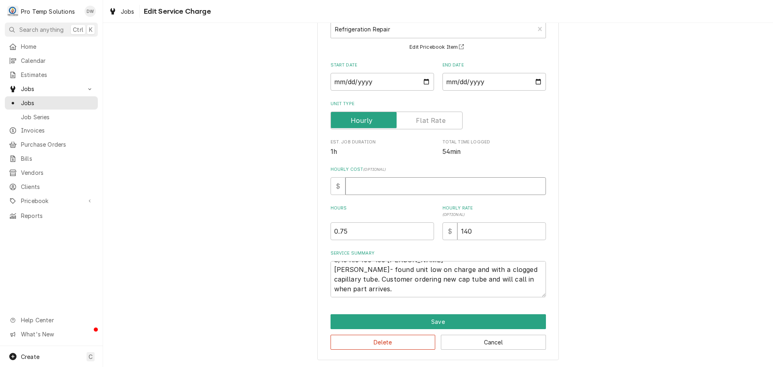
type input "1"
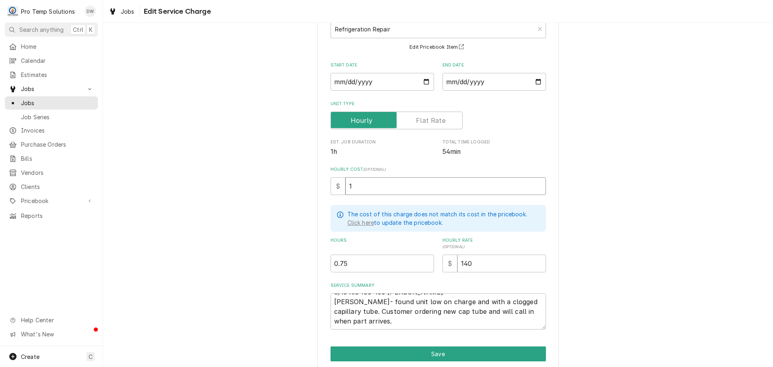
type textarea "x"
type input "18"
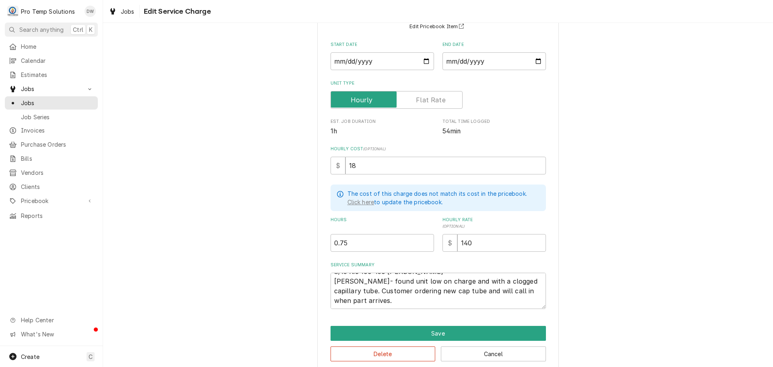
scroll to position [88, 0]
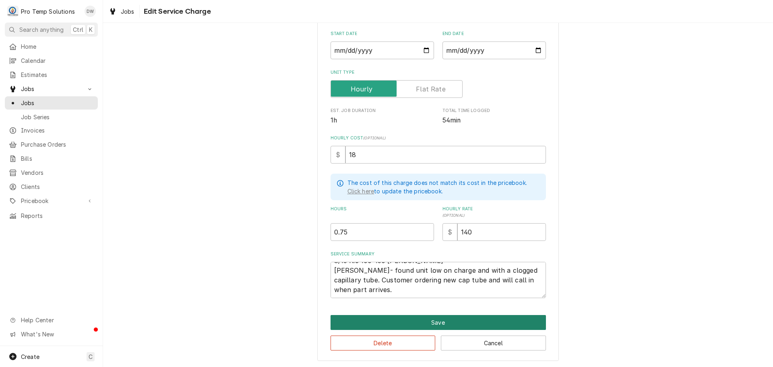
click at [432, 322] on button "Save" at bounding box center [437, 322] width 215 height 15
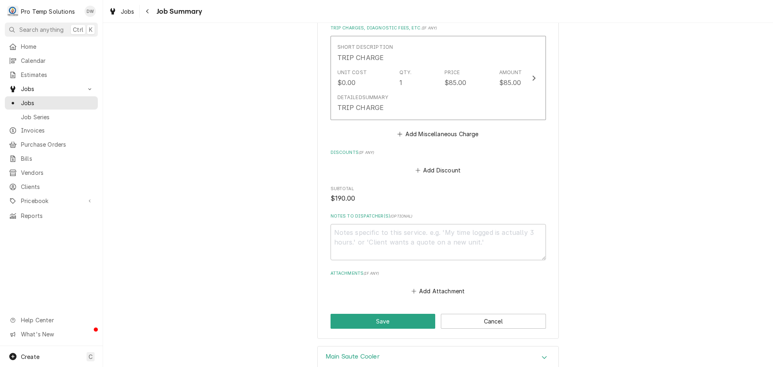
scroll to position [503, 0]
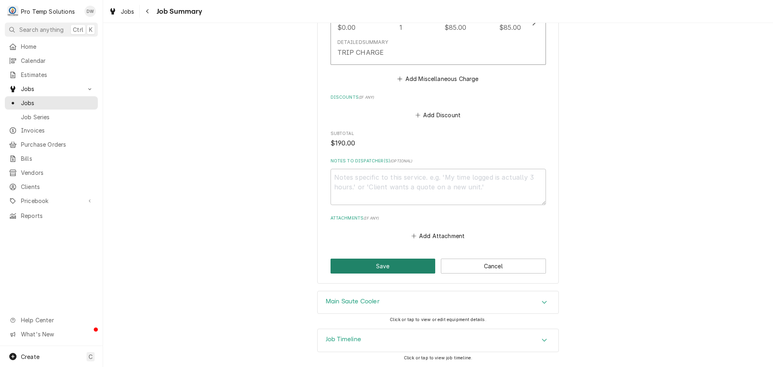
click at [382, 265] on button "Save" at bounding box center [382, 265] width 105 height 15
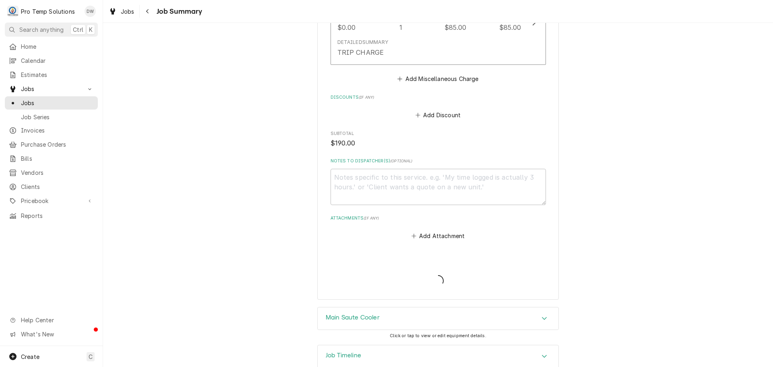
type textarea "x"
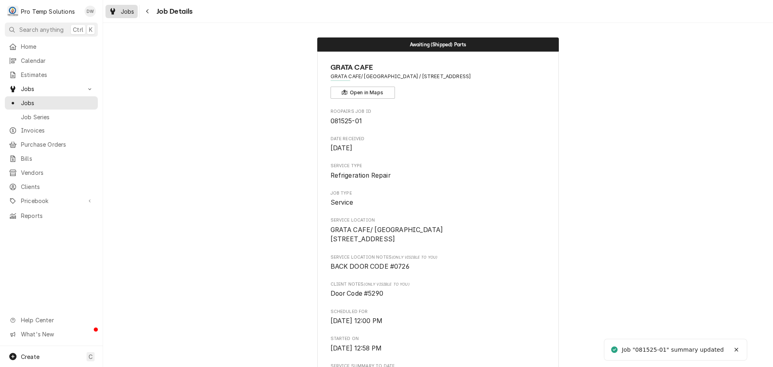
click at [127, 14] on span "Jobs" at bounding box center [128, 11] width 14 height 8
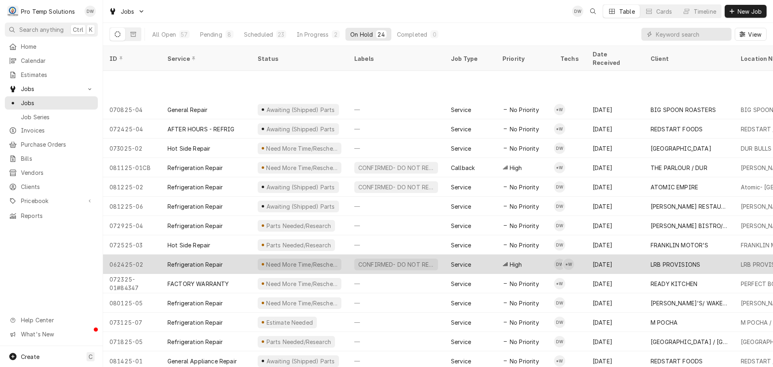
scroll to position [164, 0]
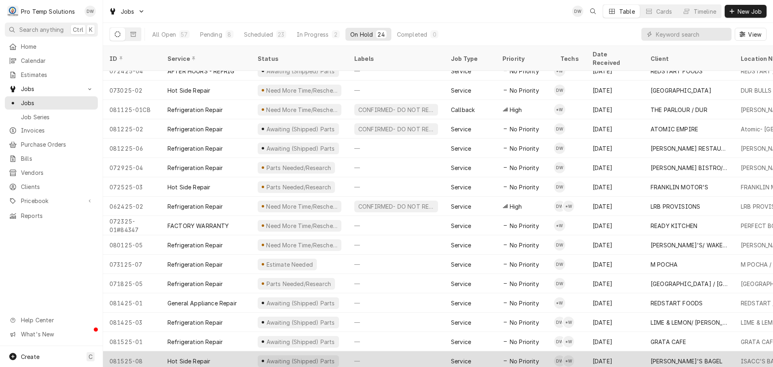
click at [398, 351] on div "—" at bounding box center [396, 360] width 97 height 19
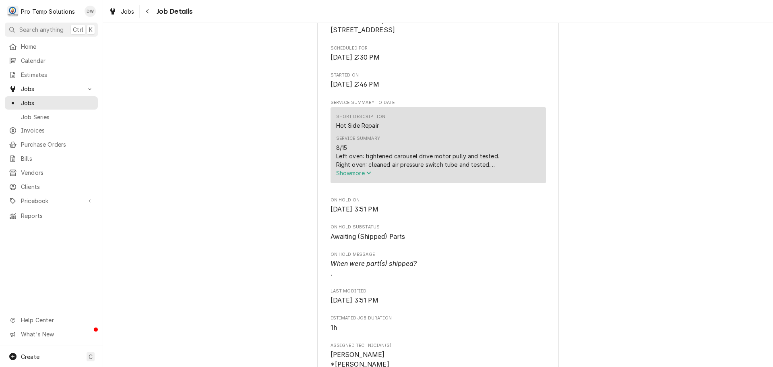
scroll to position [242, 0]
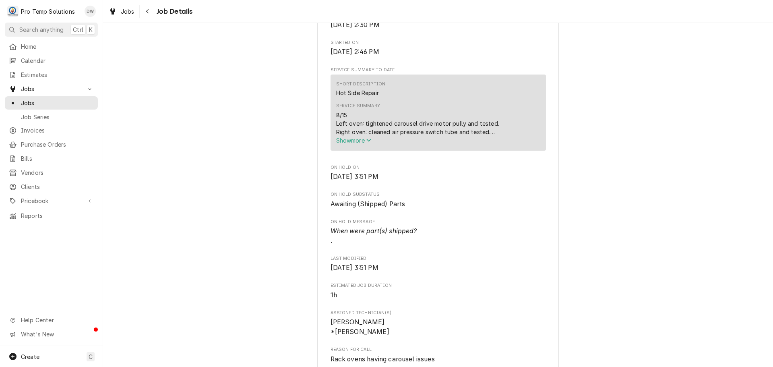
click at [345, 144] on span "Show more" at bounding box center [353, 140] width 35 height 7
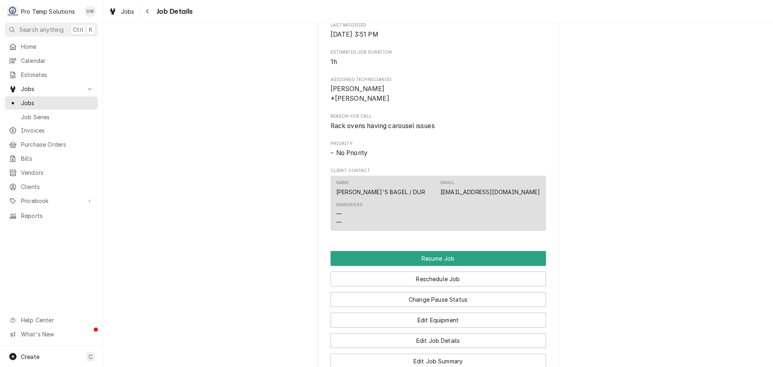
scroll to position [684, 0]
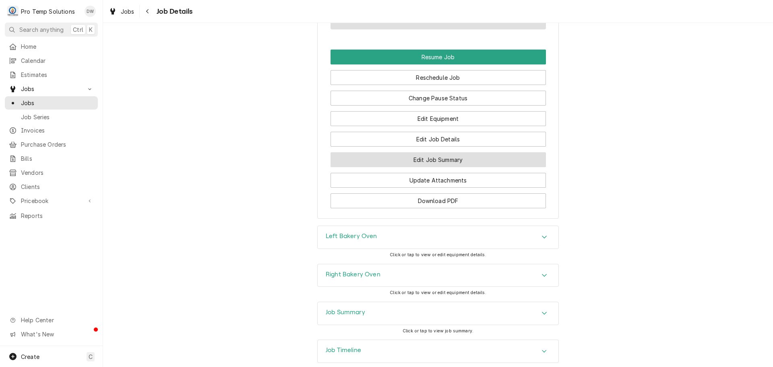
click at [437, 167] on button "Edit Job Summary" at bounding box center [437, 159] width 215 height 15
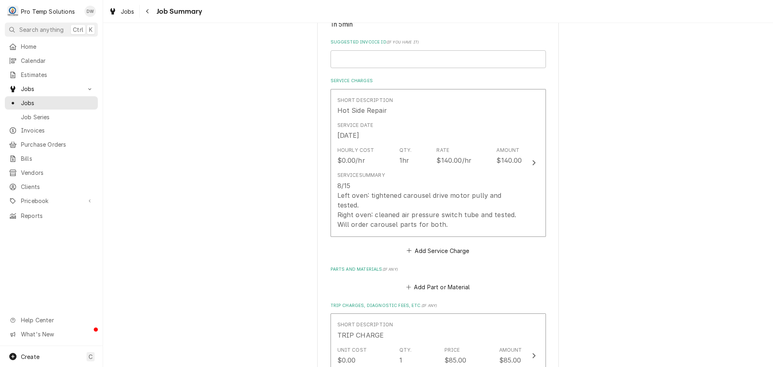
scroll to position [201, 0]
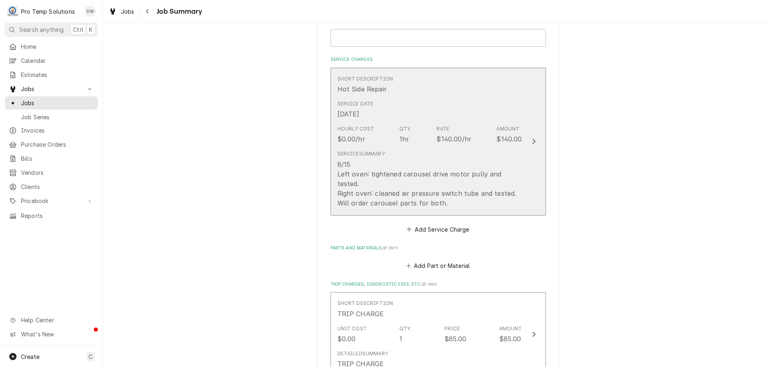
click at [532, 138] on icon "Update Line Item" at bounding box center [534, 141] width 4 height 6
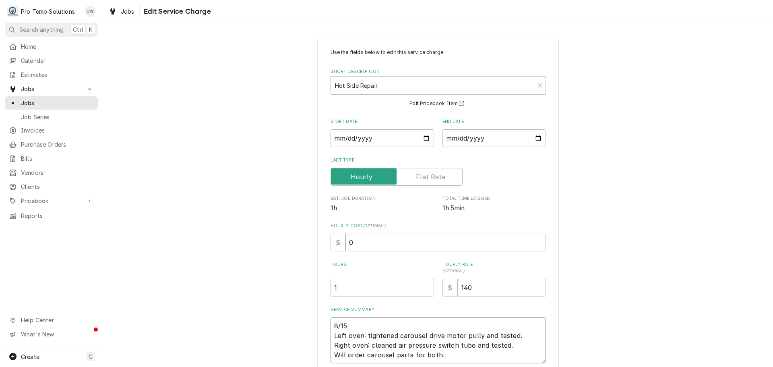
click at [361, 324] on textarea "8/15 Left oven: tightened carousel drive motor pully and tested. Right oven: cl…" at bounding box center [437, 340] width 215 height 46
type textarea "x"
type textarea "8/15 Left oven: tightened carousel drive motor pully and tested. Right oven: cl…"
type textarea "x"
type textarea "8/15 2 Left oven: tightened carousel drive motor pully and tested. Right oven: …"
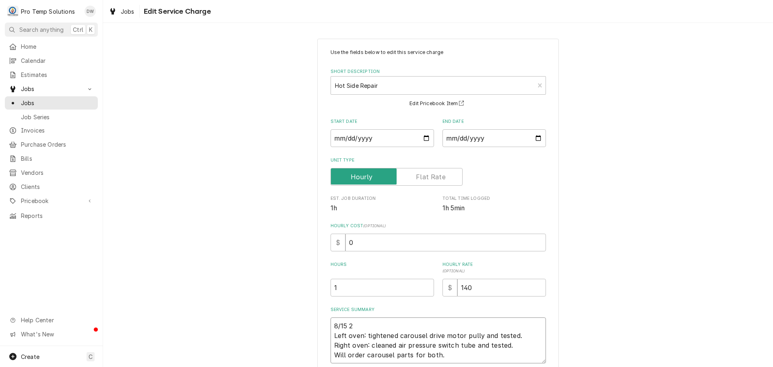
type textarea "x"
type textarea "8/15 24 Left oven: tightened carousel drive motor pully and tested. Right oven:…"
type textarea "x"
type textarea "8/15 245 Left oven: tightened carousel drive motor pully and tested. Right oven…"
